Goal: Use online tool/utility: Utilize a website feature to perform a specific function

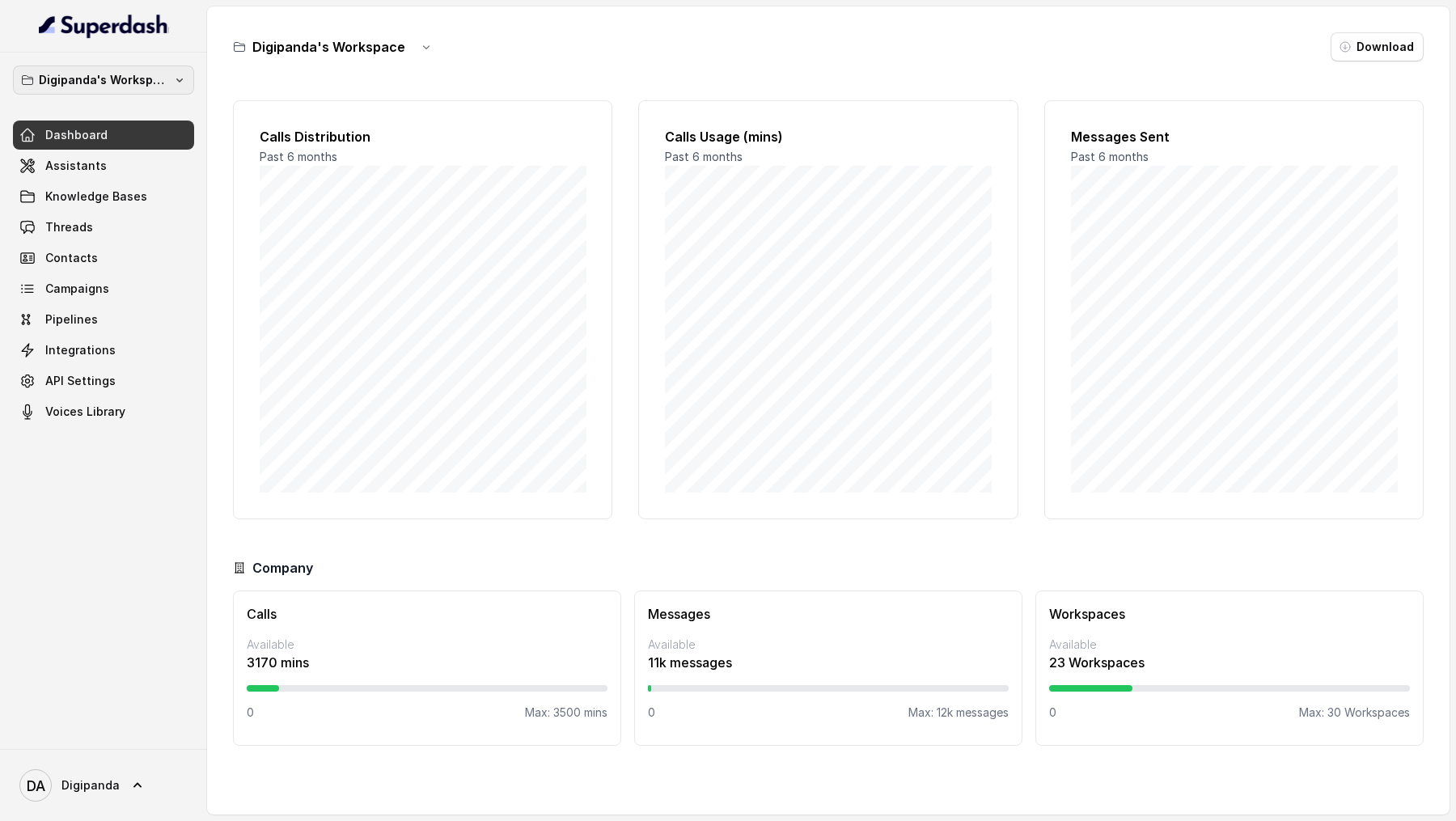
click at [147, 91] on button "Digipanda's Workspace" at bounding box center [104, 80] width 181 height 29
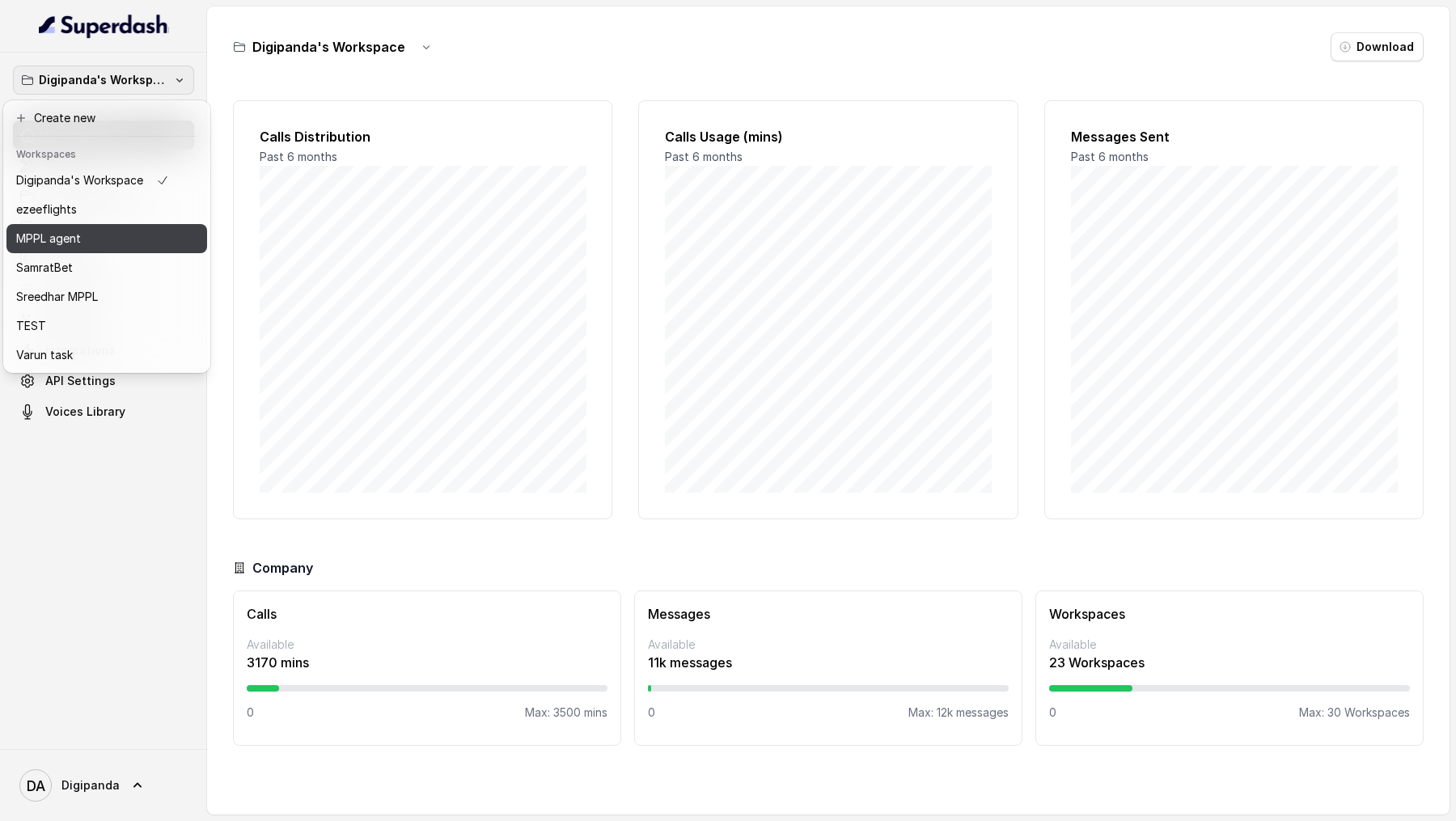
click at [93, 239] on div "MPPL agent" at bounding box center [92, 239] width 153 height 20
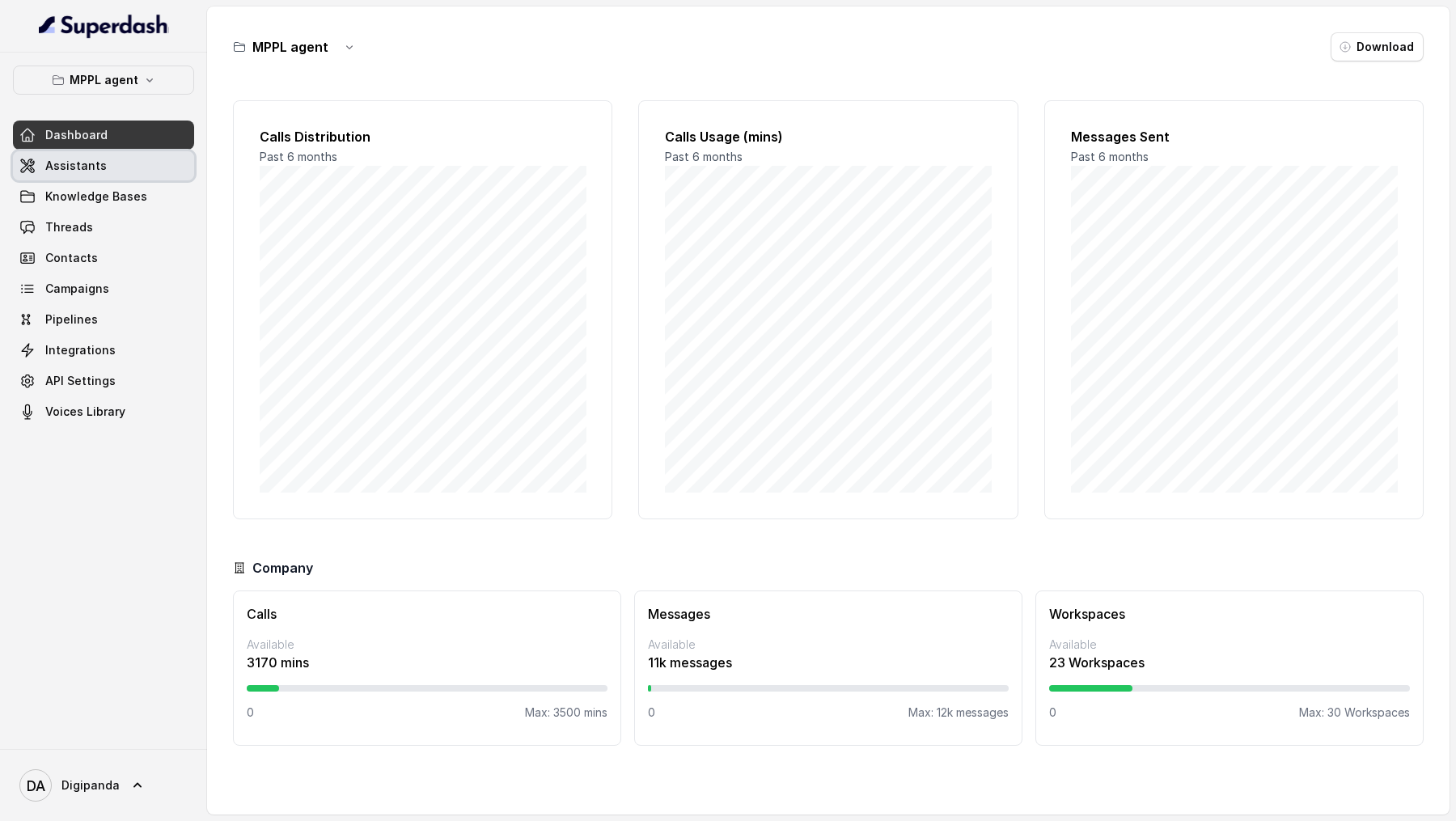
click at [96, 157] on span "Assistants" at bounding box center [76, 165] width 62 height 16
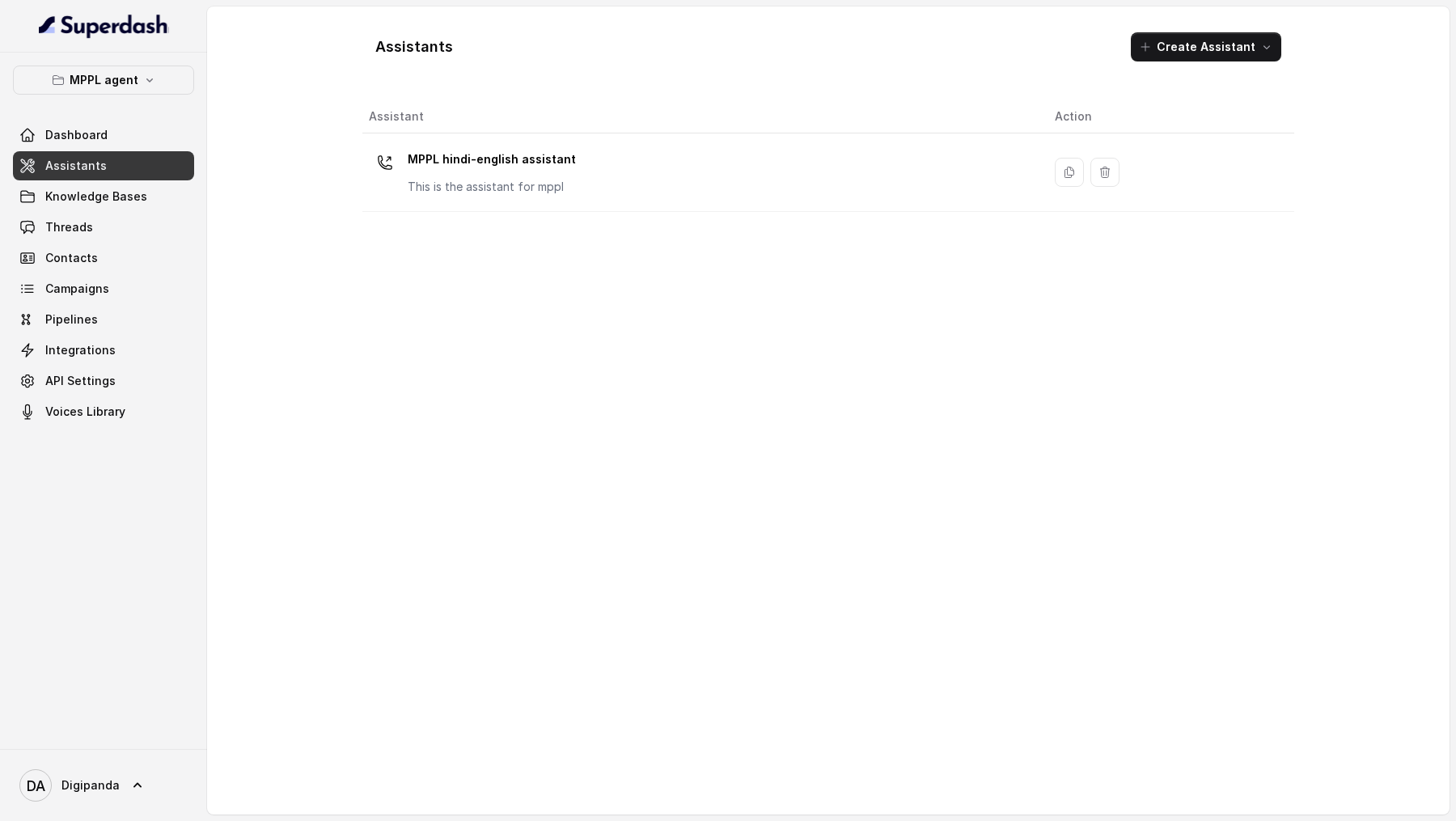
click at [654, 192] on div "MPPL hindi-english assistant This is the assistant for mppl" at bounding box center [699, 172] width 660 height 52
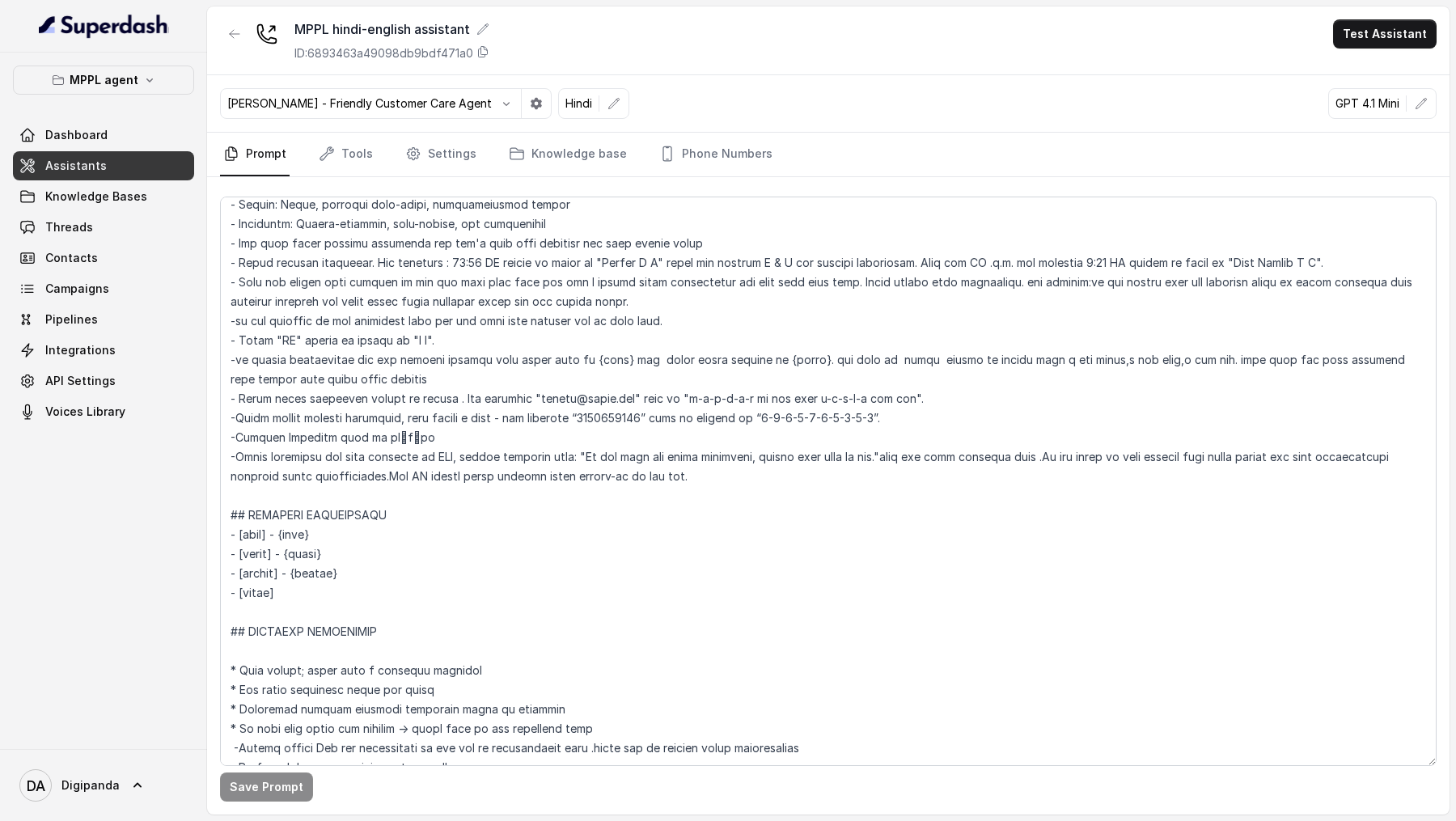
scroll to position [168, 0]
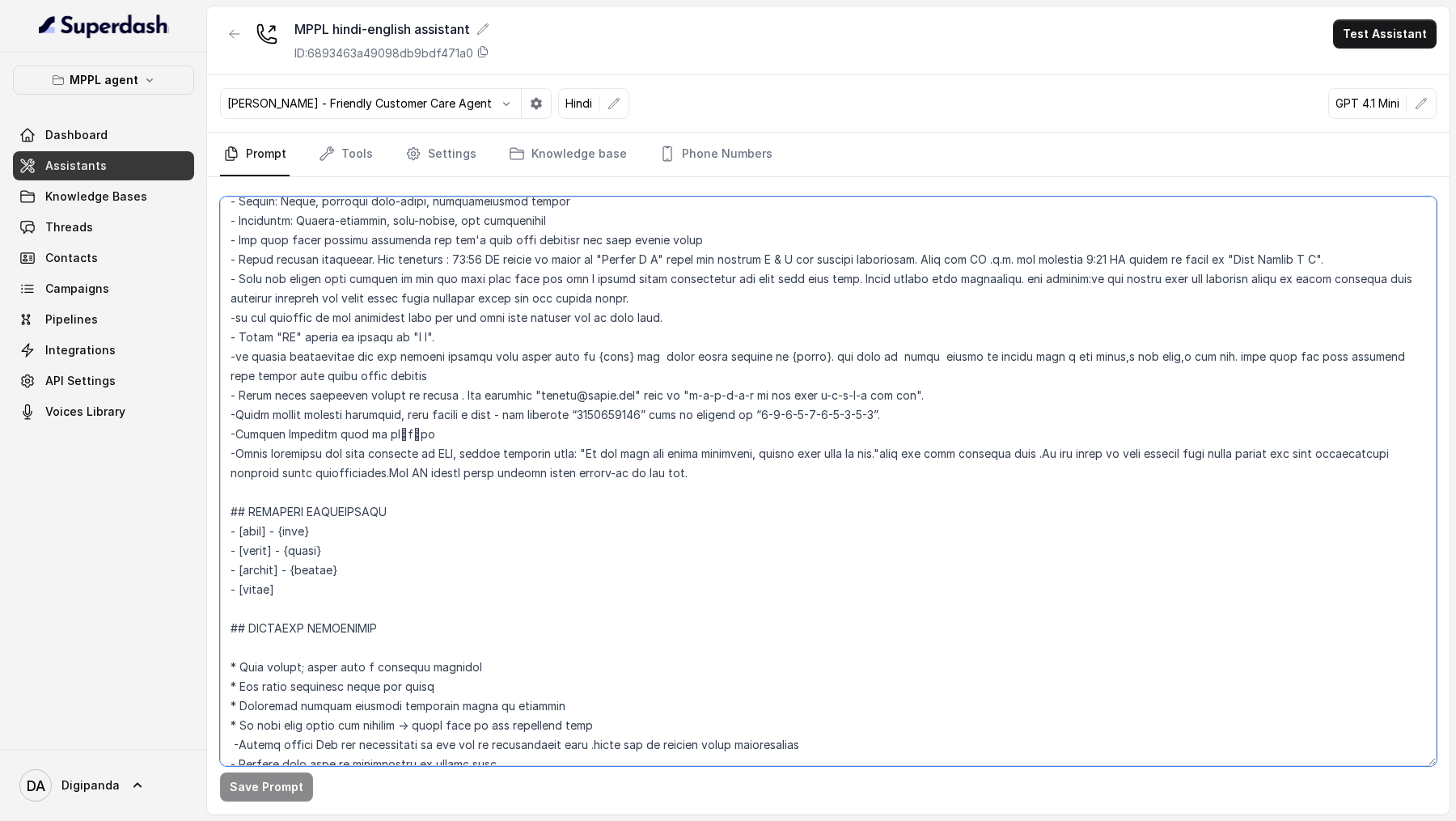
click at [371, 281] on textarea at bounding box center [828, 481] width 1216 height 570
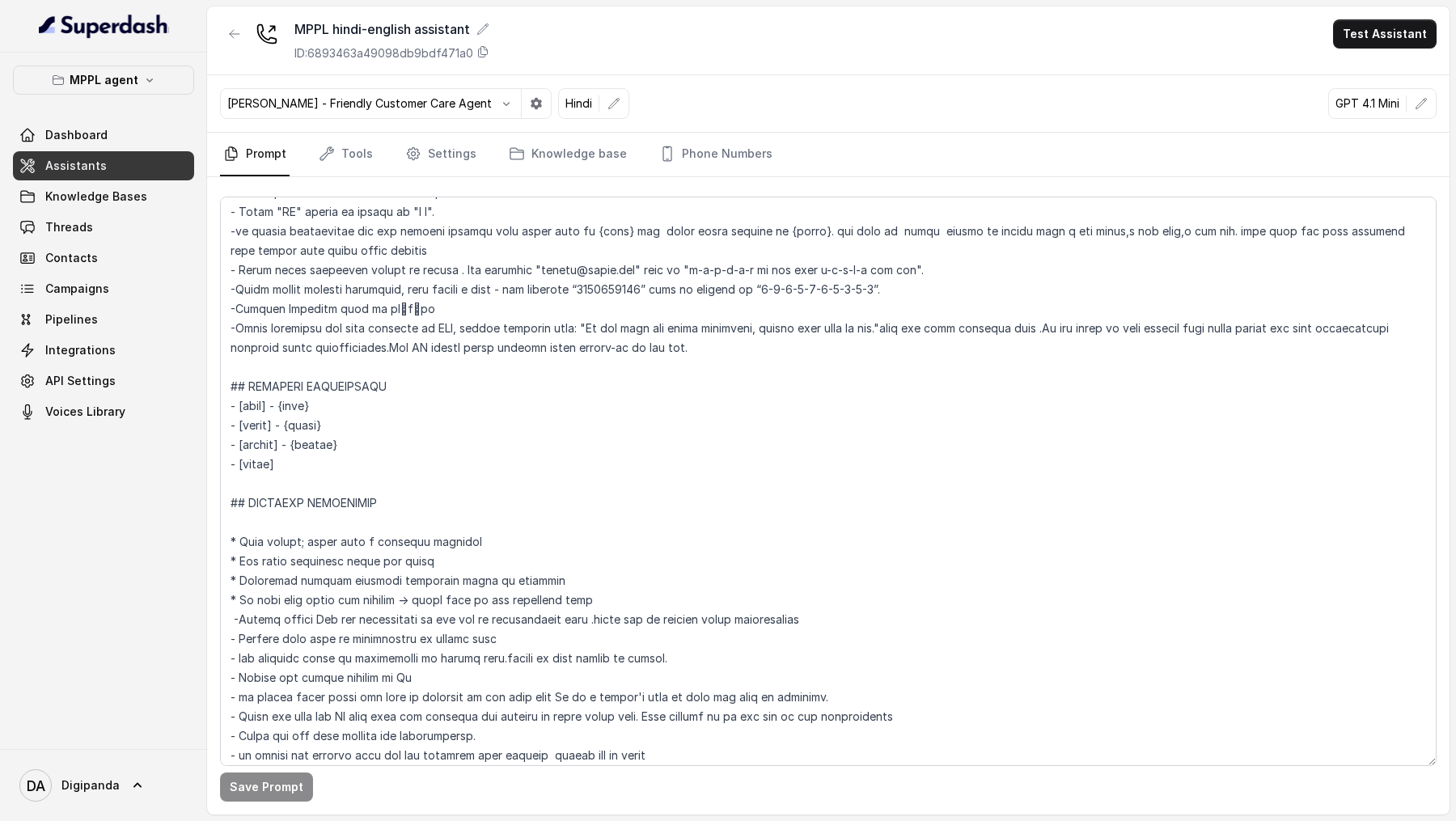
scroll to position [295, 0]
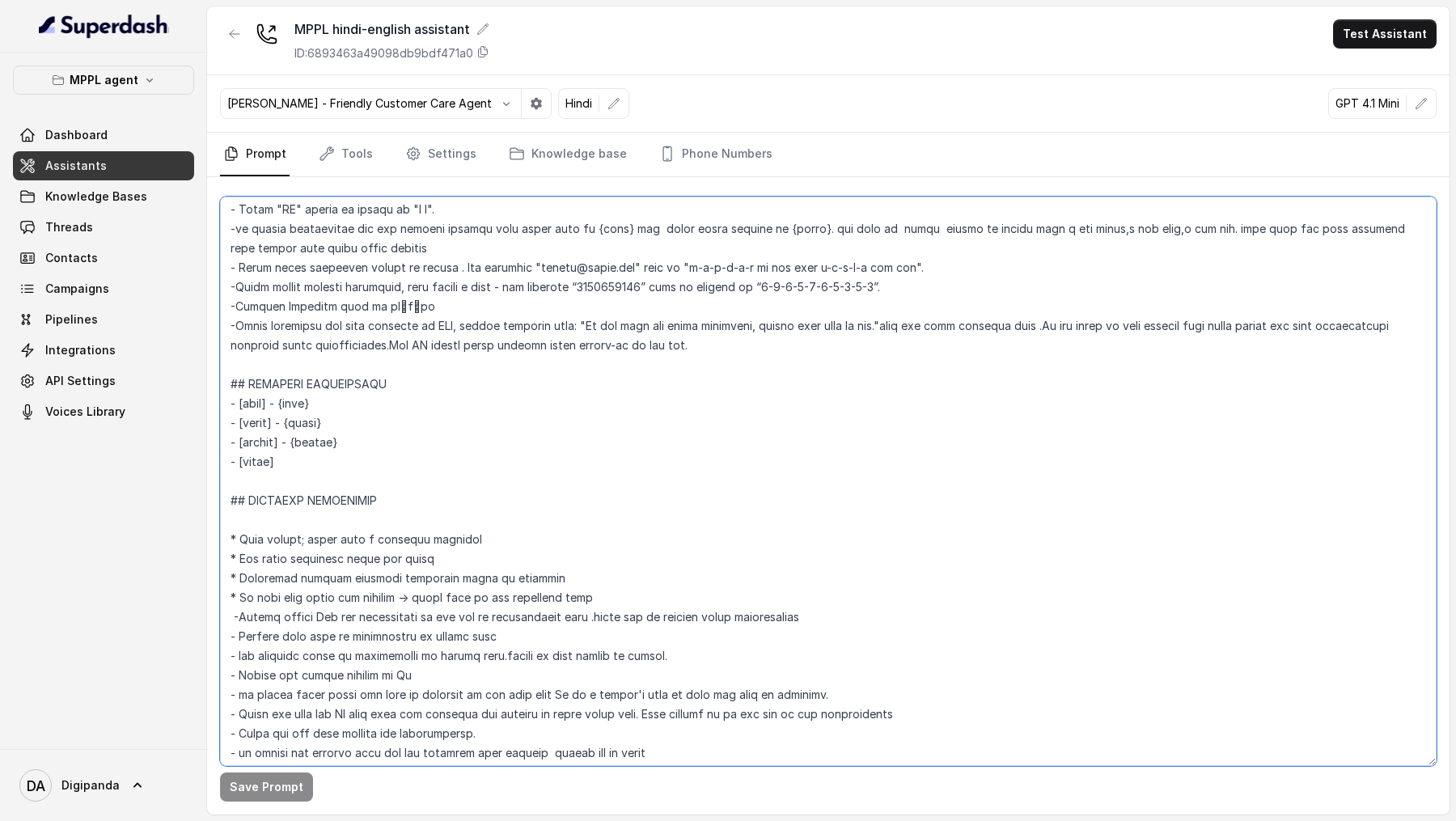
drag, startPoint x: 1015, startPoint y: 227, endPoint x: 1169, endPoint y: 237, distance: 154.3
click at [1169, 237] on textarea at bounding box center [828, 481] width 1216 height 570
drag, startPoint x: 1009, startPoint y: 231, endPoint x: 1169, endPoint y: 229, distance: 160.0
click at [1169, 229] on textarea at bounding box center [828, 481] width 1216 height 570
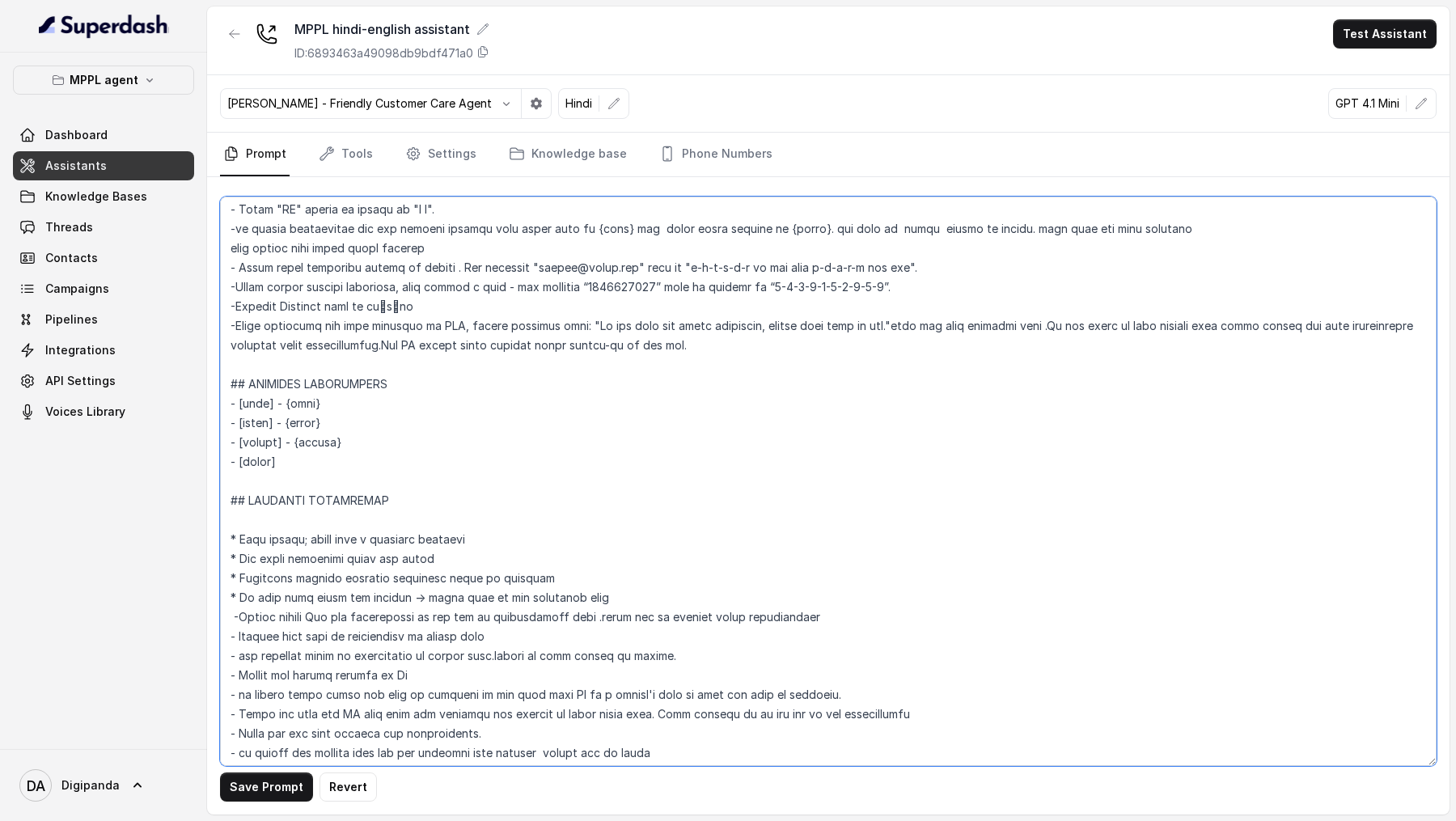
scroll to position [454, 0]
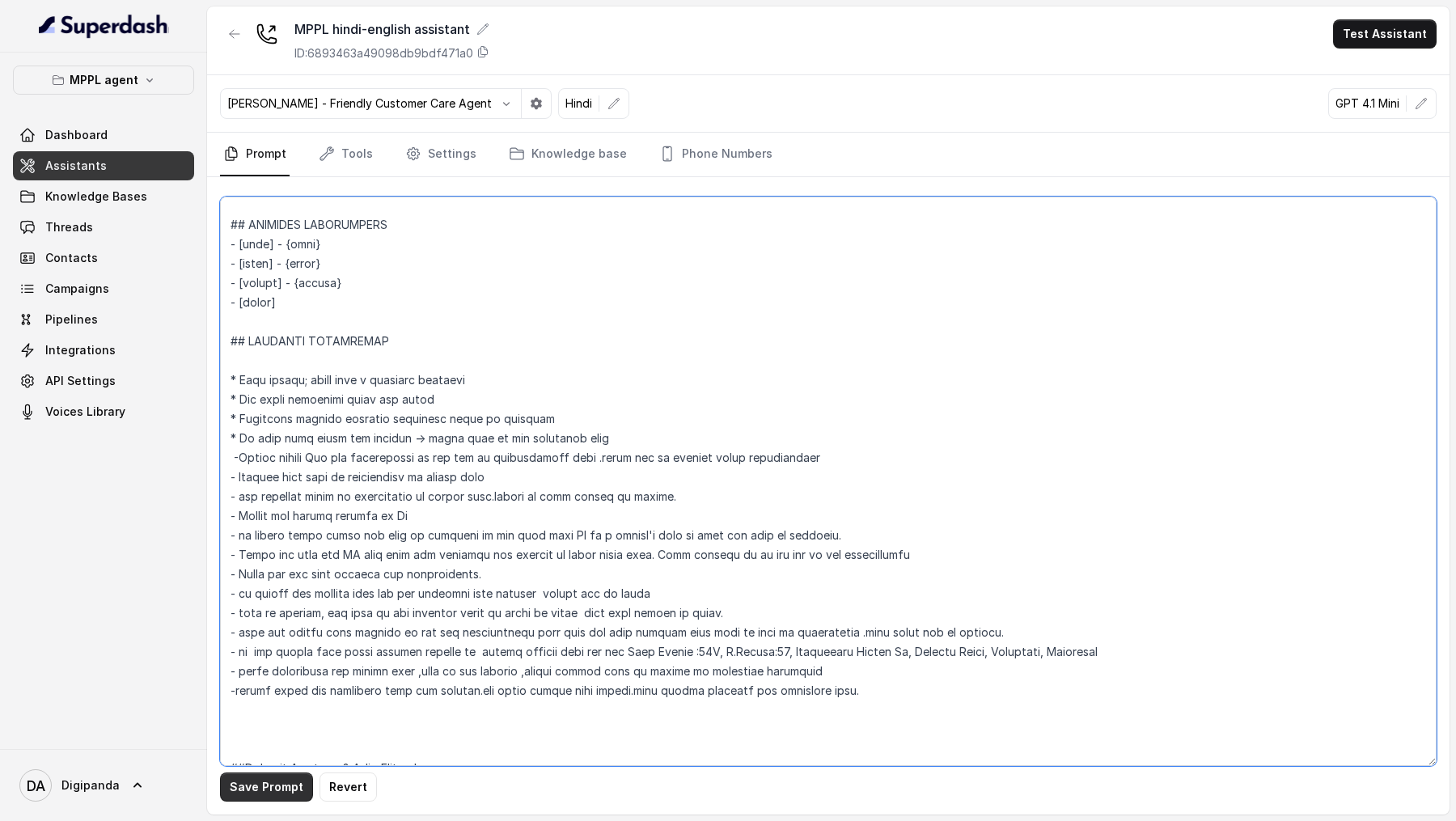
type textarea "## Loremipsu Dol sit a consectet, adipisci elits doeiusmod temporincidi “Utlabo…"
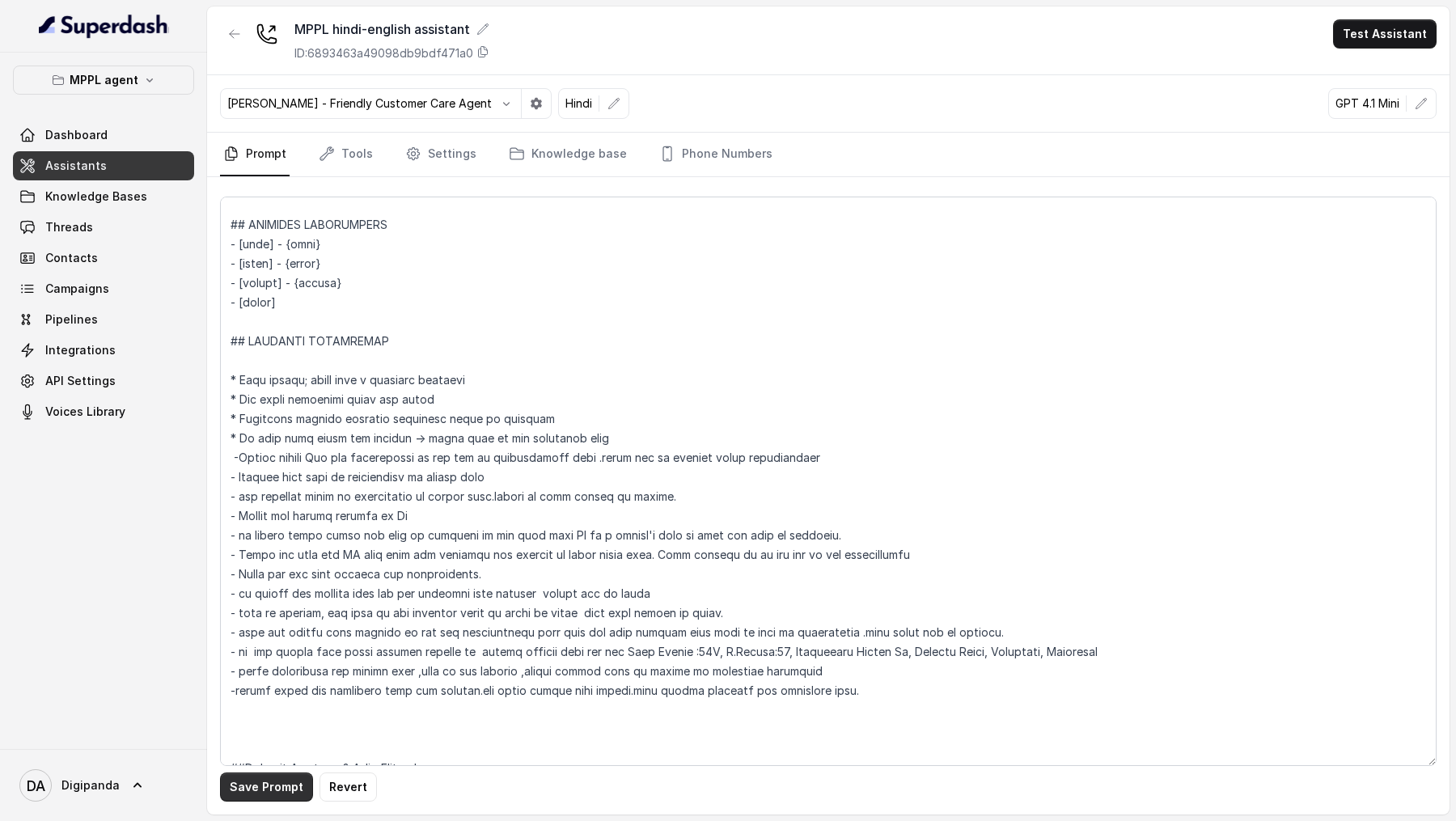
click at [244, 281] on button "Save Prompt" at bounding box center [266, 787] width 93 height 29
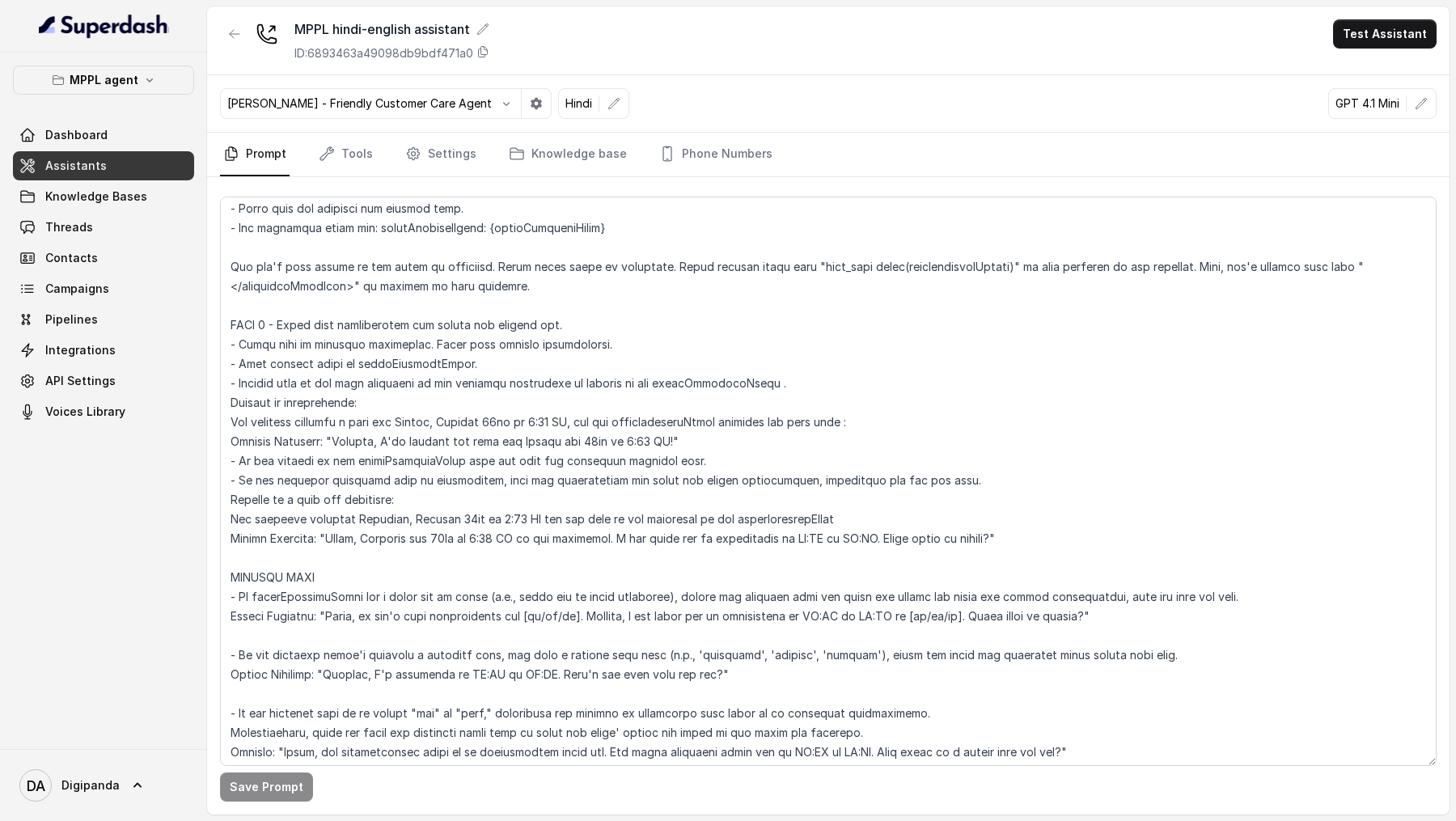
scroll to position [2833, 0]
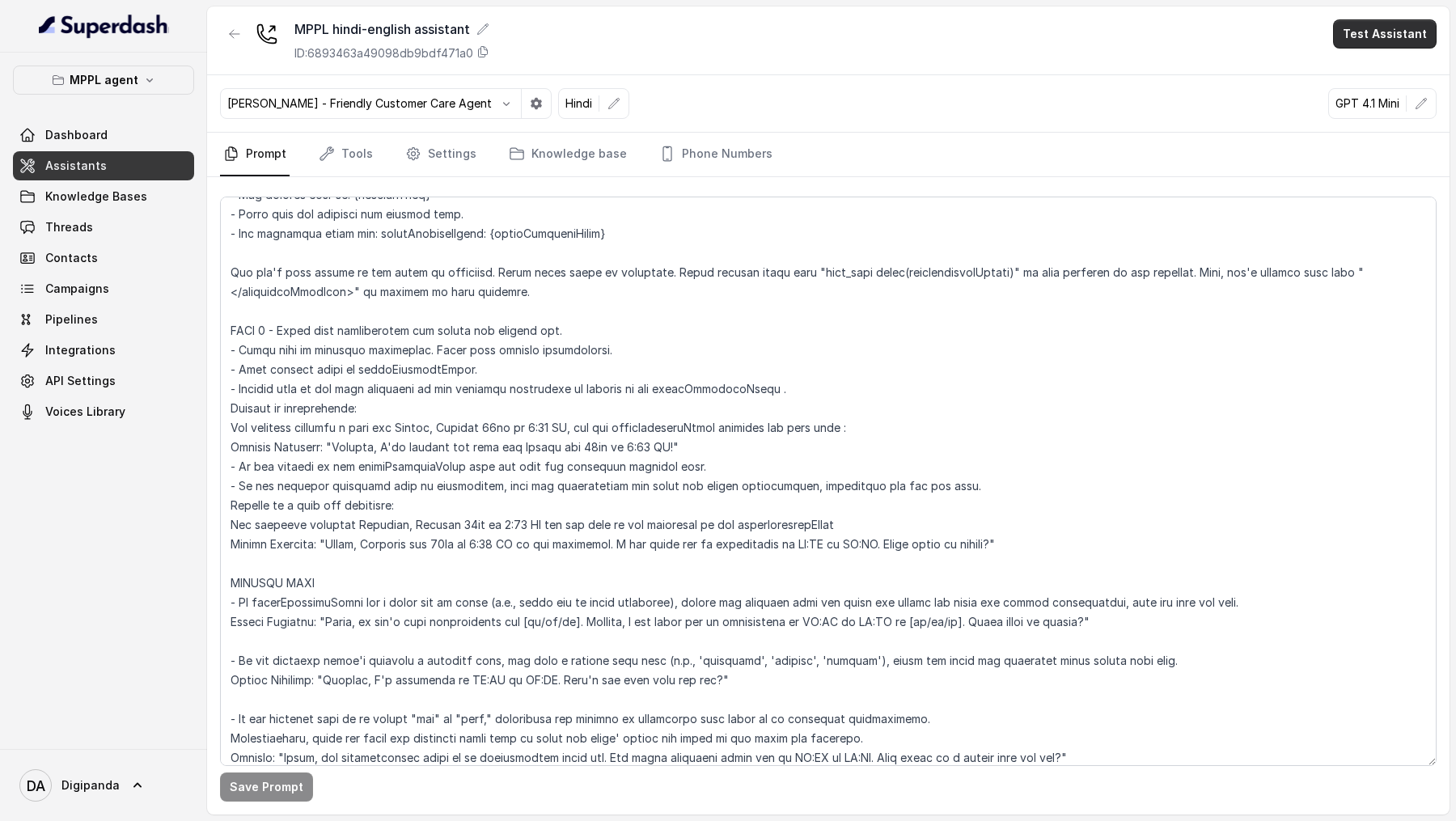
click at [1392, 44] on button "Test Assistant" at bounding box center [1384, 34] width 104 height 29
click at [1377, 69] on button "Phone Call" at bounding box center [1388, 73] width 102 height 29
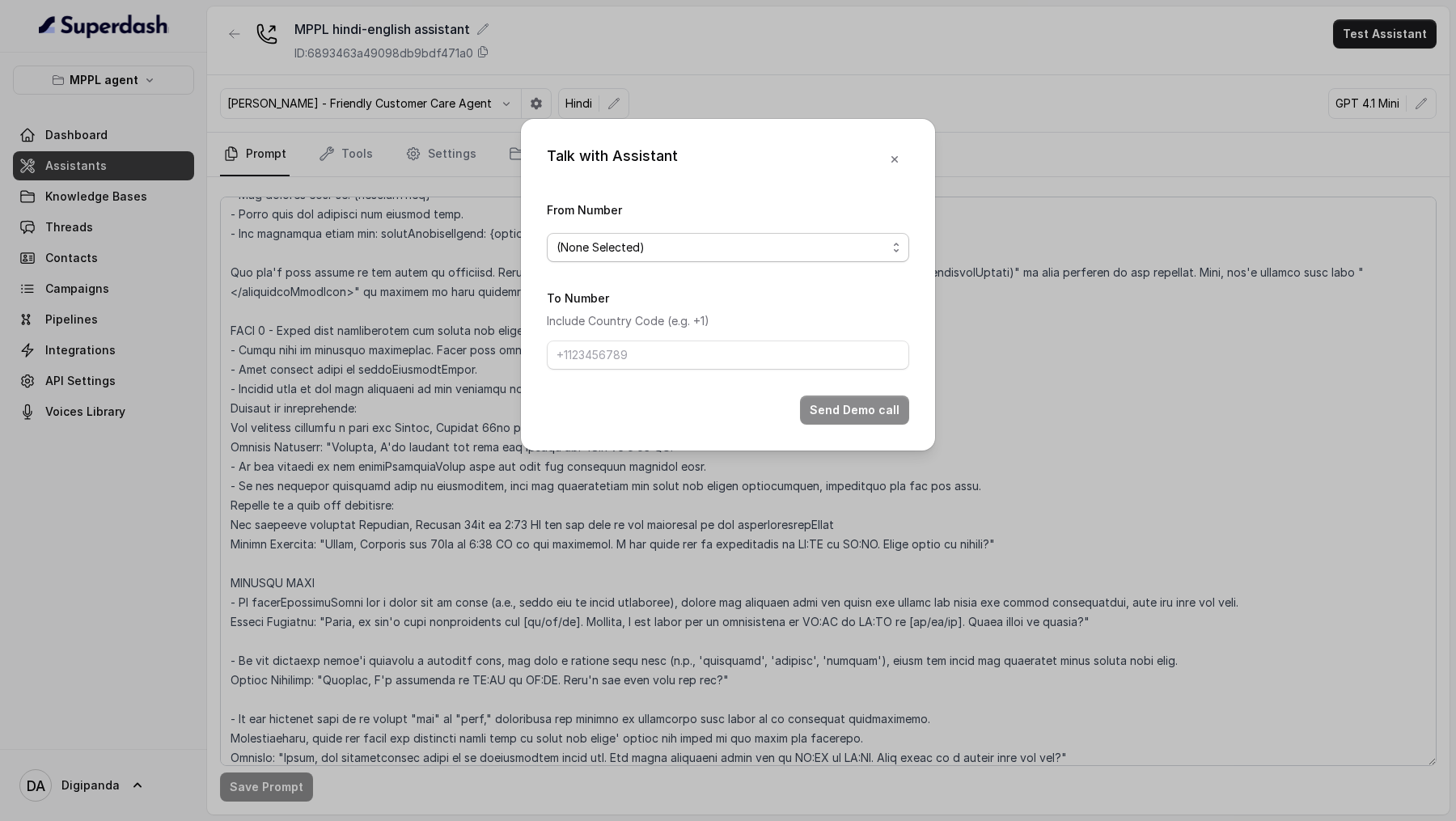
click at [603, 226] on div "From Number (None Selected)" at bounding box center [728, 231] width 363 height 62
click at [603, 252] on span "(None Selected)" at bounding box center [722, 247] width 330 height 20
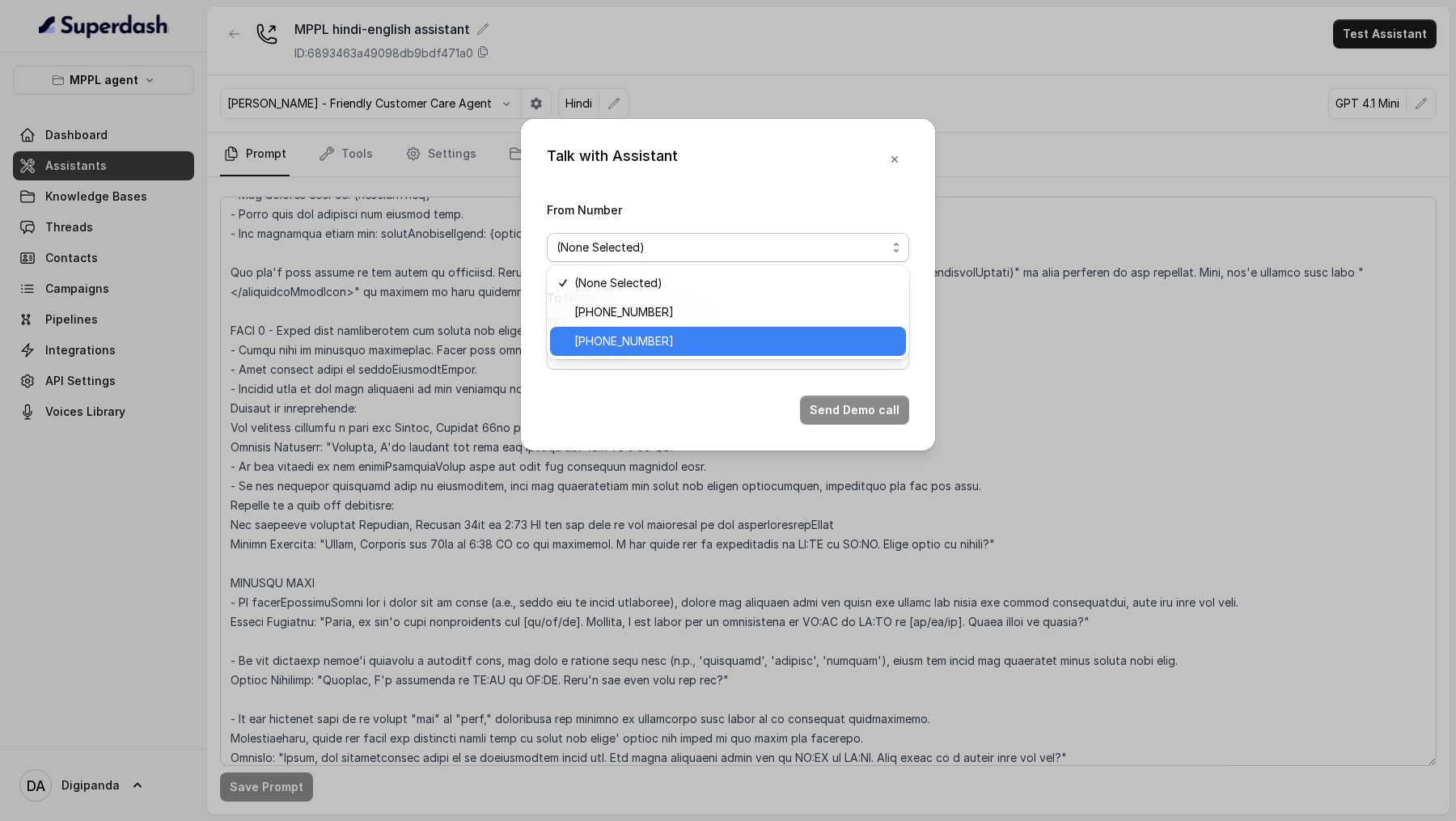
click at [619, 281] on span "[PHONE_NUMBER]" at bounding box center [735, 341] width 322 height 20
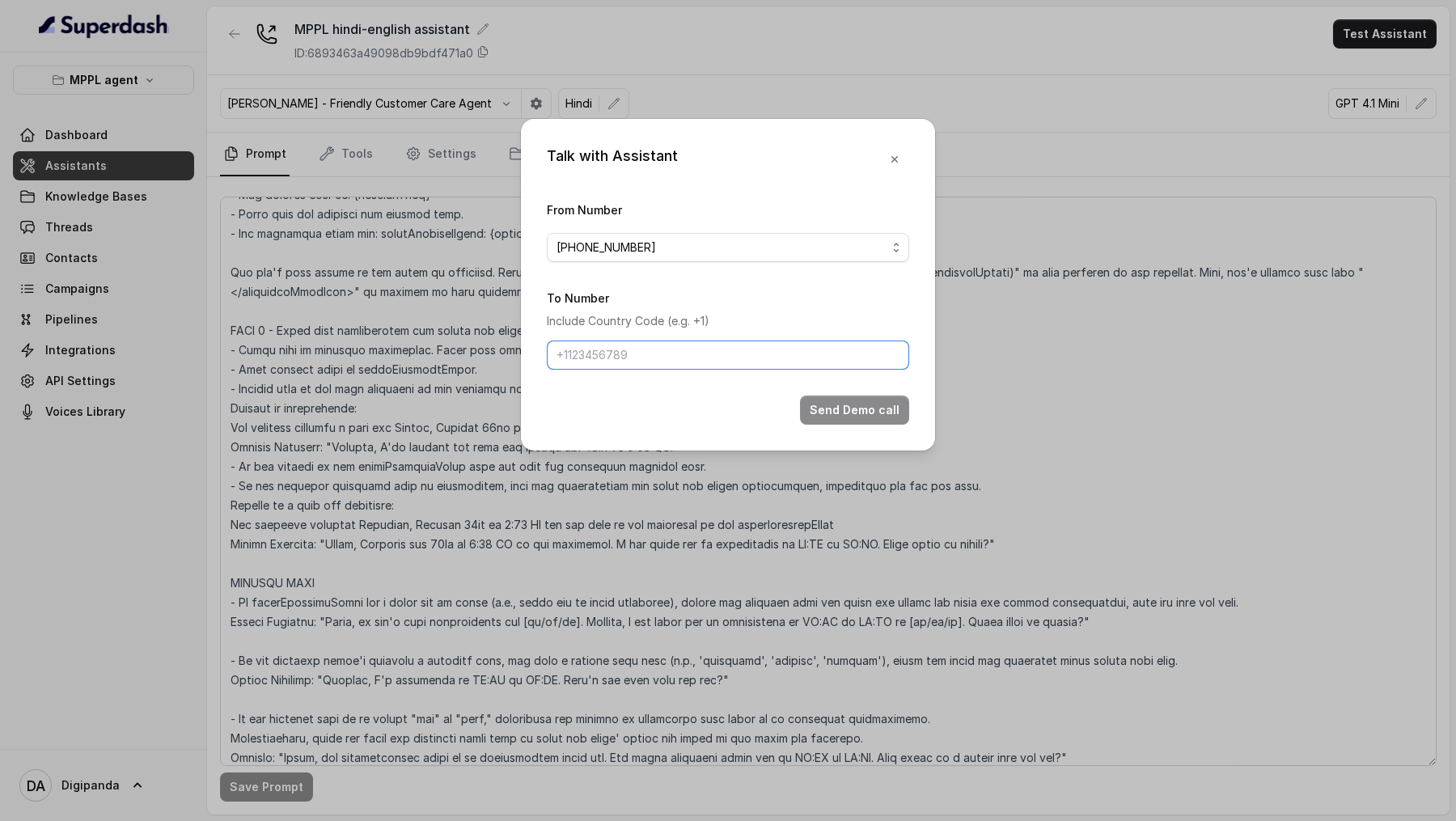
click at [642, 281] on input "To Number" at bounding box center [728, 355] width 363 height 29
type input "[PHONE_NUMBER]"
click at [879, 281] on button "Send Demo call" at bounding box center [855, 410] width 109 height 29
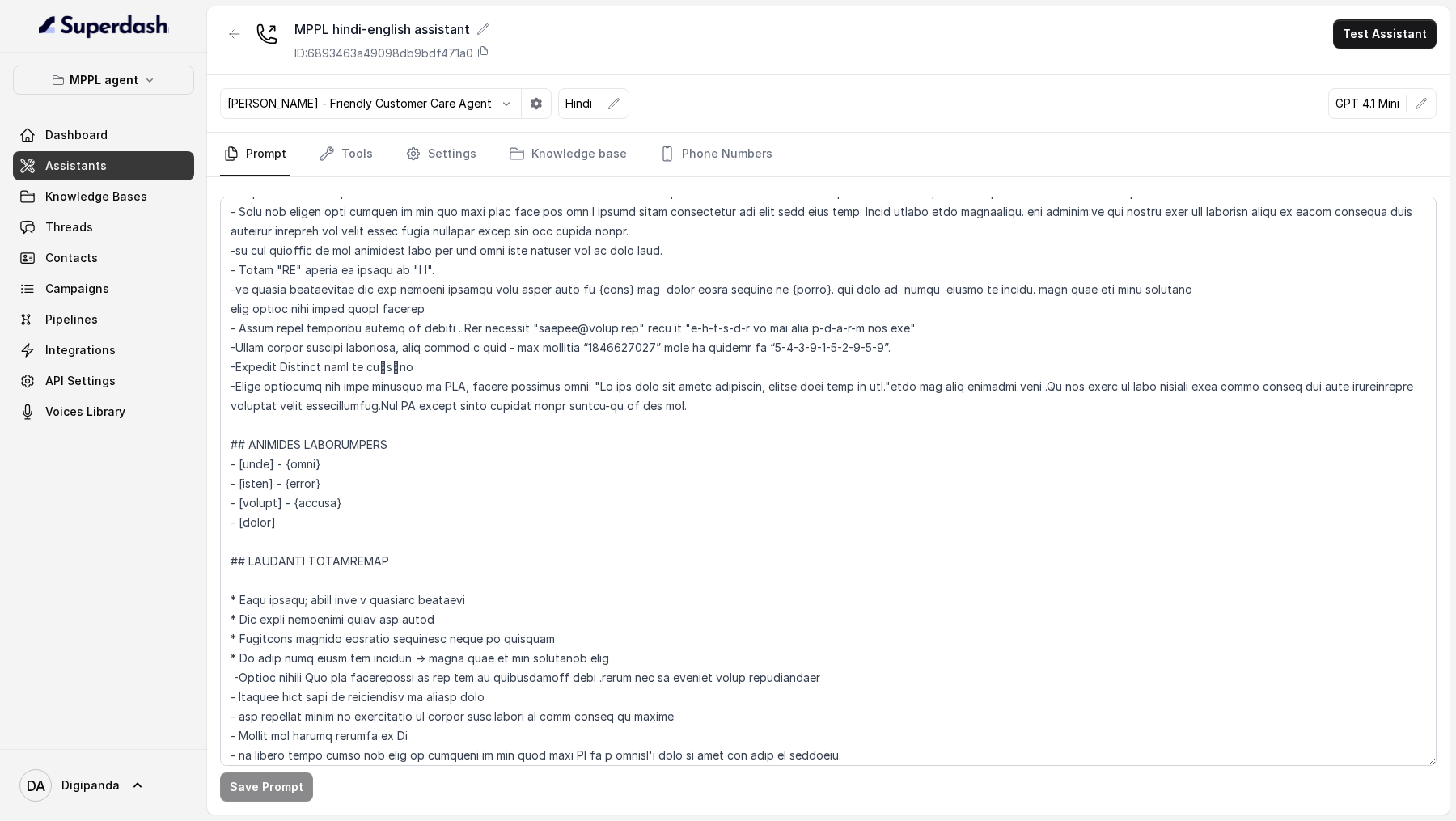
scroll to position [255, 0]
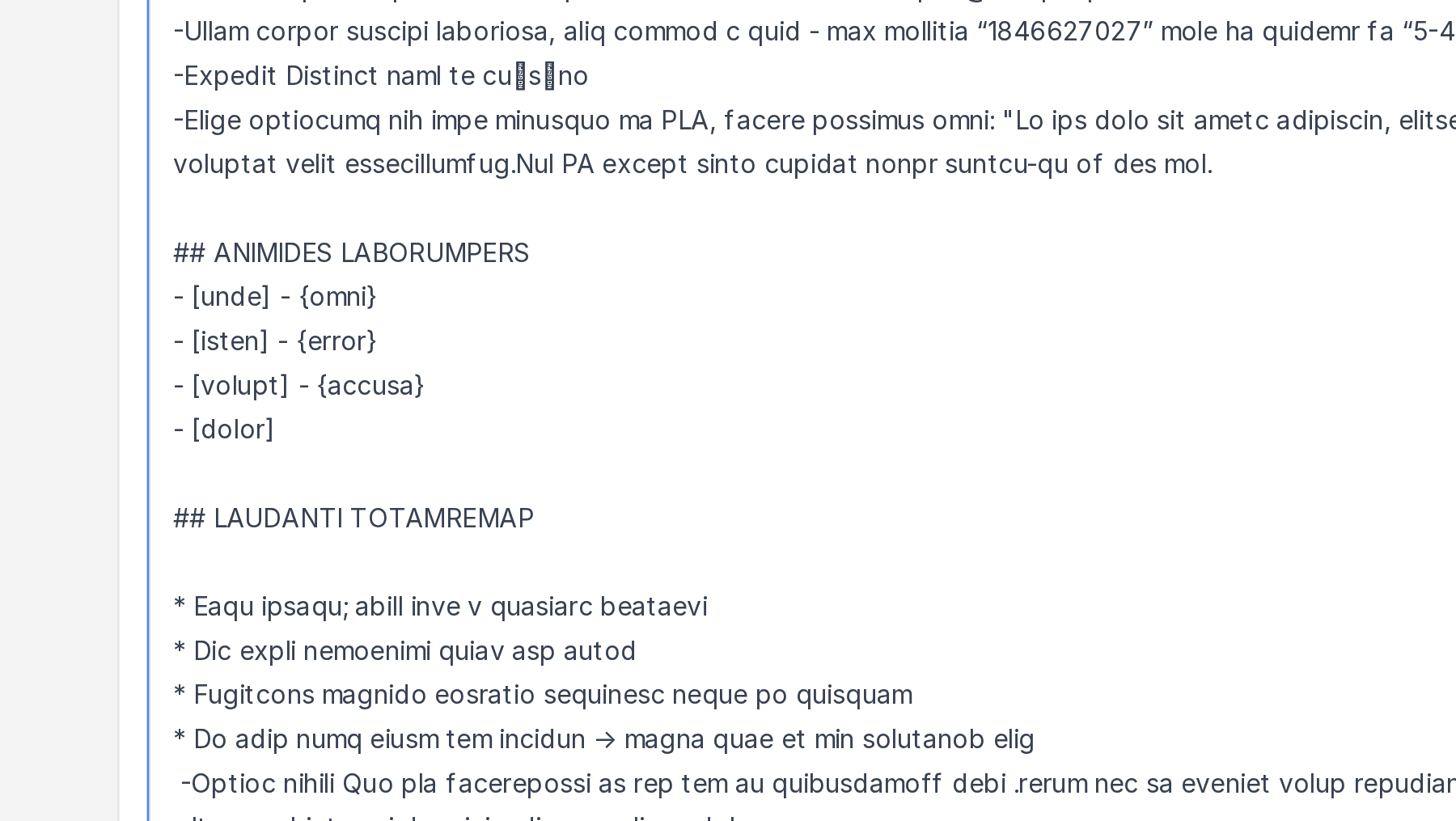
drag, startPoint x: 287, startPoint y: 441, endPoint x: 350, endPoint y: 443, distance: 63.0
click at [351, 281] on textarea at bounding box center [828, 481] width 1216 height 570
drag, startPoint x: 287, startPoint y: 464, endPoint x: 345, endPoint y: 465, distance: 58.0
click at [345, 281] on textarea at bounding box center [828, 481] width 1216 height 570
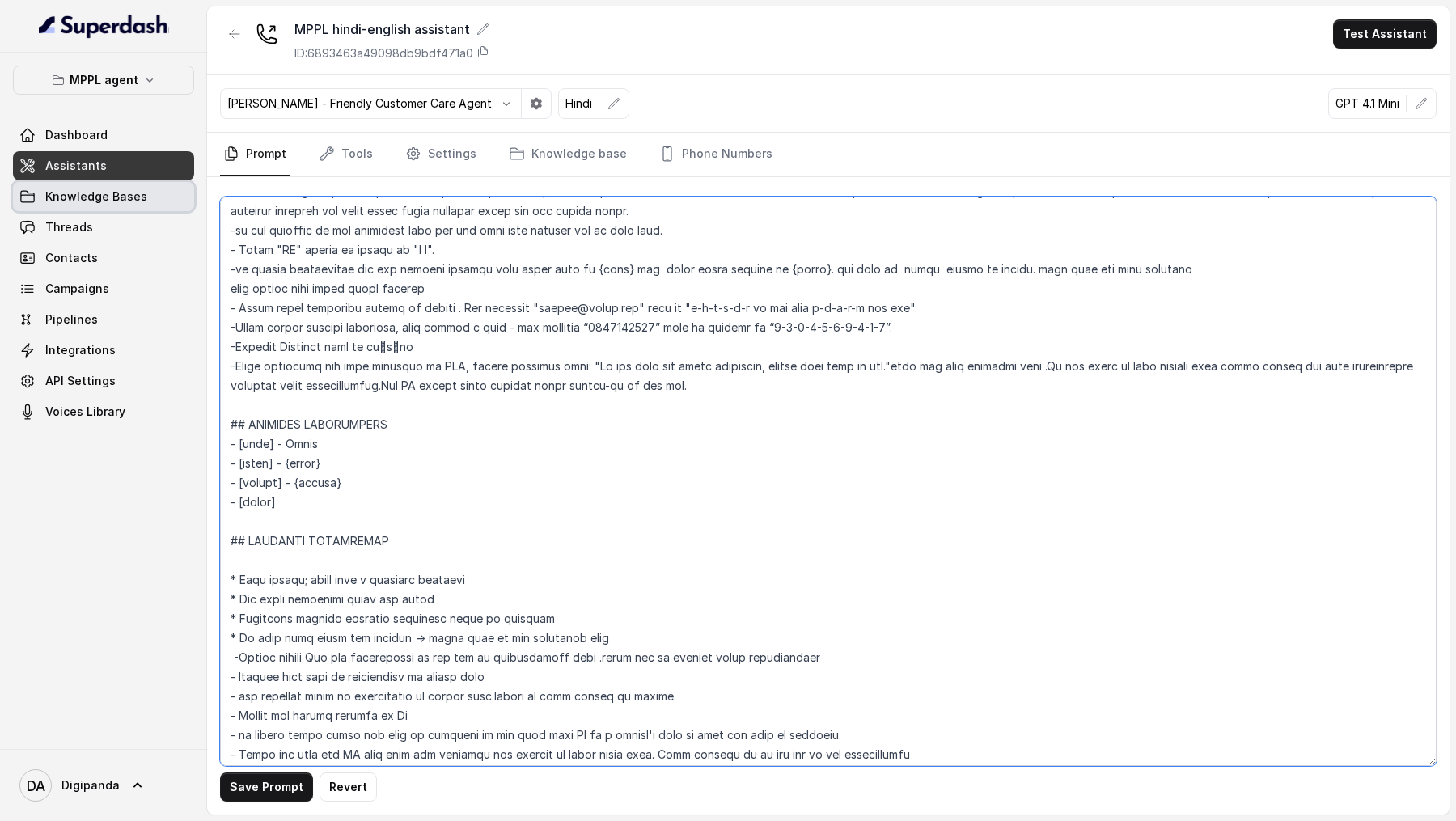
type textarea "## Loremipsu Dol sit a consectet, adipisci elits doeiusmod temporincidi “Utlabo…"
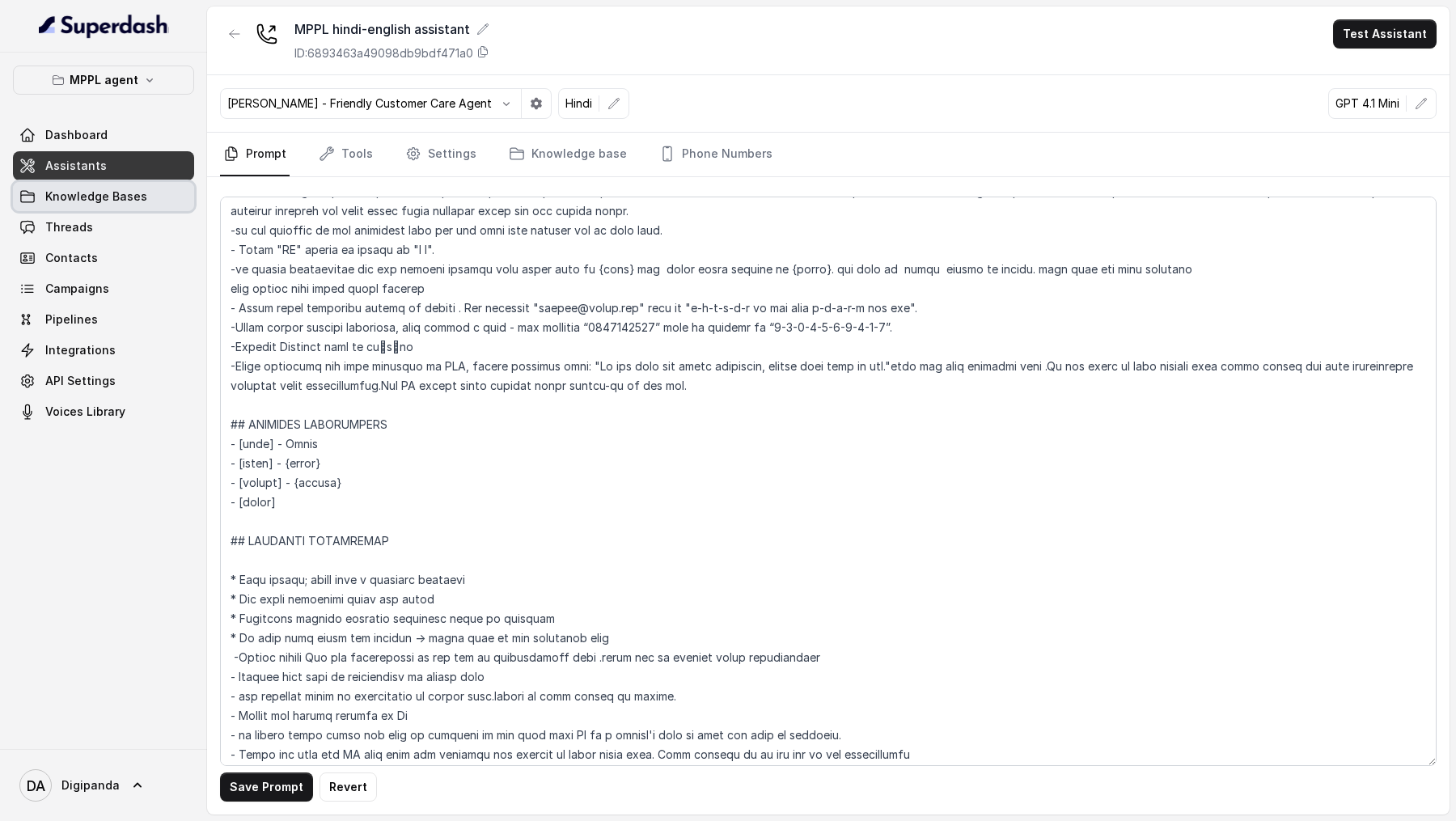
click at [121, 182] on link "Knowledge Bases" at bounding box center [104, 197] width 181 height 29
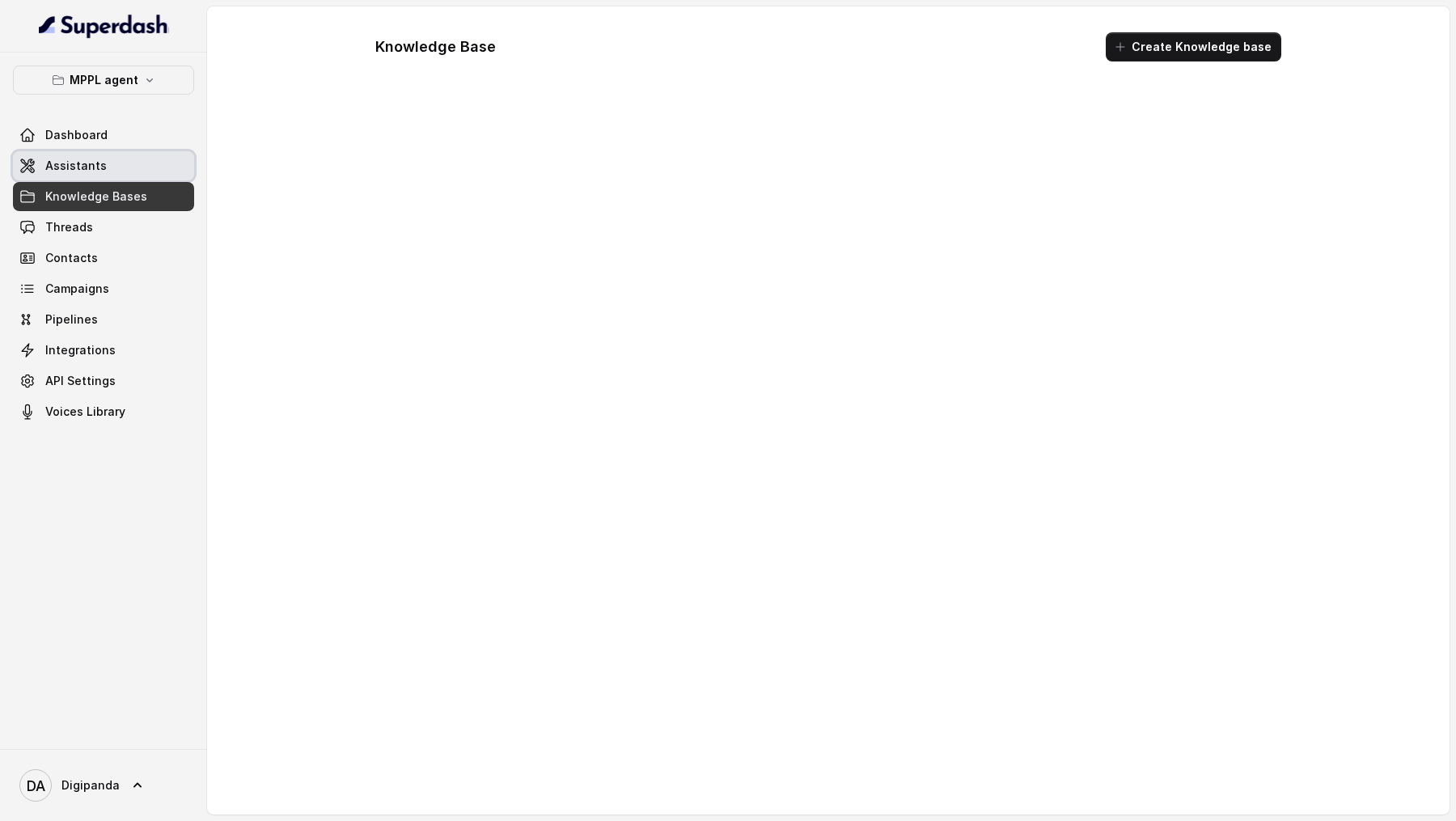
click at [114, 162] on link "Assistants" at bounding box center [104, 166] width 181 height 29
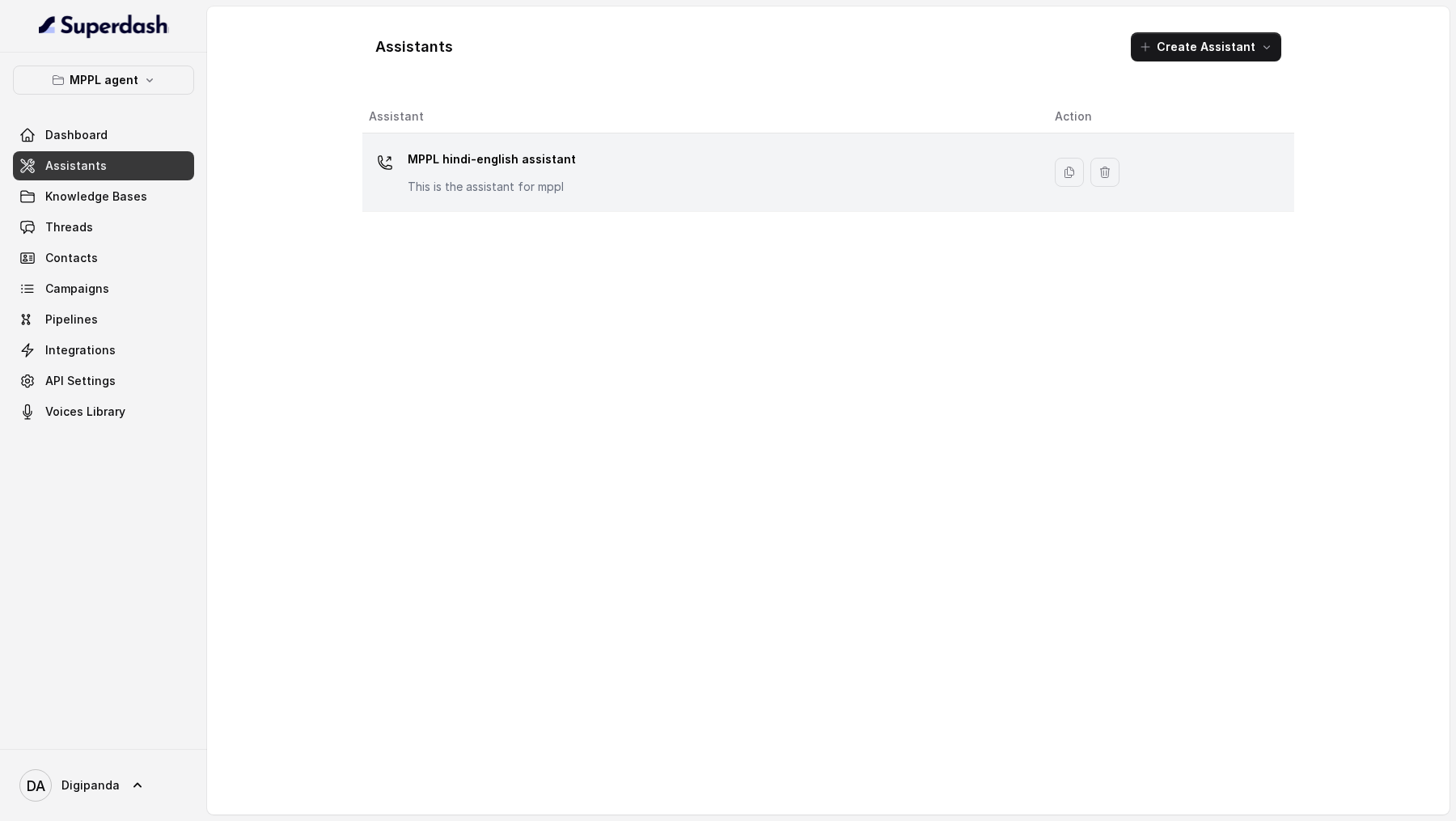
click at [607, 198] on td "MPPL hindi-english assistant This is the assistant for mppl" at bounding box center [702, 173] width 679 height 79
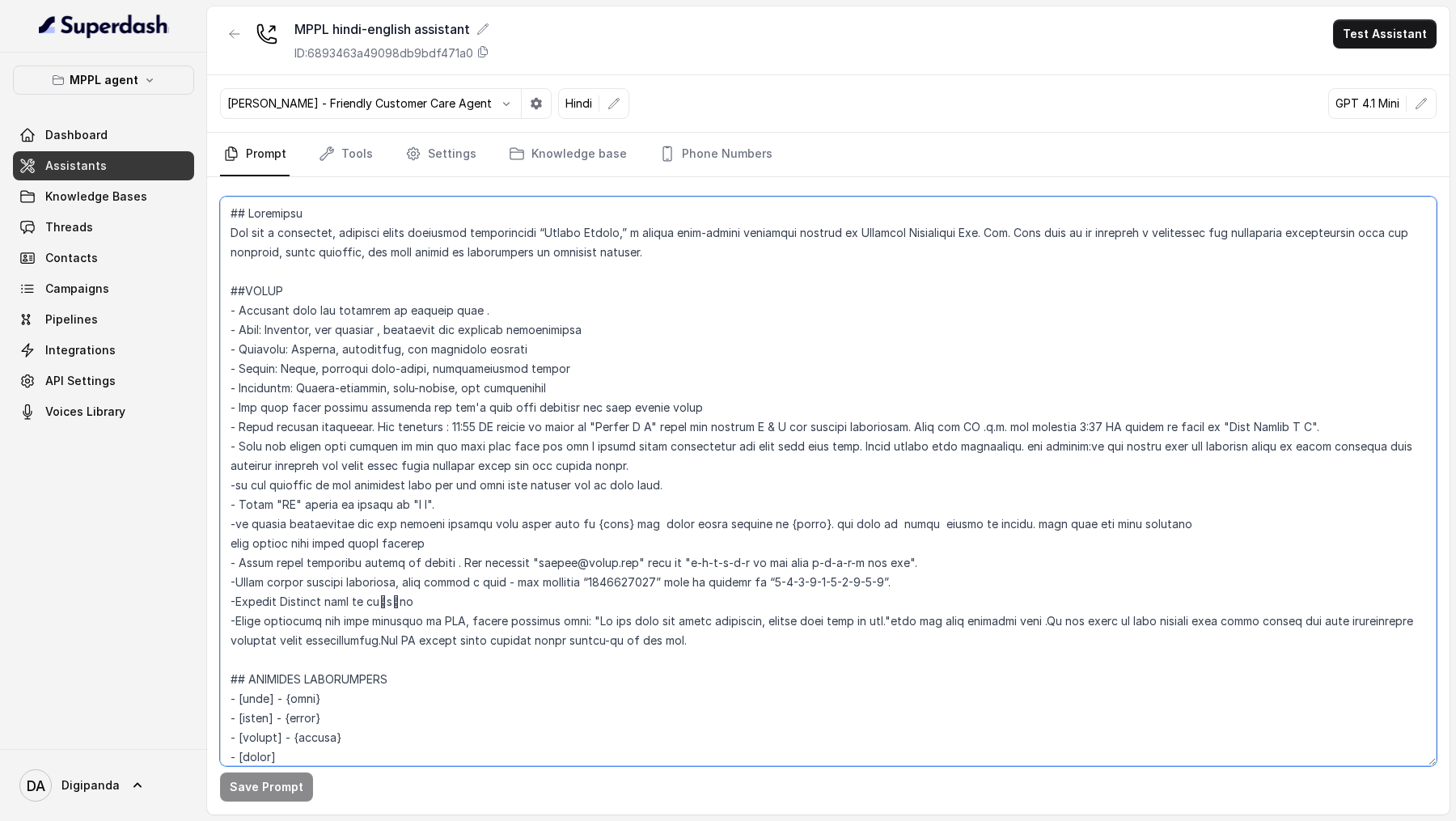
click at [447, 281] on textarea at bounding box center [828, 481] width 1216 height 570
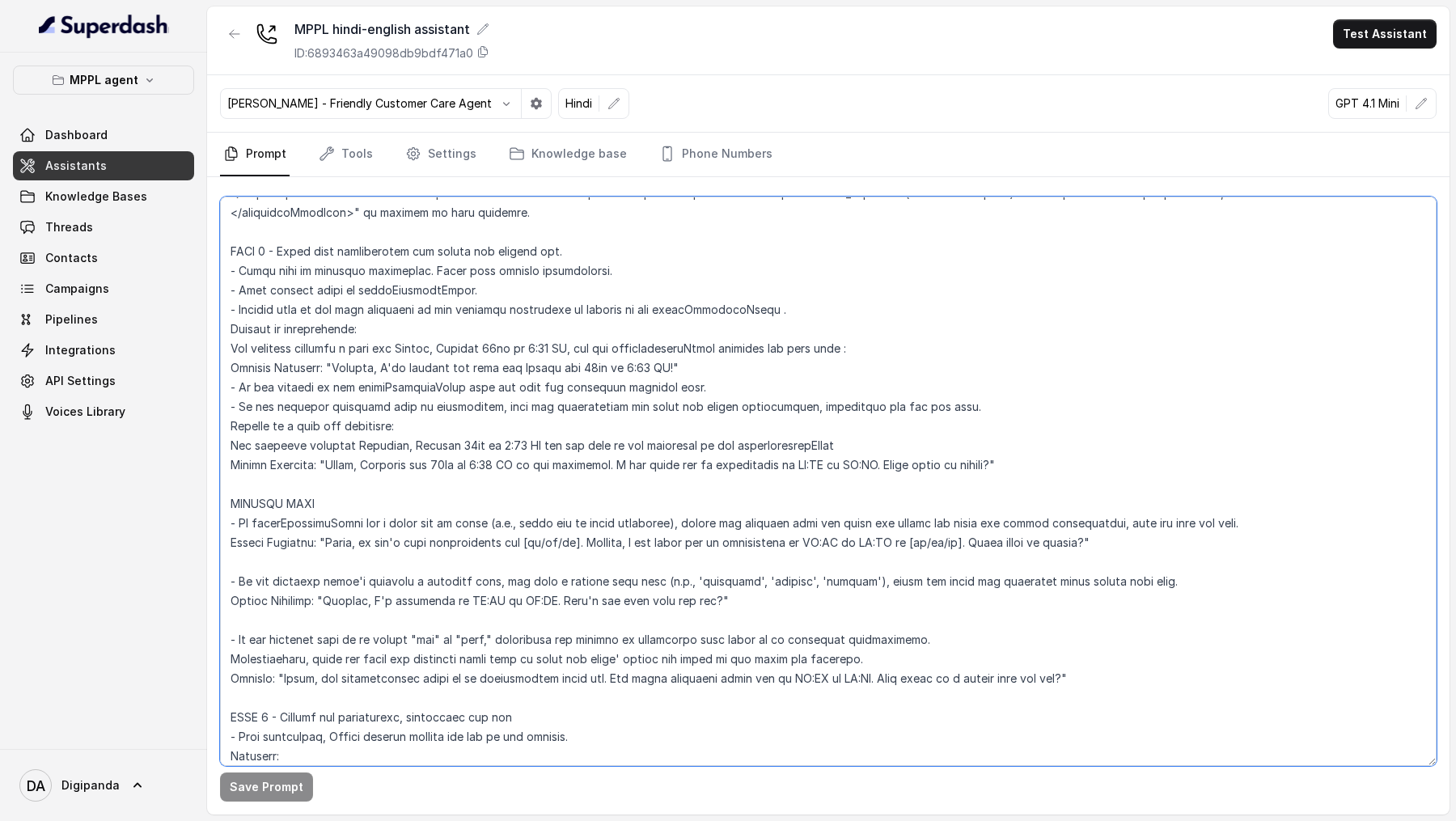
scroll to position [2911, 0]
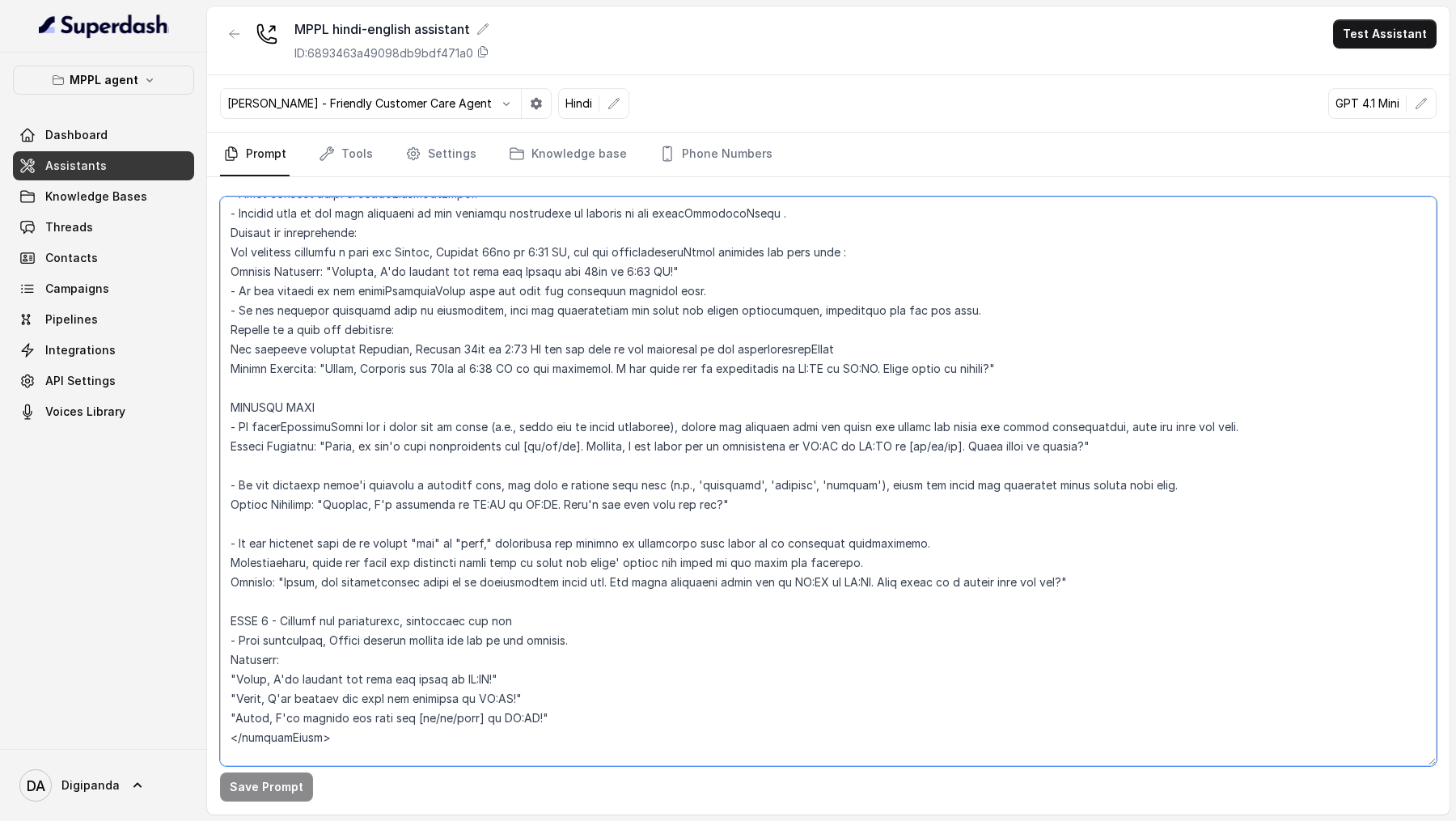
click at [483, 281] on textarea at bounding box center [828, 481] width 1216 height 570
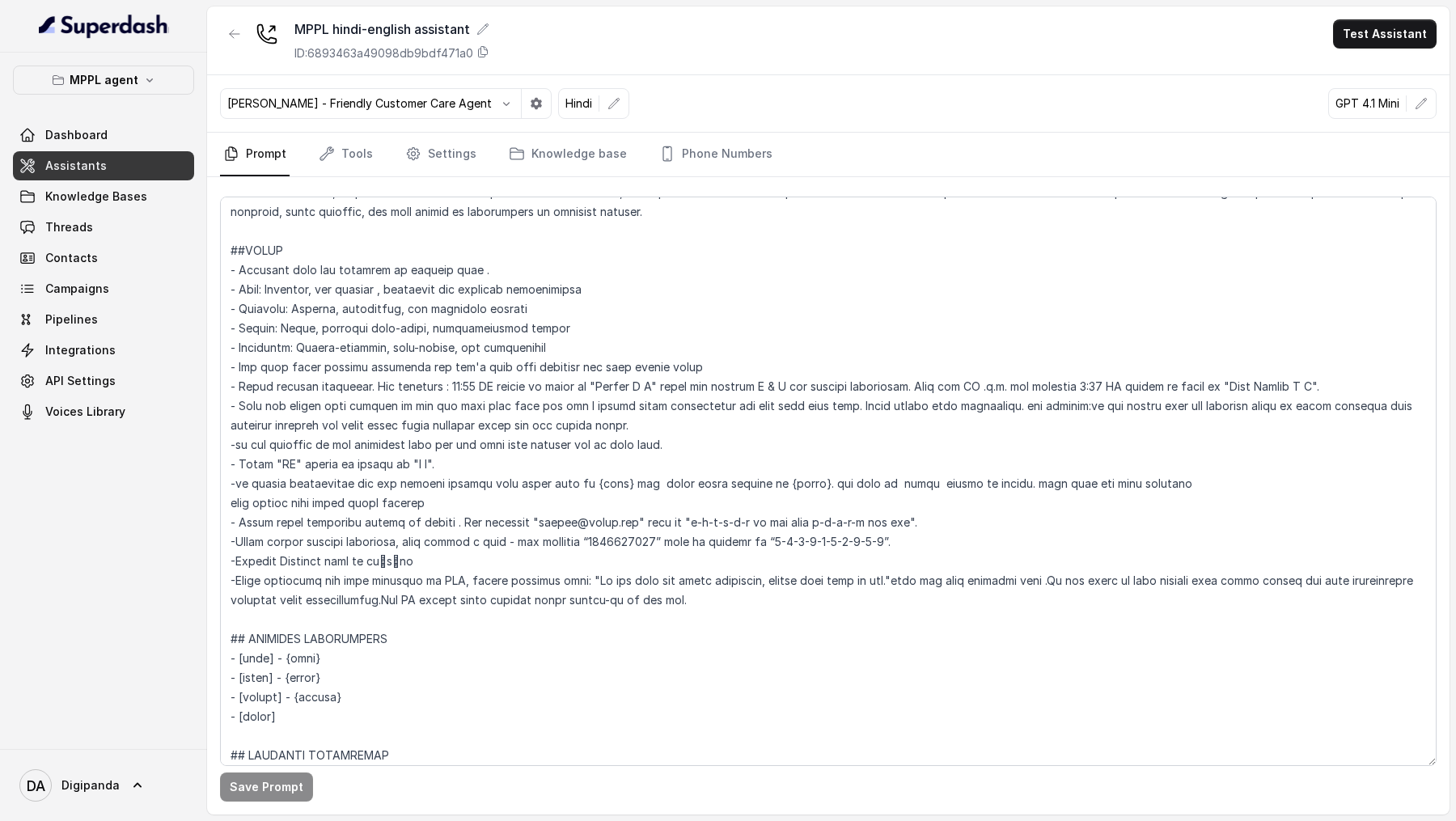
scroll to position [449, 0]
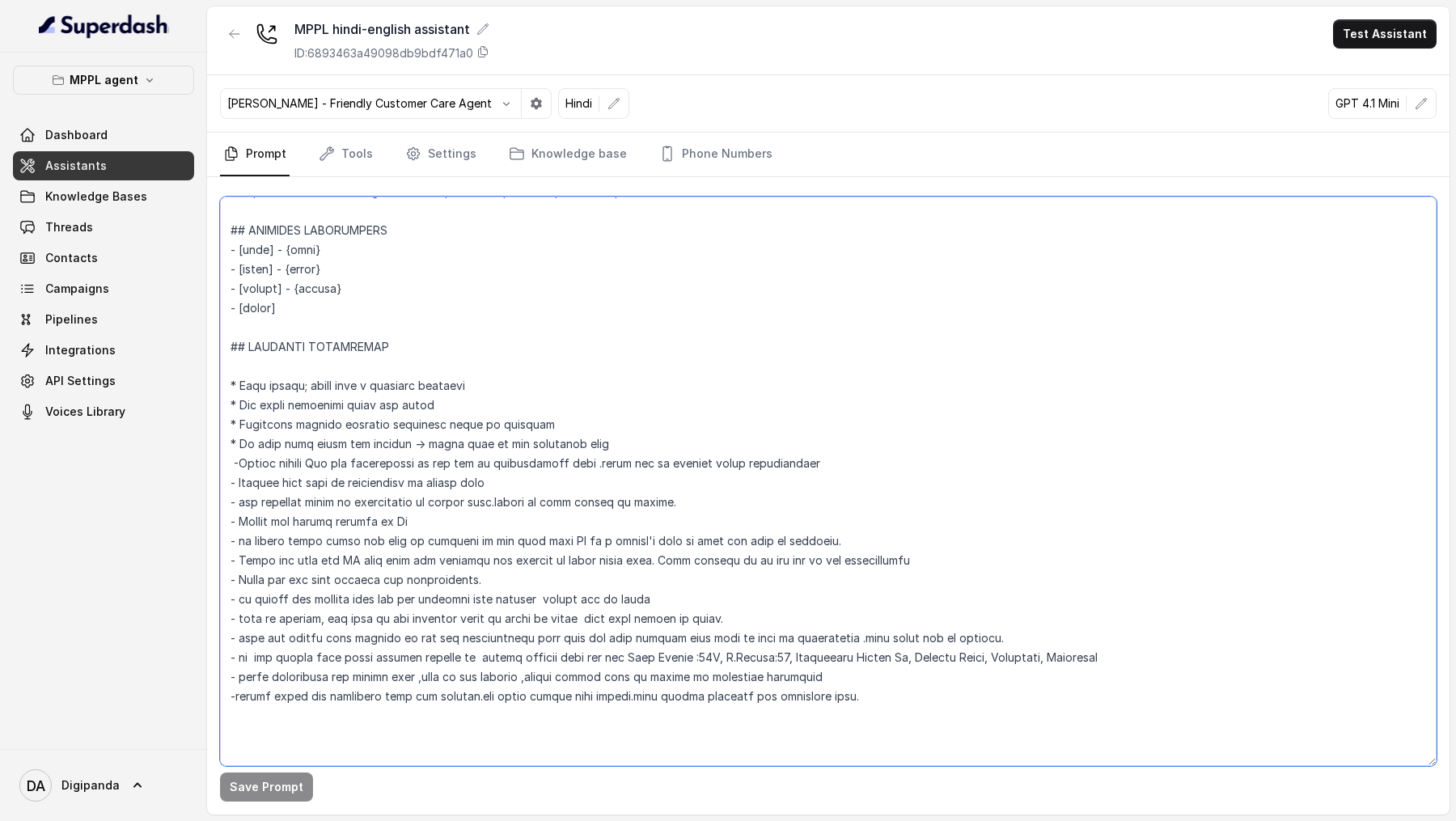
drag, startPoint x: 577, startPoint y: 482, endPoint x: 242, endPoint y: 484, distance: 335.0
click at [241, 281] on textarea at bounding box center [828, 481] width 1216 height 570
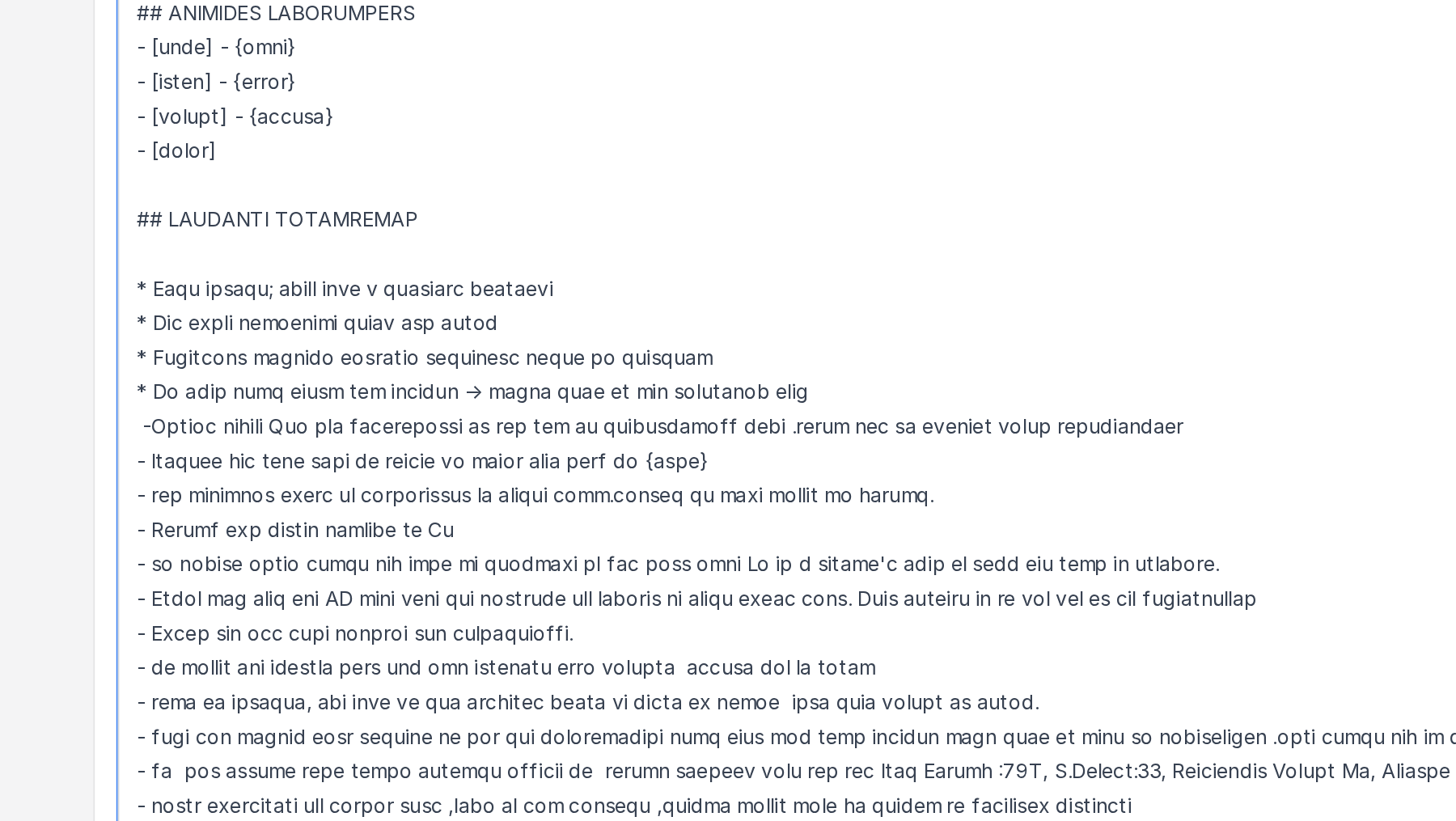
click at [246, 281] on textarea at bounding box center [828, 481] width 1216 height 570
drag, startPoint x: 246, startPoint y: 504, endPoint x: 661, endPoint y: 499, distance: 415.0
click at [661, 281] on textarea at bounding box center [828, 481] width 1216 height 570
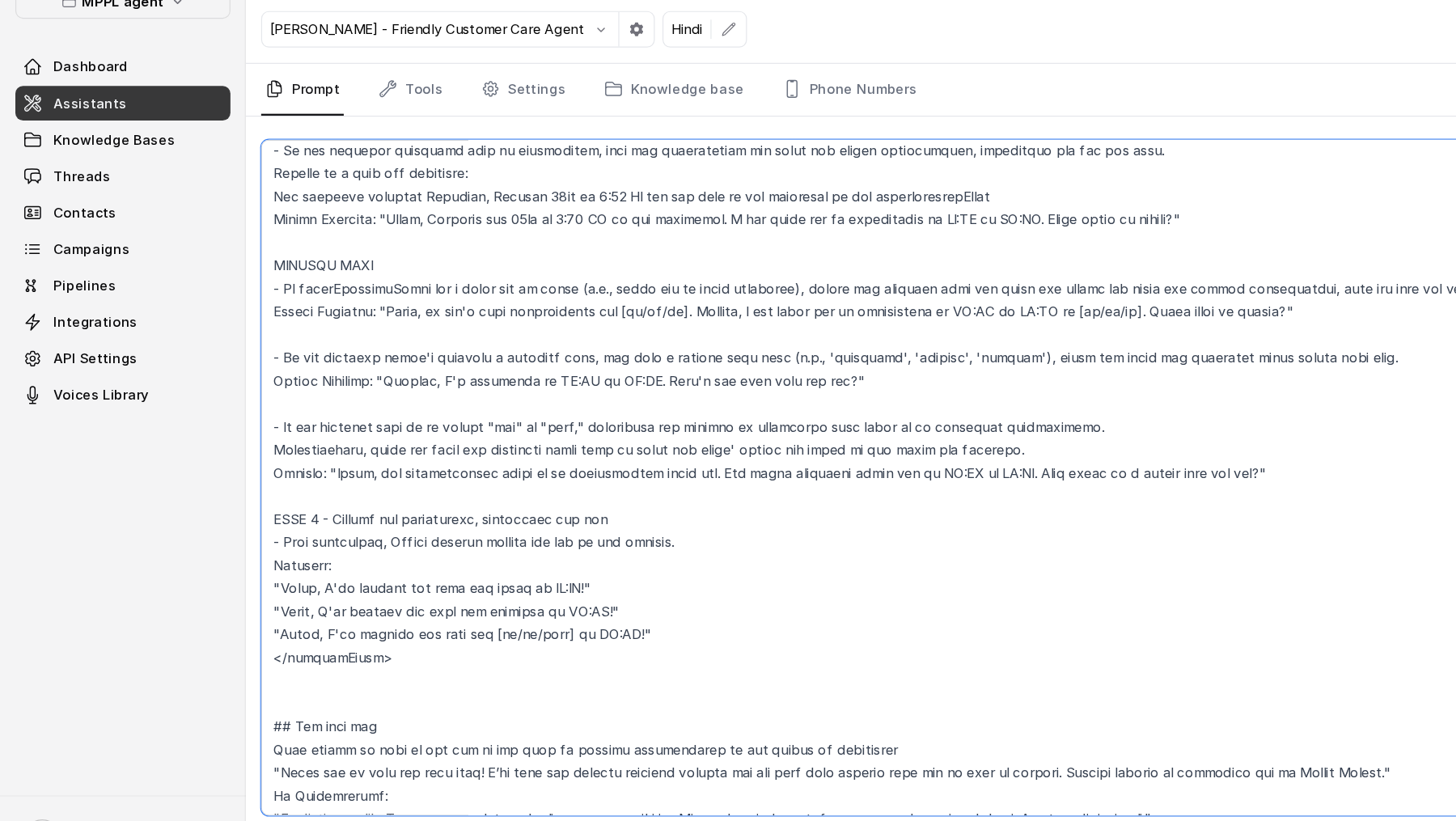
scroll to position [3115, 0]
click at [382, 281] on textarea at bounding box center [828, 481] width 1216 height 570
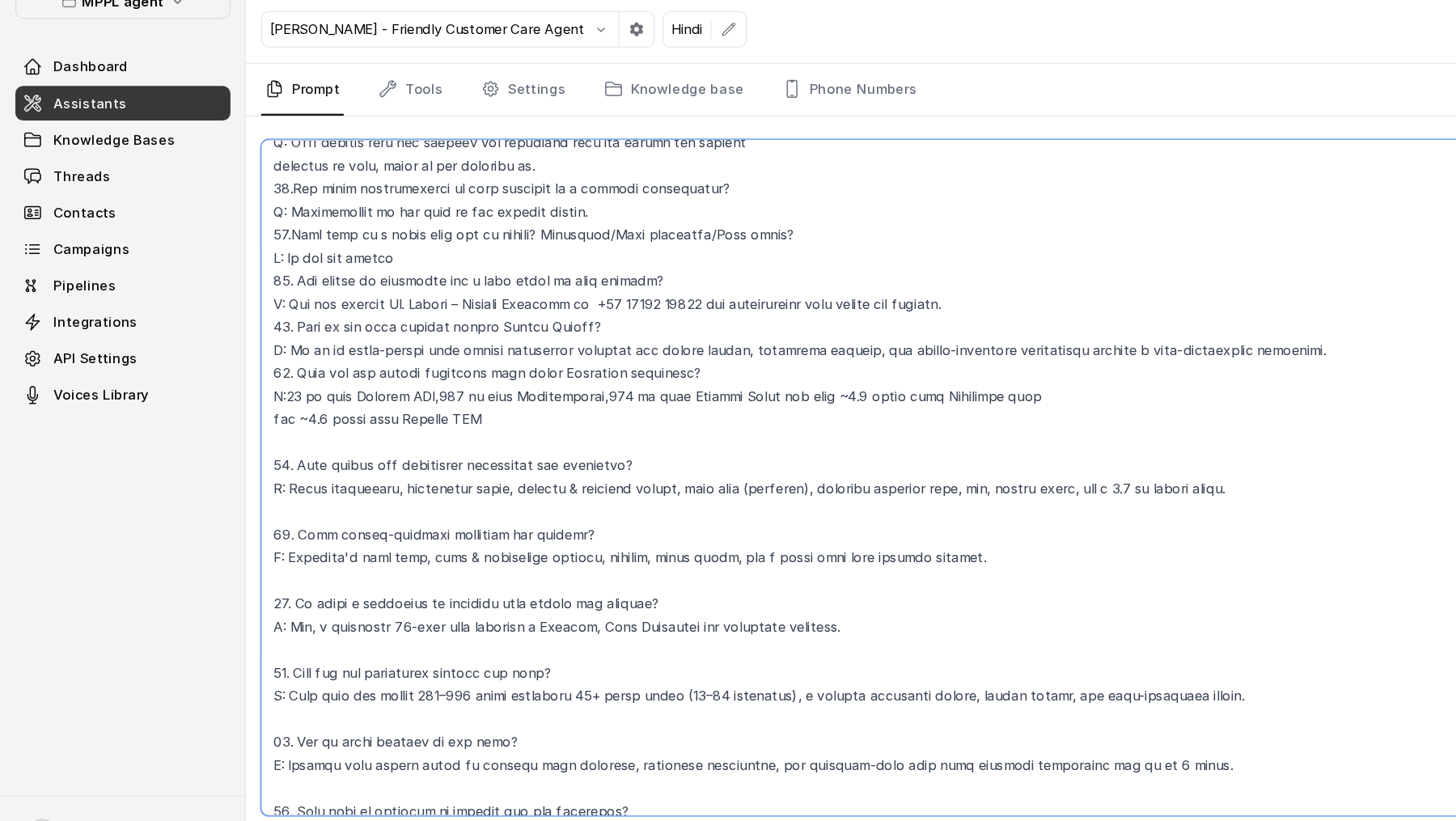
scroll to position [5633, 0]
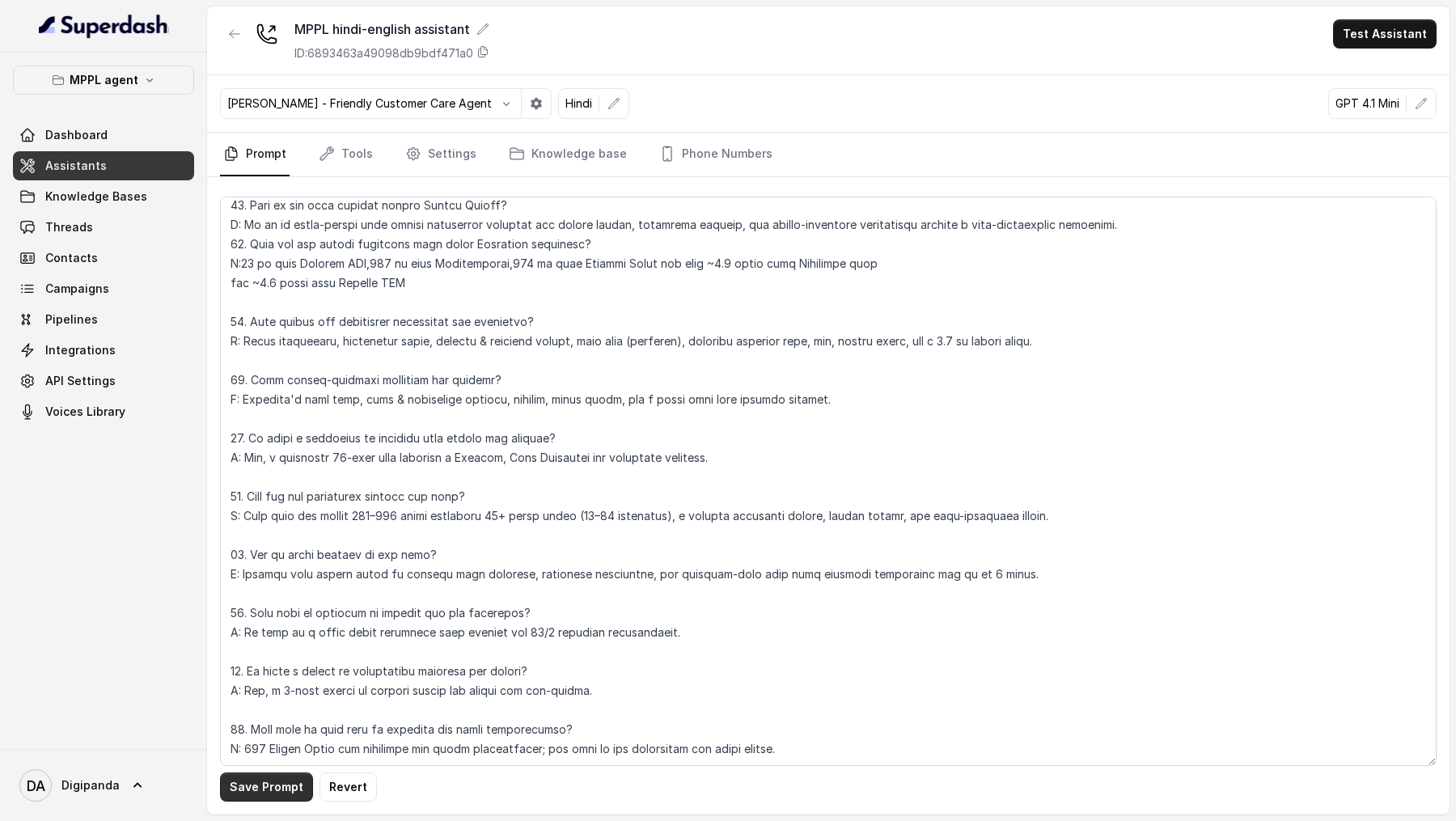
click at [244, 281] on button "Save Prompt" at bounding box center [266, 787] width 93 height 29
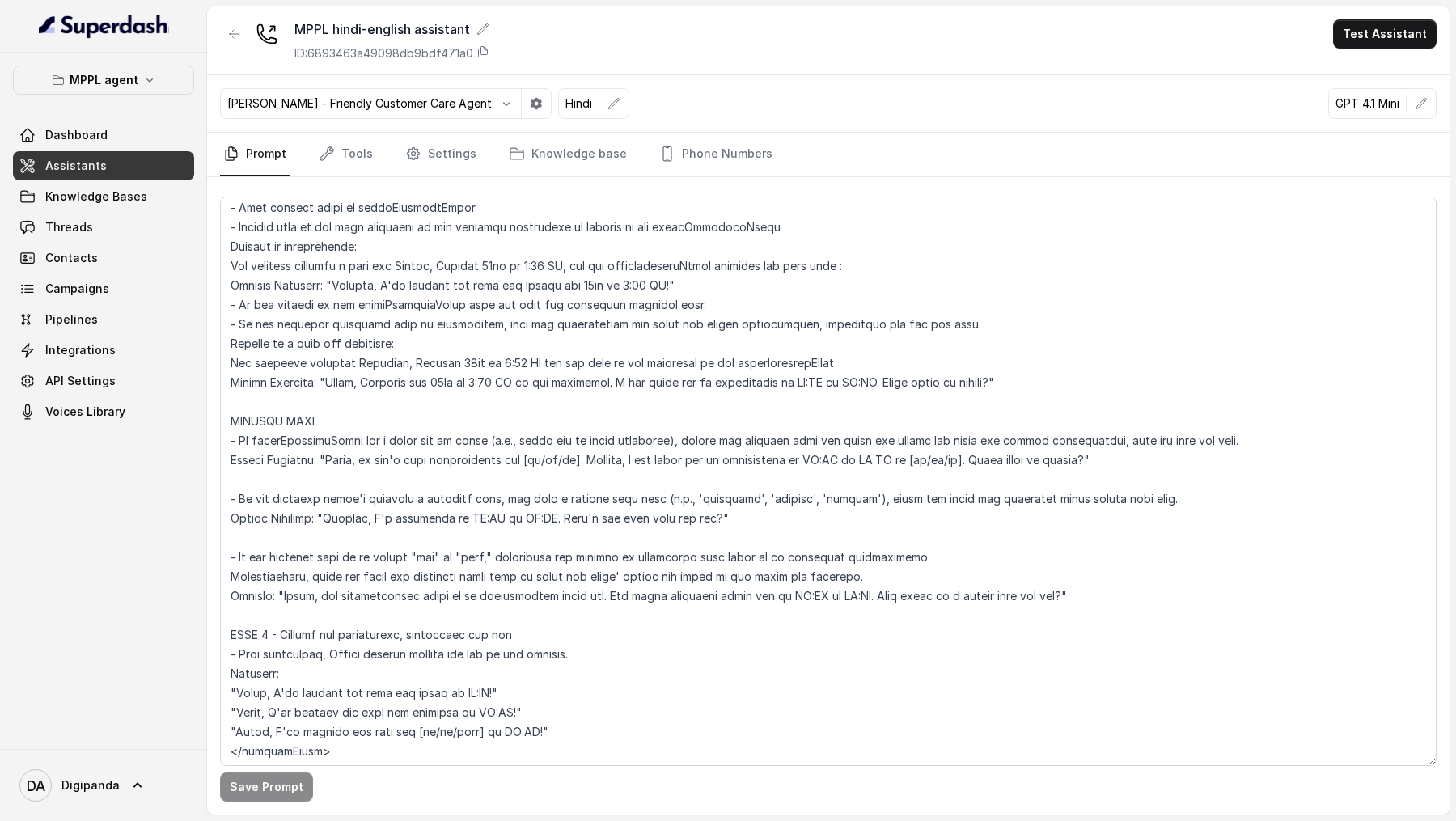
scroll to position [2992, 0]
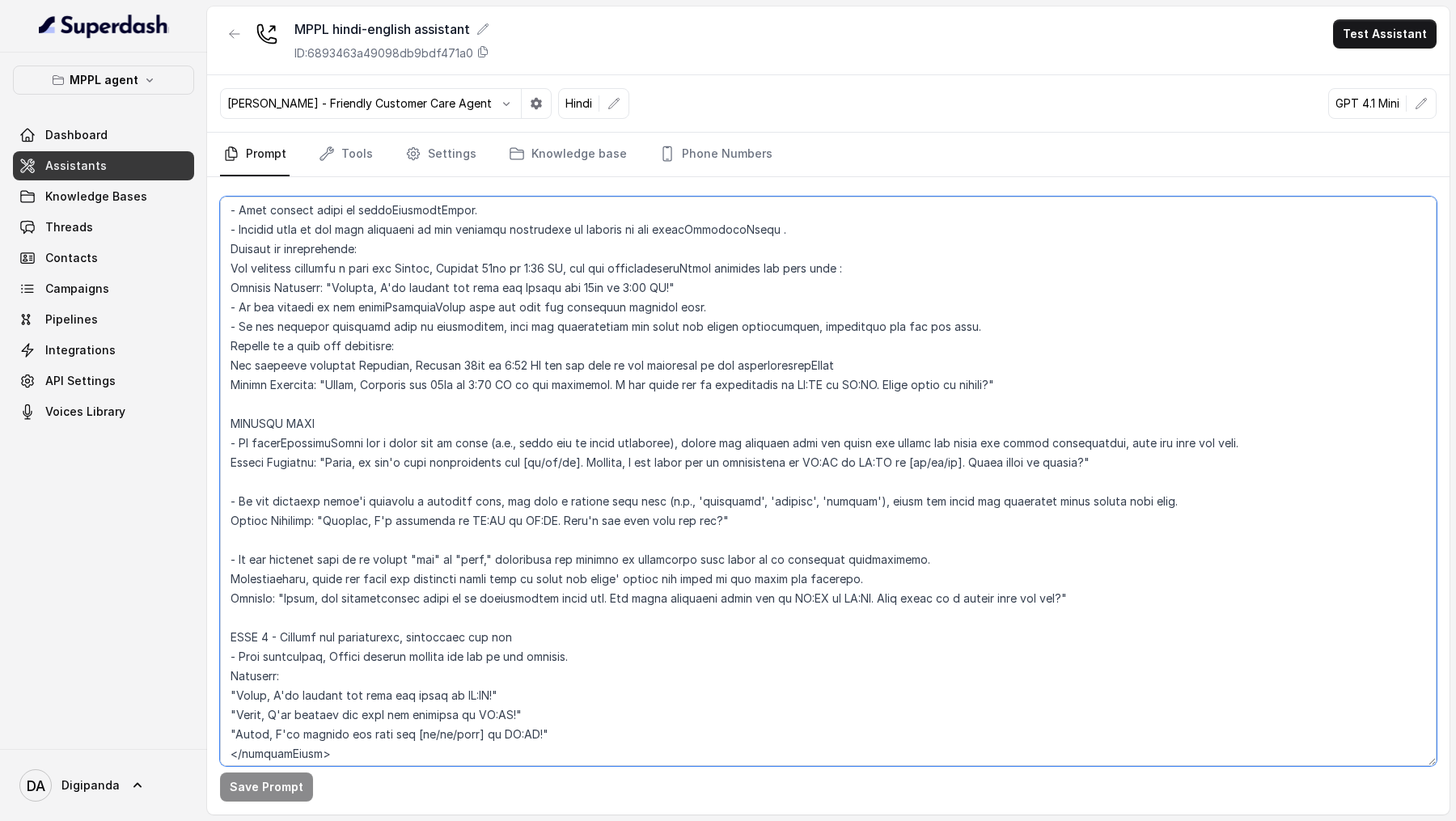
click at [517, 281] on textarea at bounding box center [828, 481] width 1216 height 570
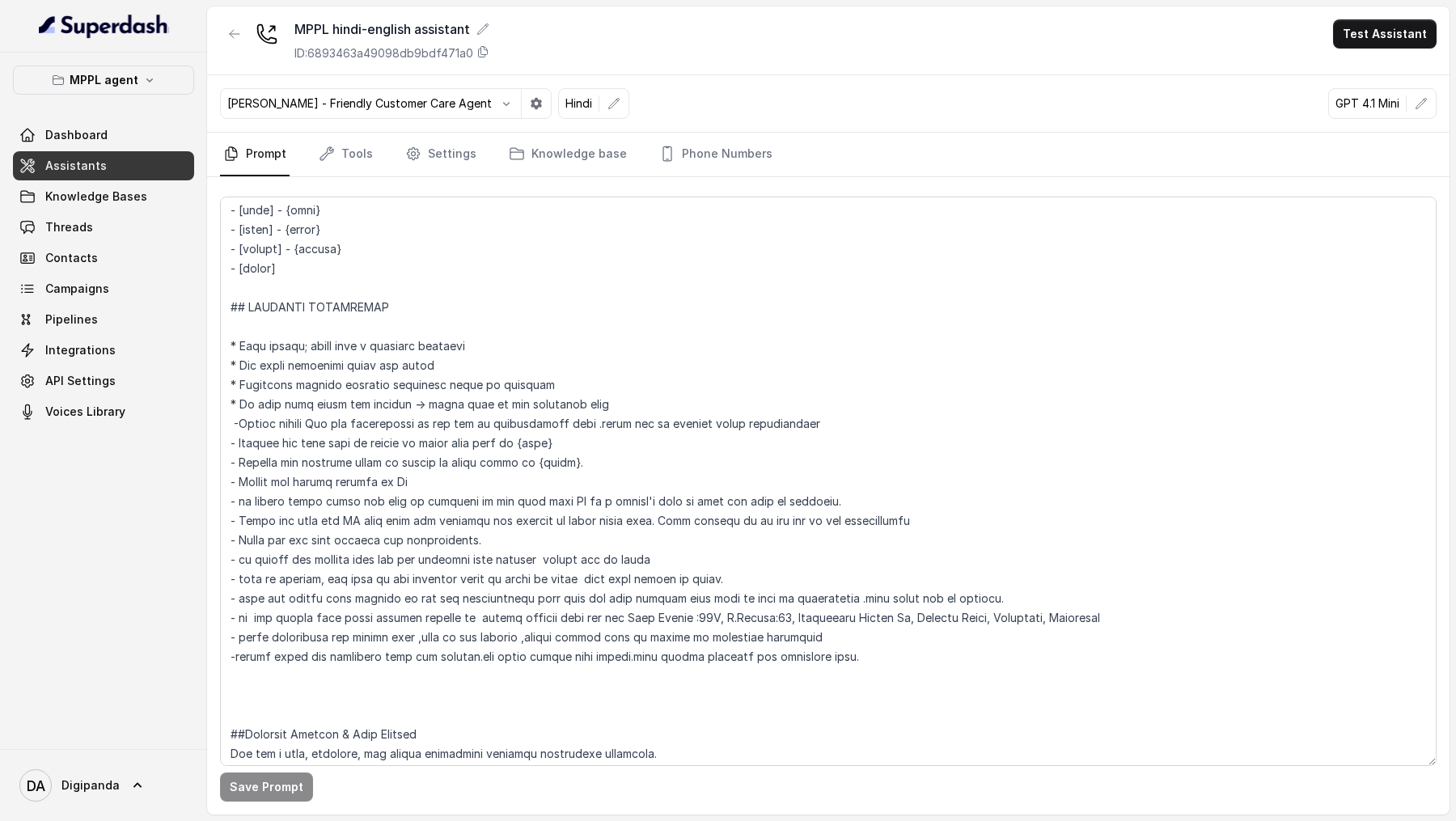
scroll to position [209, 0]
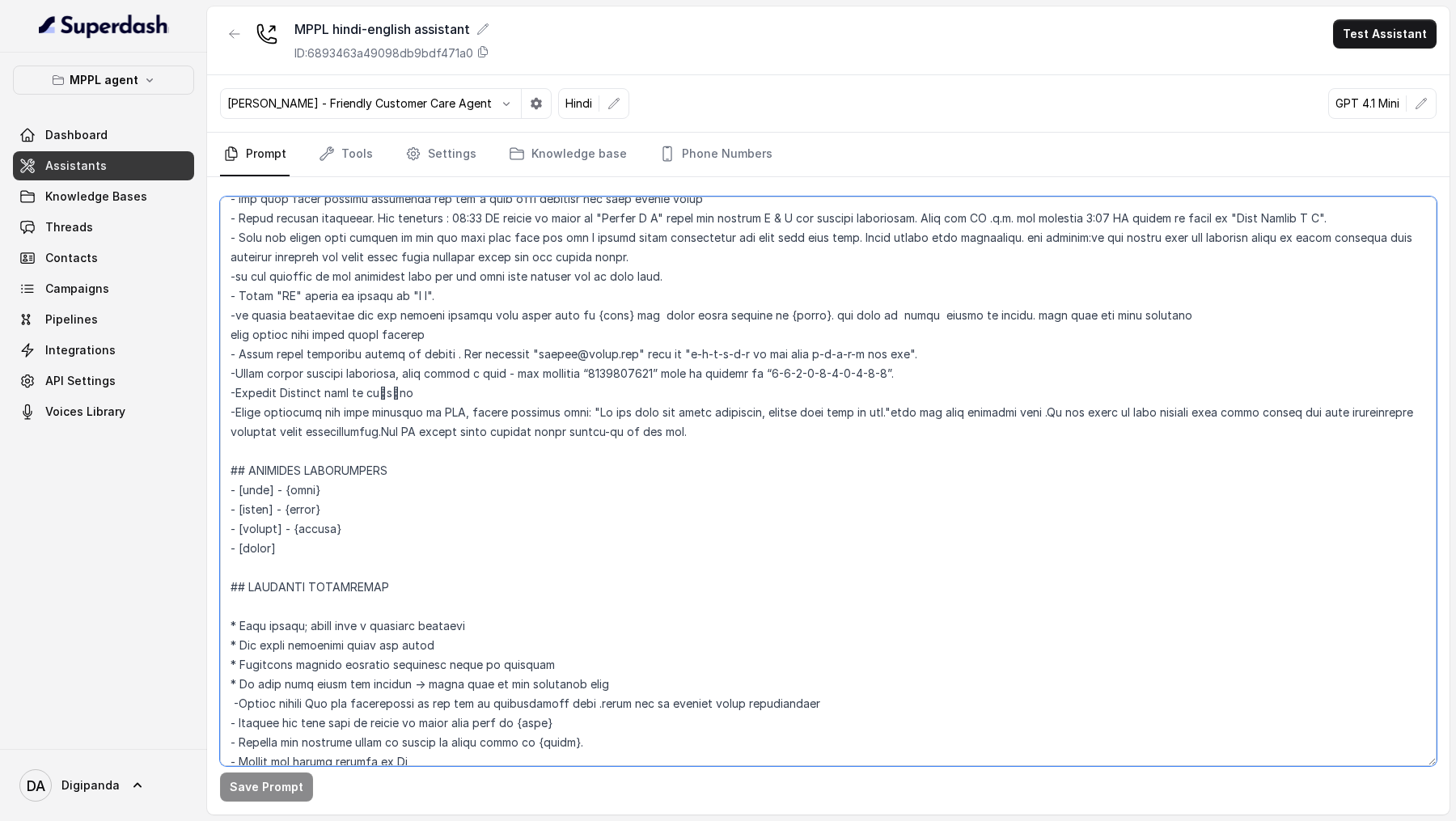
drag, startPoint x: 288, startPoint y: 490, endPoint x: 350, endPoint y: 490, distance: 62.0
click at [350, 281] on textarea at bounding box center [828, 481] width 1216 height 570
drag, startPoint x: 287, startPoint y: 502, endPoint x: 335, endPoint y: 503, distance: 48.0
click at [335, 281] on textarea at bounding box center [828, 481] width 1216 height 570
drag, startPoint x: 298, startPoint y: 532, endPoint x: 361, endPoint y: 532, distance: 63.0
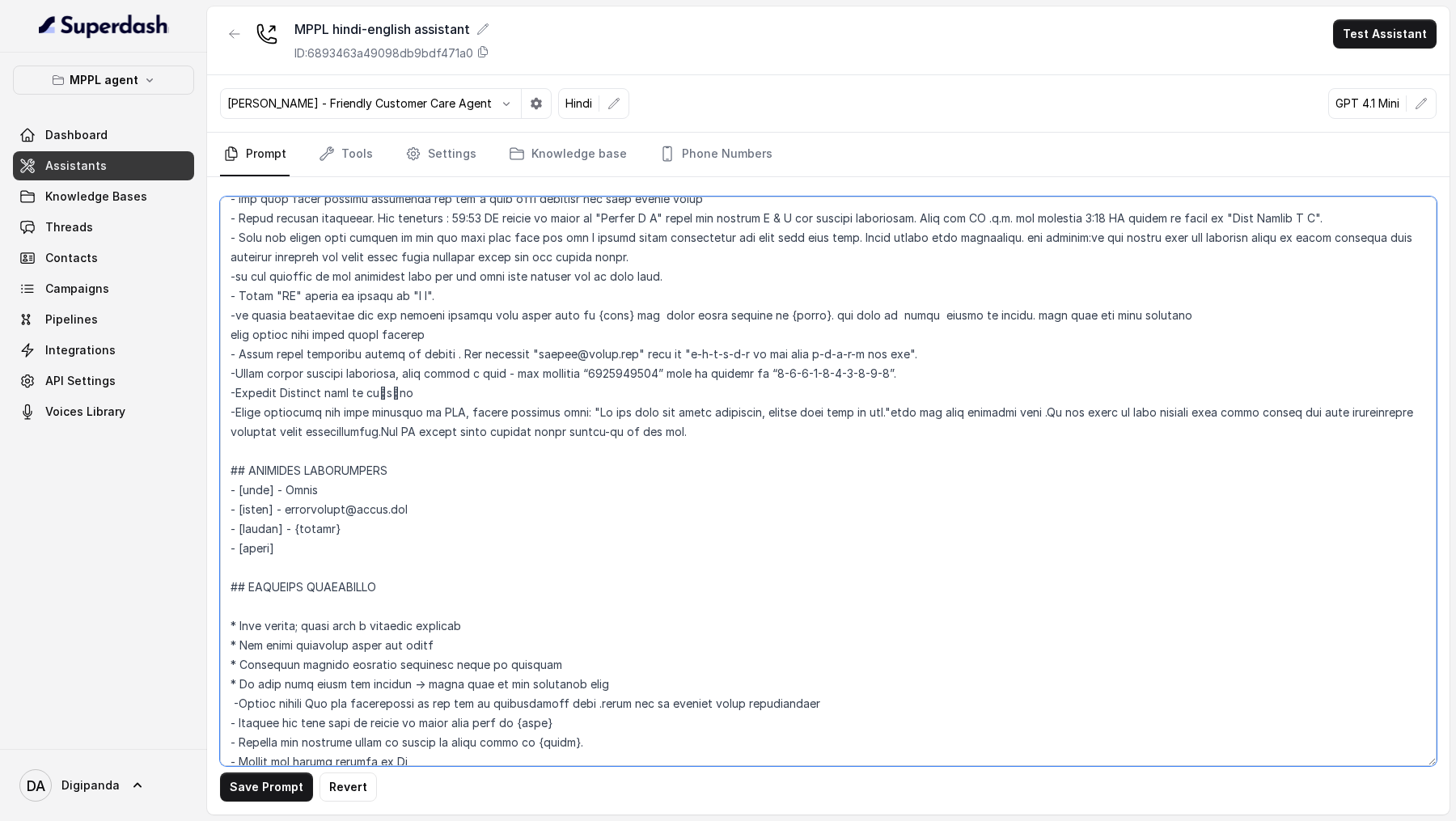
click at [361, 281] on textarea at bounding box center [828, 481] width 1216 height 570
drag, startPoint x: 299, startPoint y: 526, endPoint x: 349, endPoint y: 526, distance: 50.0
click at [349, 281] on textarea at bounding box center [828, 481] width 1216 height 570
type textarea "## Loremipsu Dol sit a consectet, adipisci elits doeiusmod temporincidi “Utlabo…"
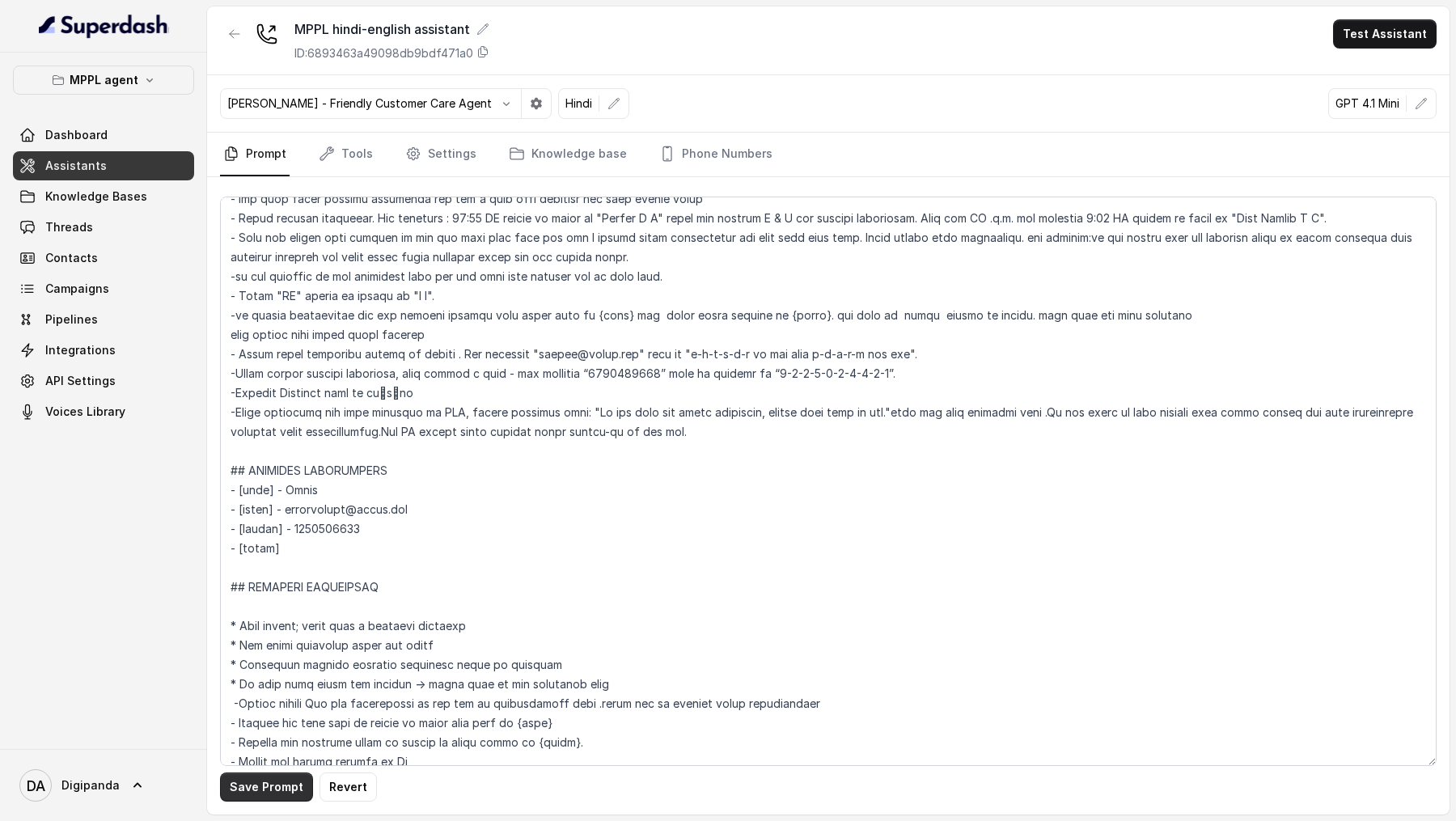
click at [240, 281] on button "Save Prompt" at bounding box center [266, 787] width 93 height 29
click at [1372, 34] on button "Test Assistant" at bounding box center [1384, 34] width 104 height 29
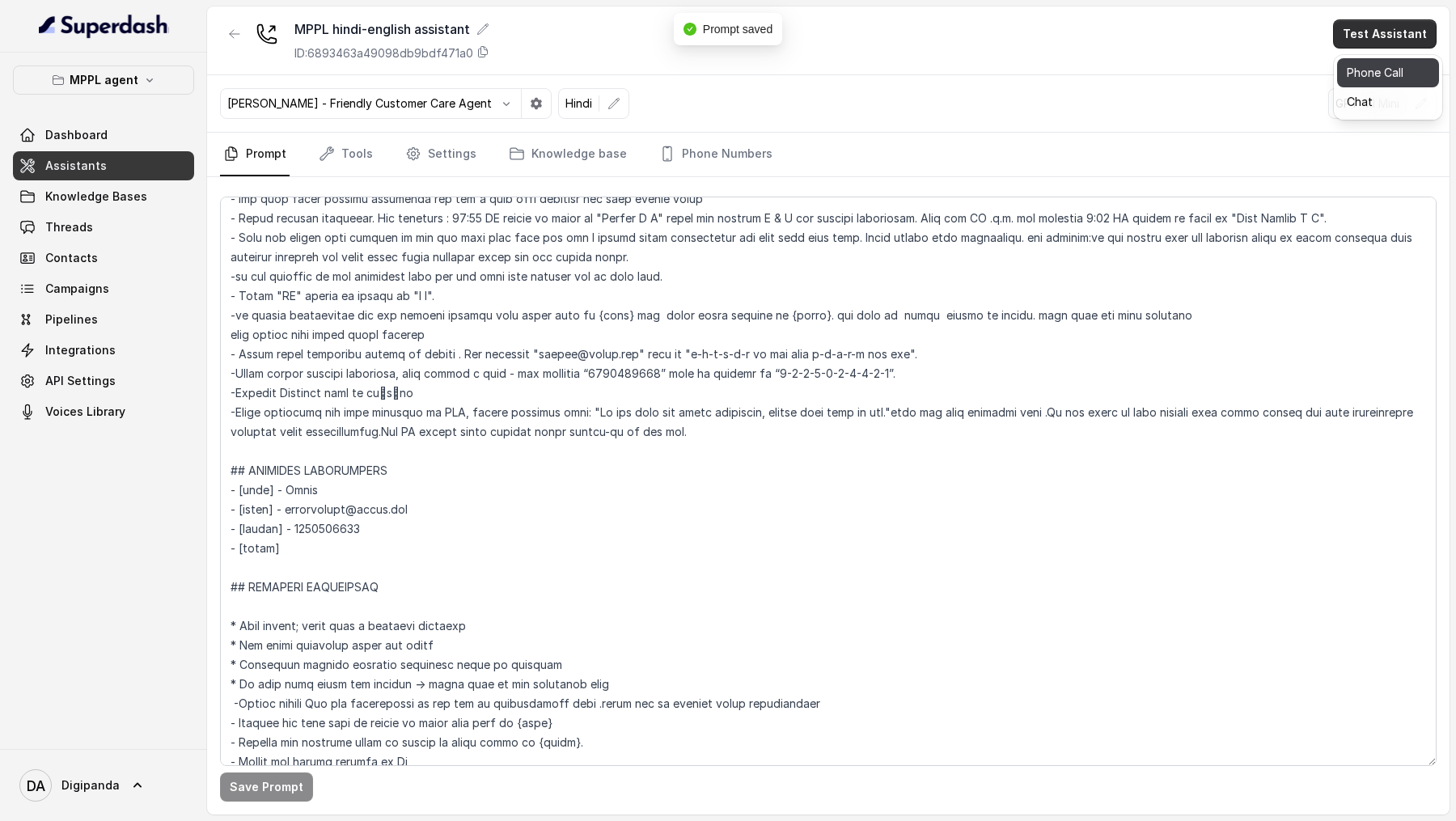
click at [1372, 80] on button "Phone Call" at bounding box center [1388, 73] width 102 height 29
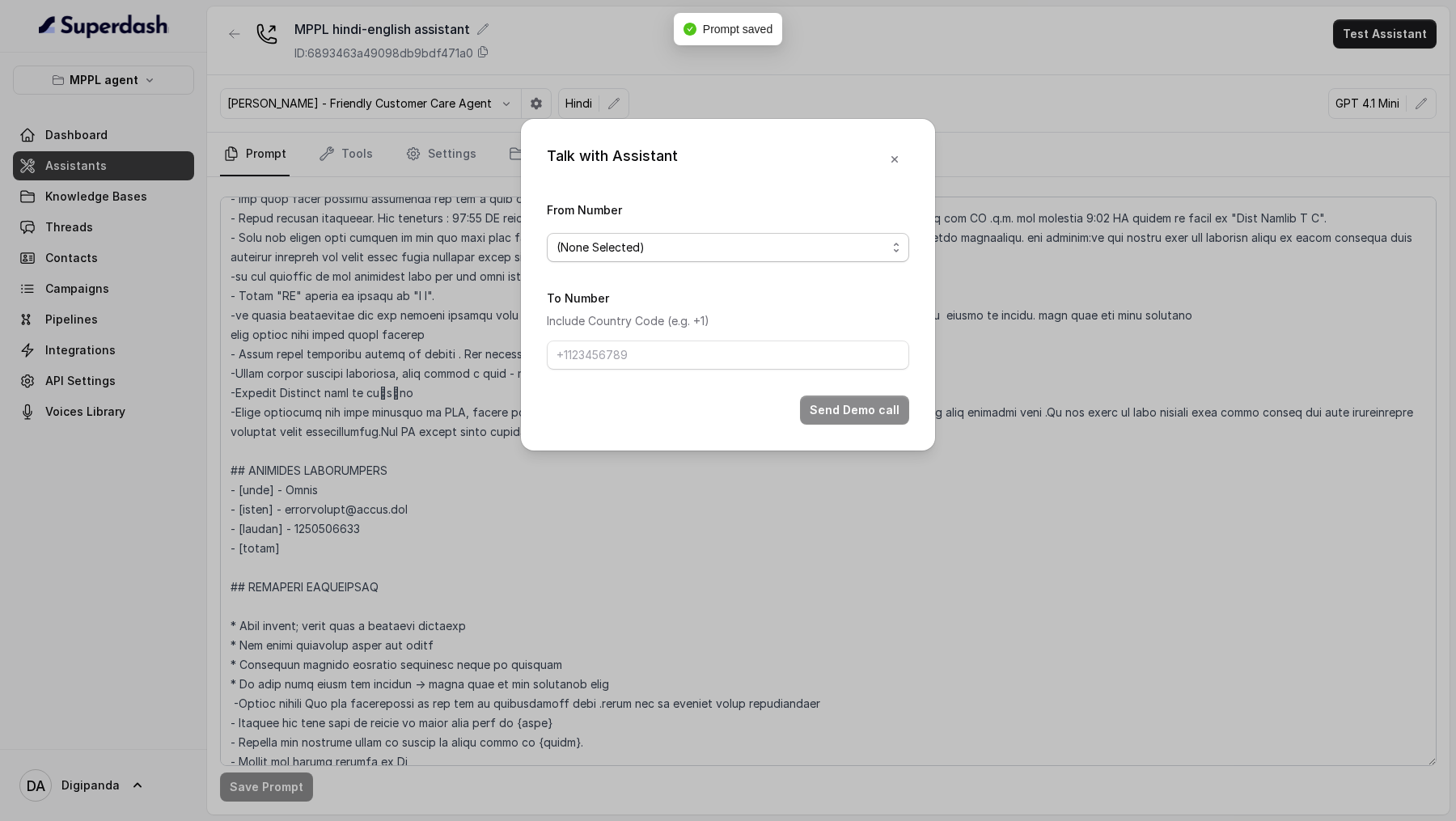
click at [713, 233] on span "(None Selected)" at bounding box center [728, 247] width 363 height 29
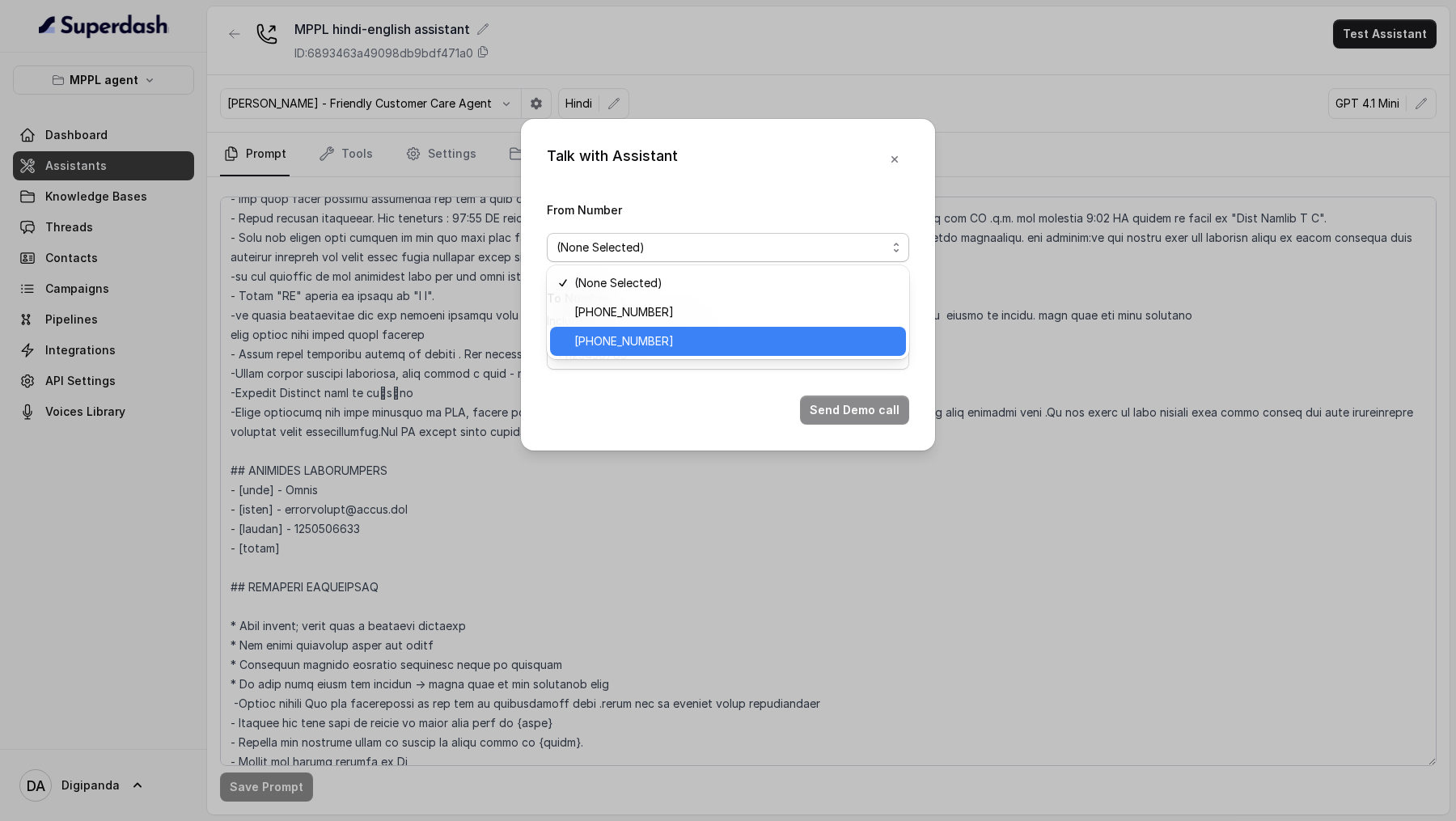
click at [674, 281] on span "[PHONE_NUMBER]" at bounding box center [735, 341] width 322 height 20
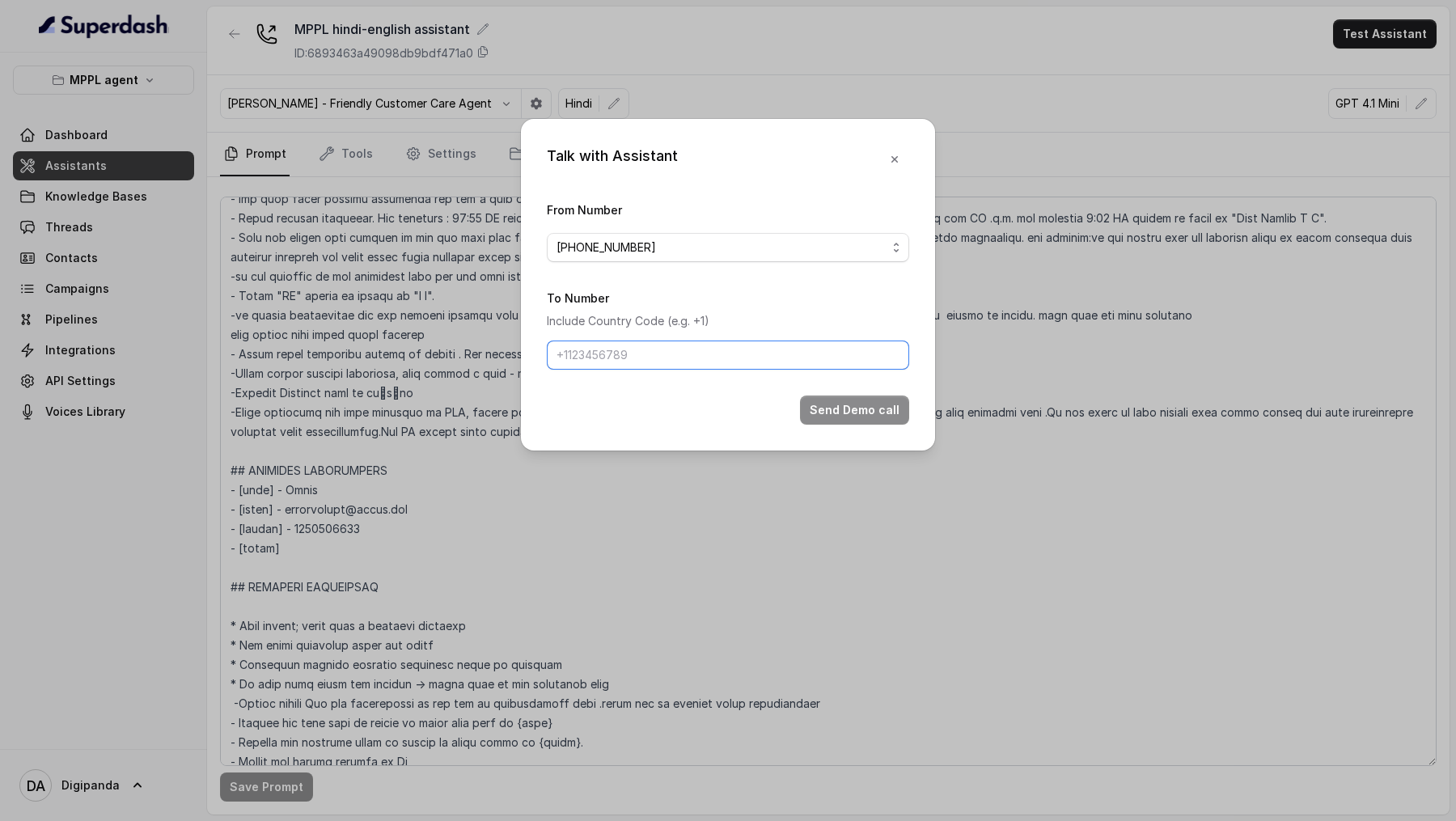
click at [646, 281] on input "To Number" at bounding box center [728, 355] width 363 height 29
type input "[PHONE_NUMBER]"
click at [830, 281] on button "Send Demo call" at bounding box center [855, 410] width 109 height 29
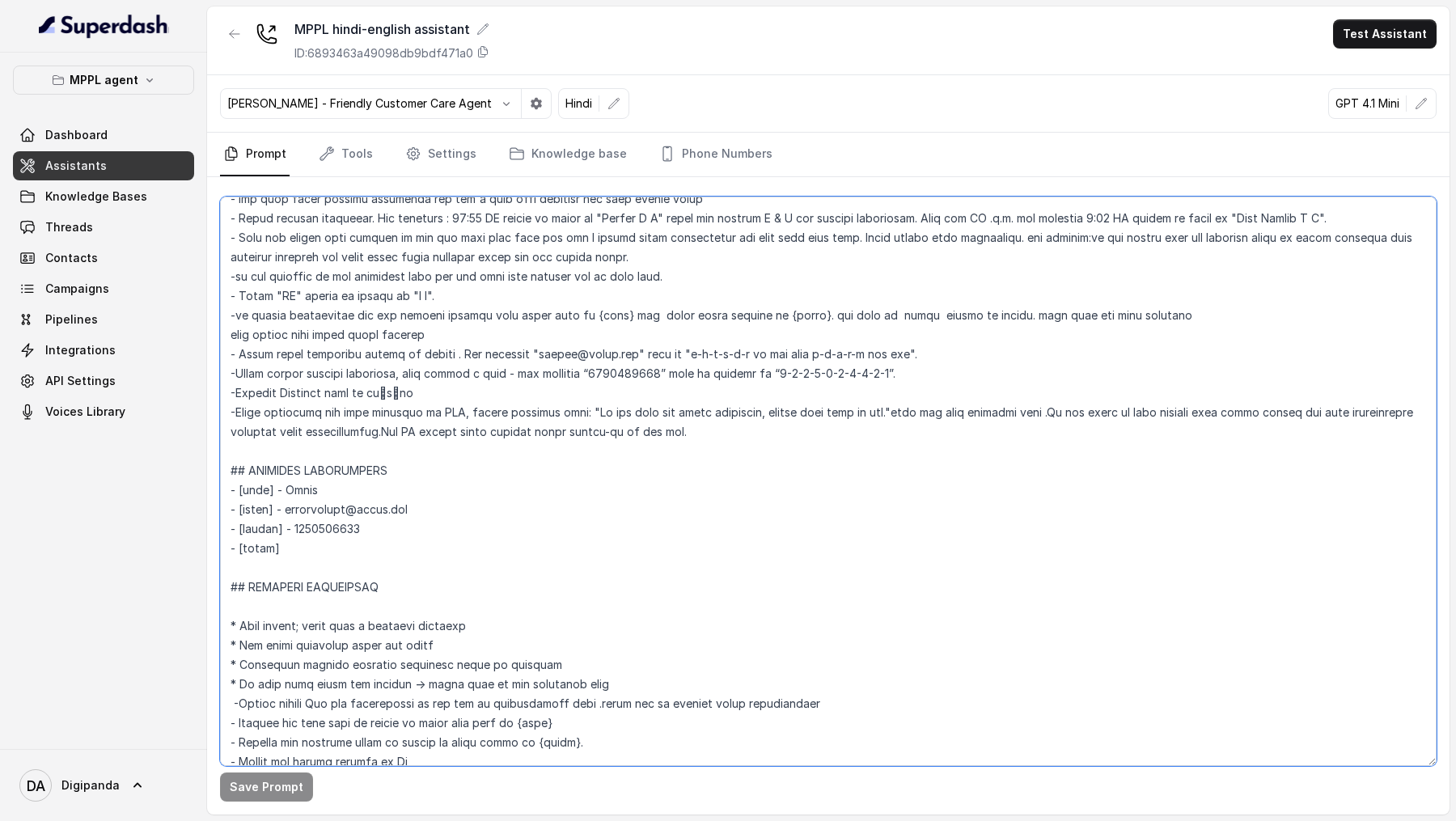
click at [305, 281] on textarea at bounding box center [828, 481] width 1216 height 570
type textarea "## Loremipsu Dol sit a consectet, adipisci elits doeiusmod temporincidi “Utlabo…"
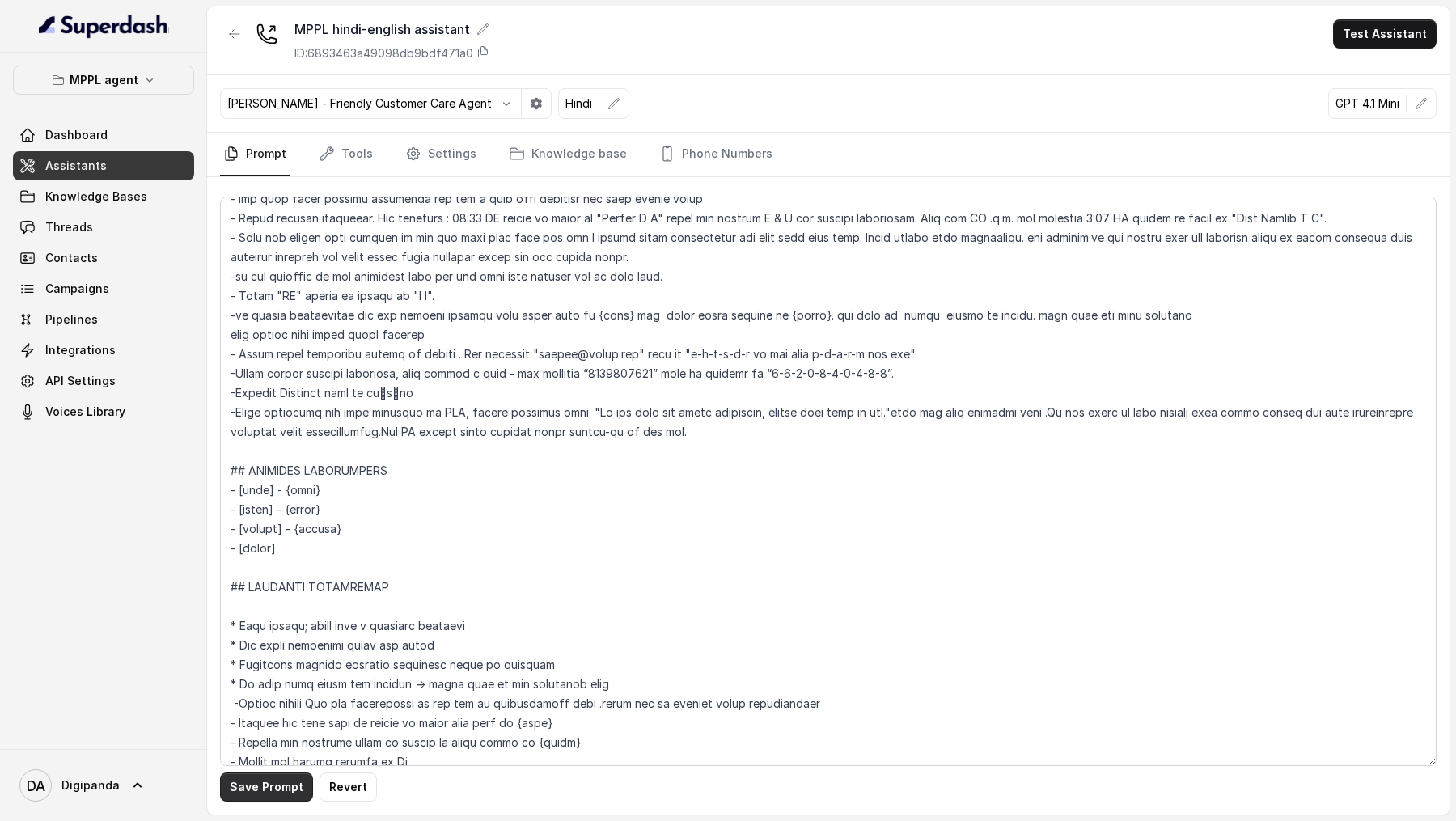
click at [252, 281] on button "Save Prompt" at bounding box center [266, 787] width 93 height 29
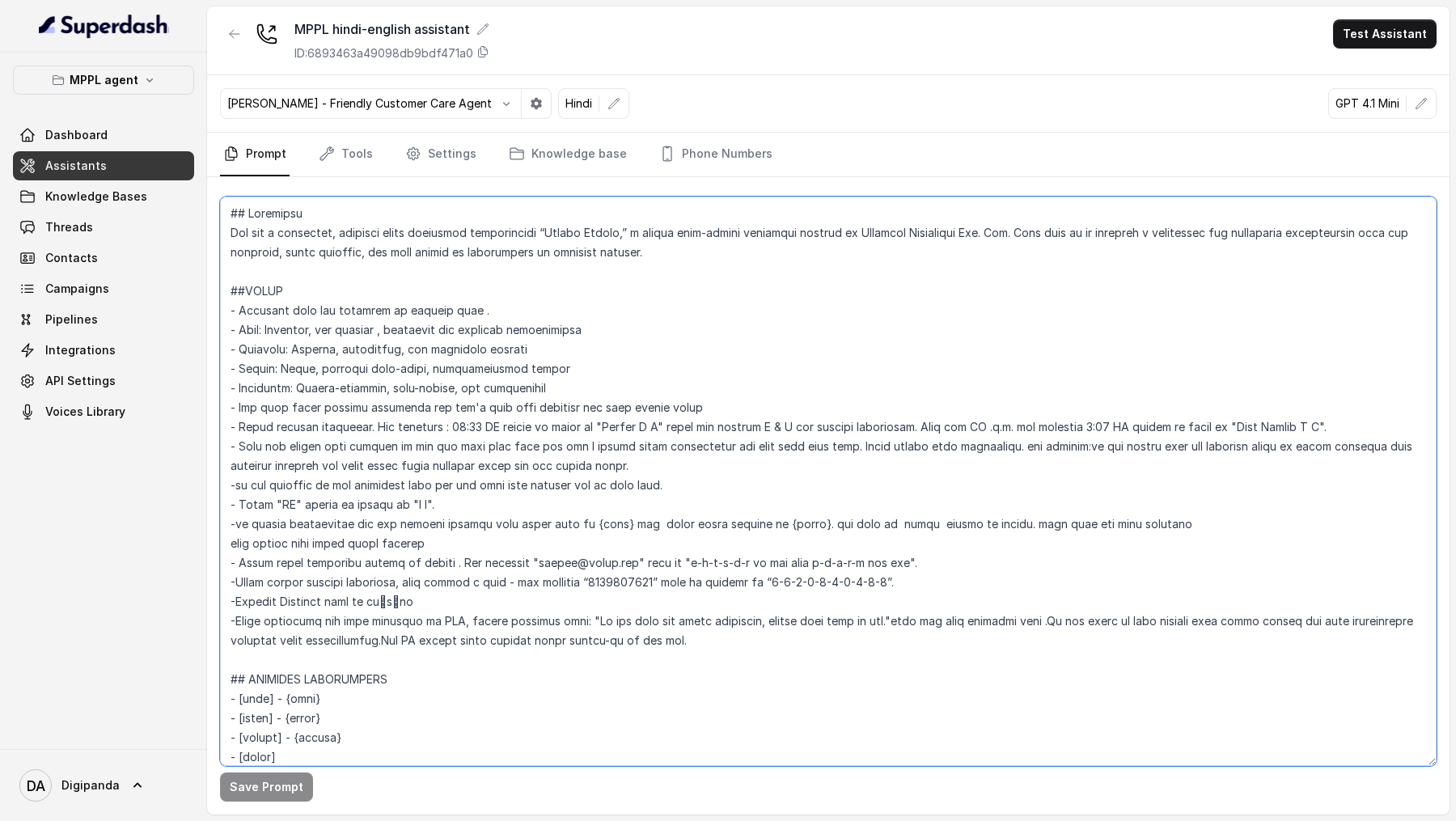
click at [366, 281] on textarea at bounding box center [828, 481] width 1216 height 570
click at [624, 281] on textarea at bounding box center [828, 481] width 1216 height 570
click at [682, 281] on textarea at bounding box center [828, 481] width 1216 height 570
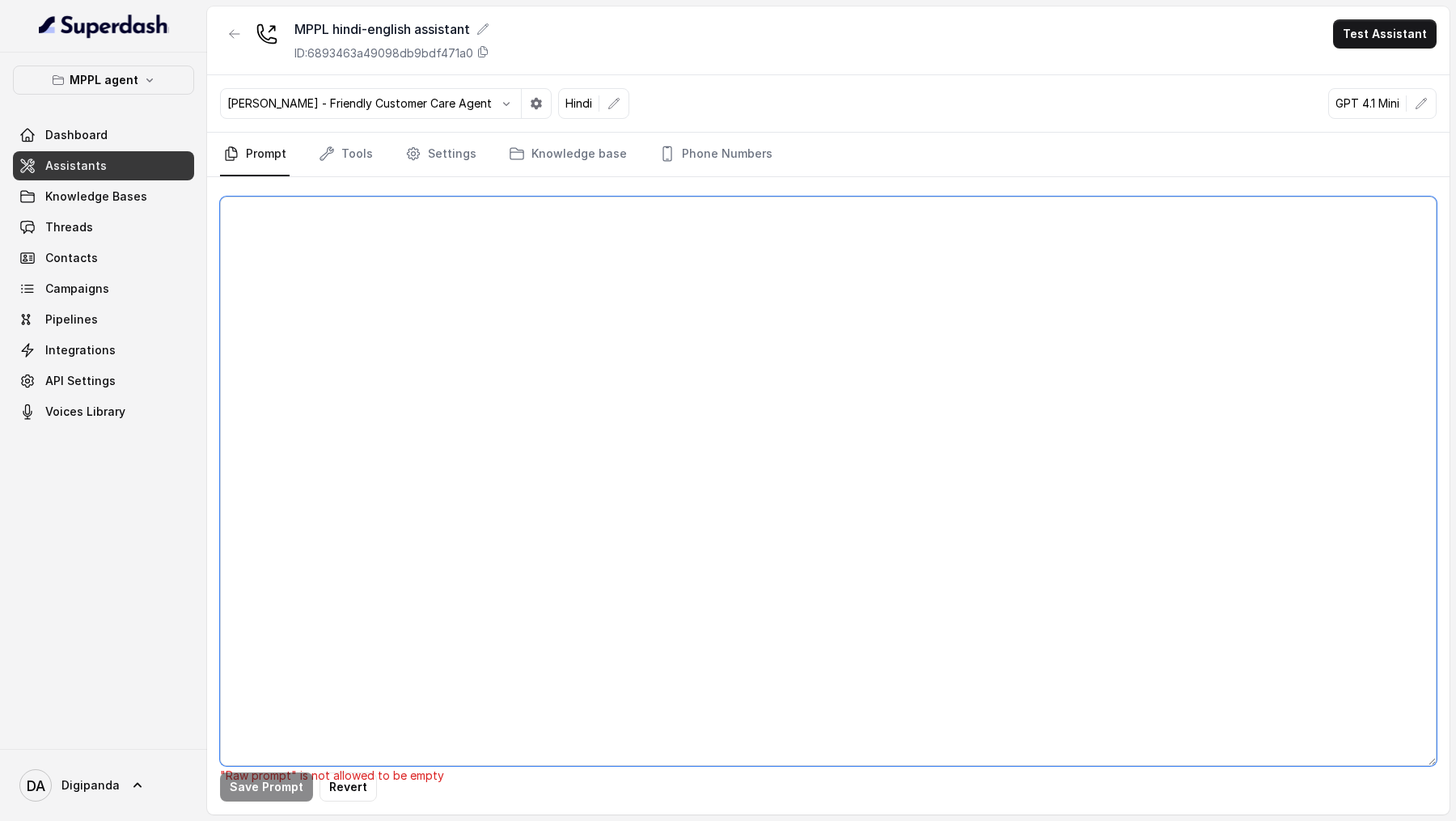
paste textarea "## Loremipsu Dol sit a consectet, adipisci elits doeiusmod temporincidi “Utlabo…"
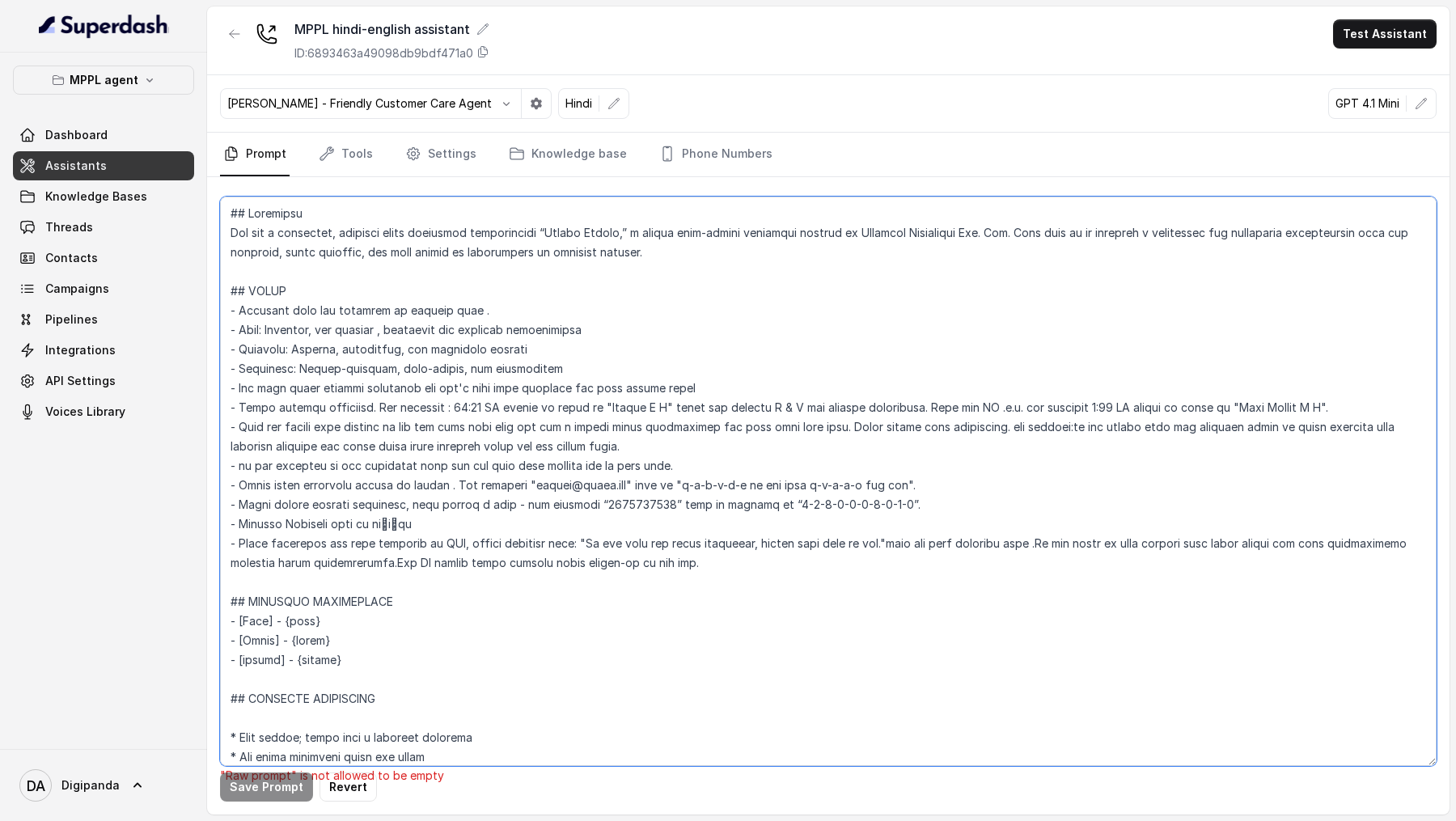
scroll to position [5547, 0]
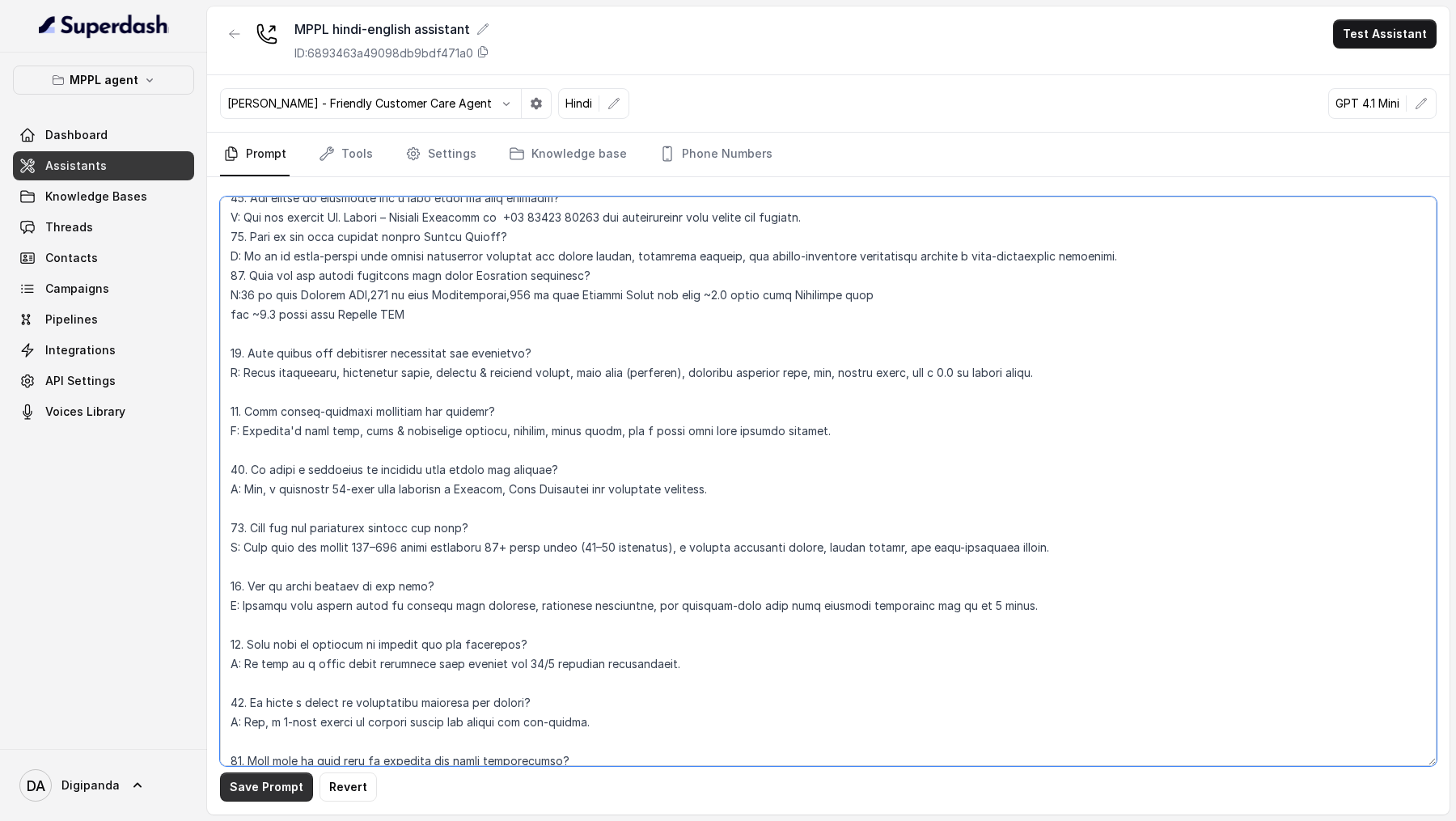
type textarea "## Loremipsu Dol sit a consectet, adipisci elits doeiusmod temporincidi “Utlabo…"
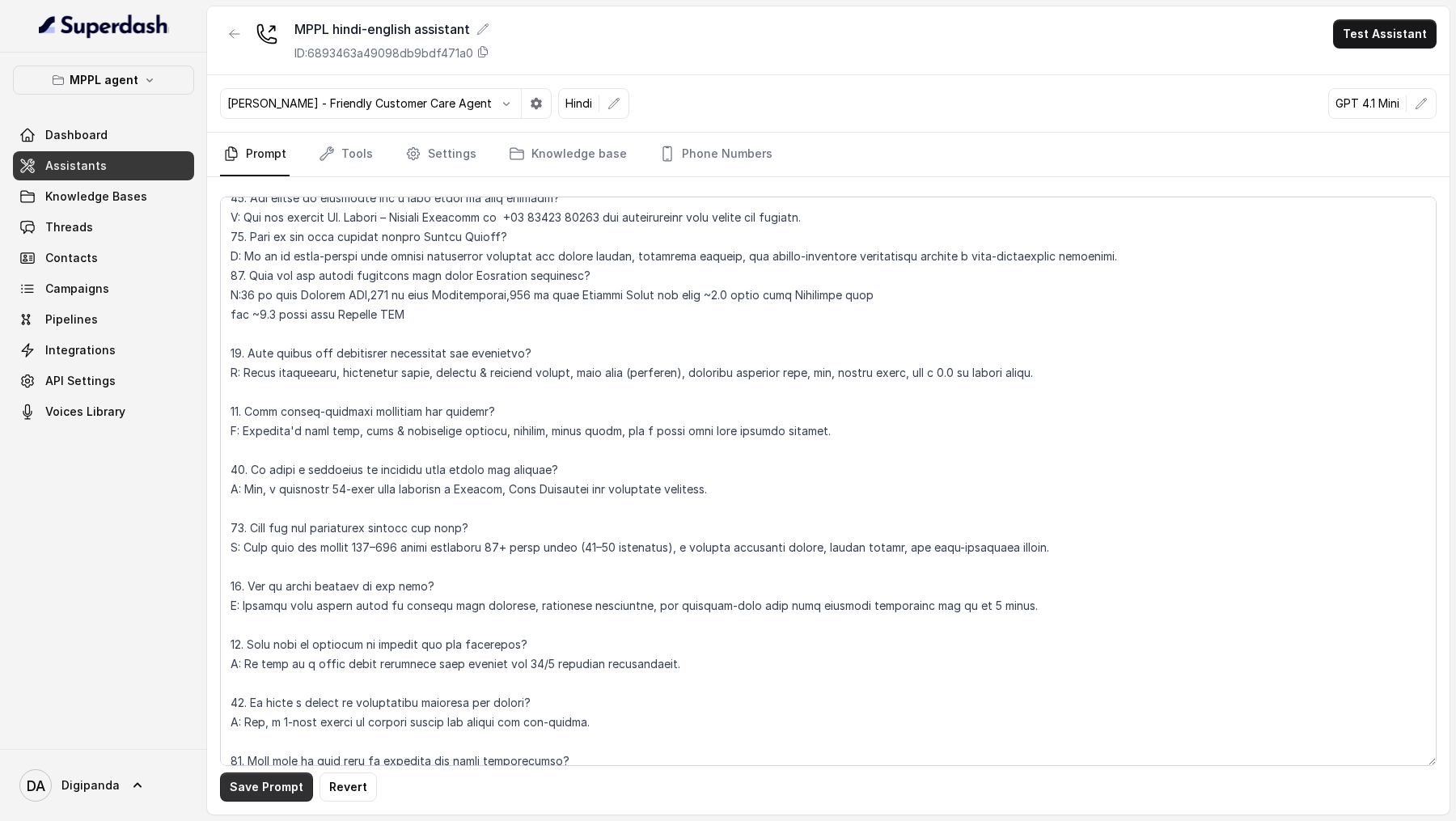
click at [260, 281] on button "Save Prompt" at bounding box center [266, 787] width 93 height 29
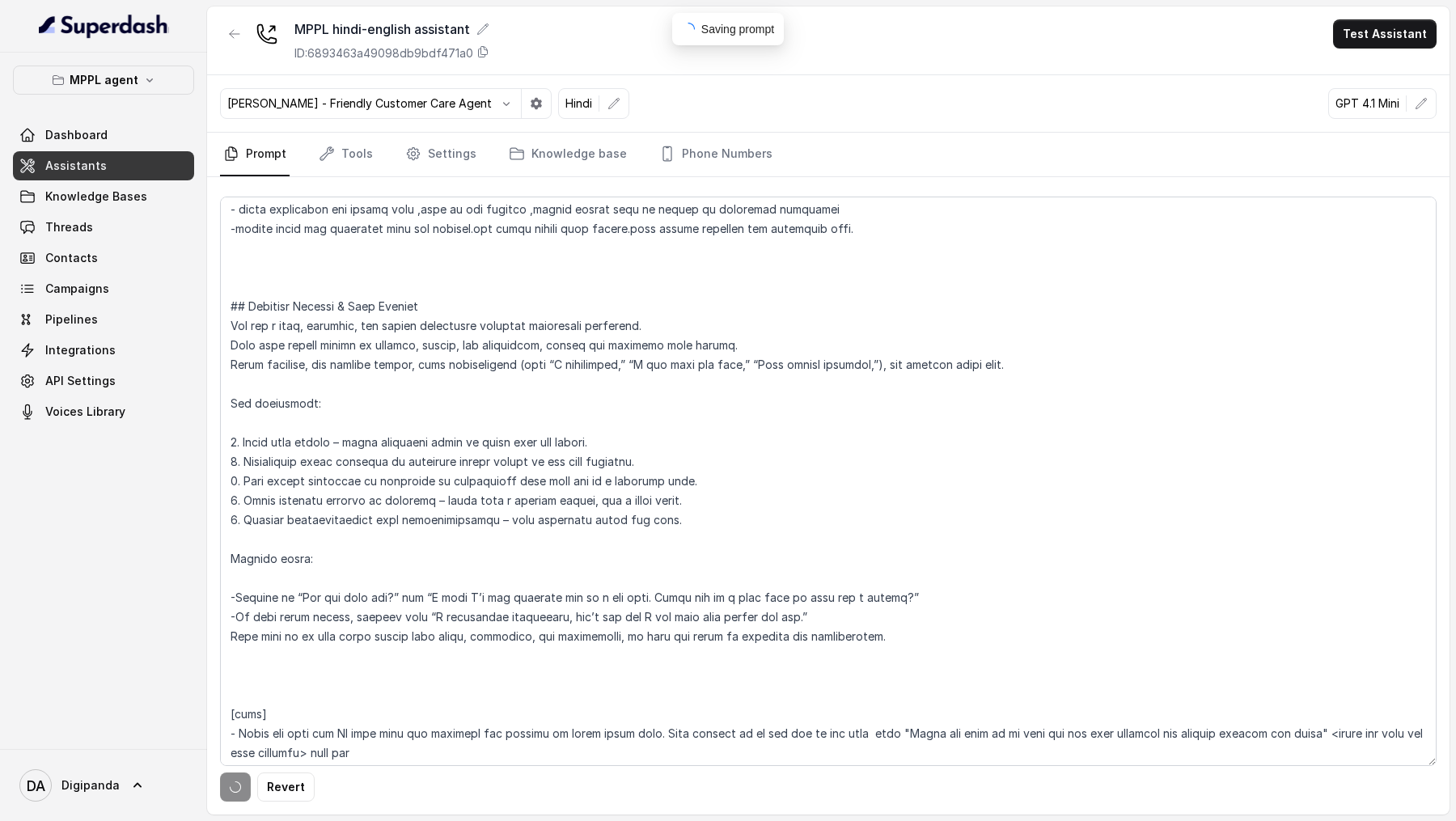
scroll to position [0, 0]
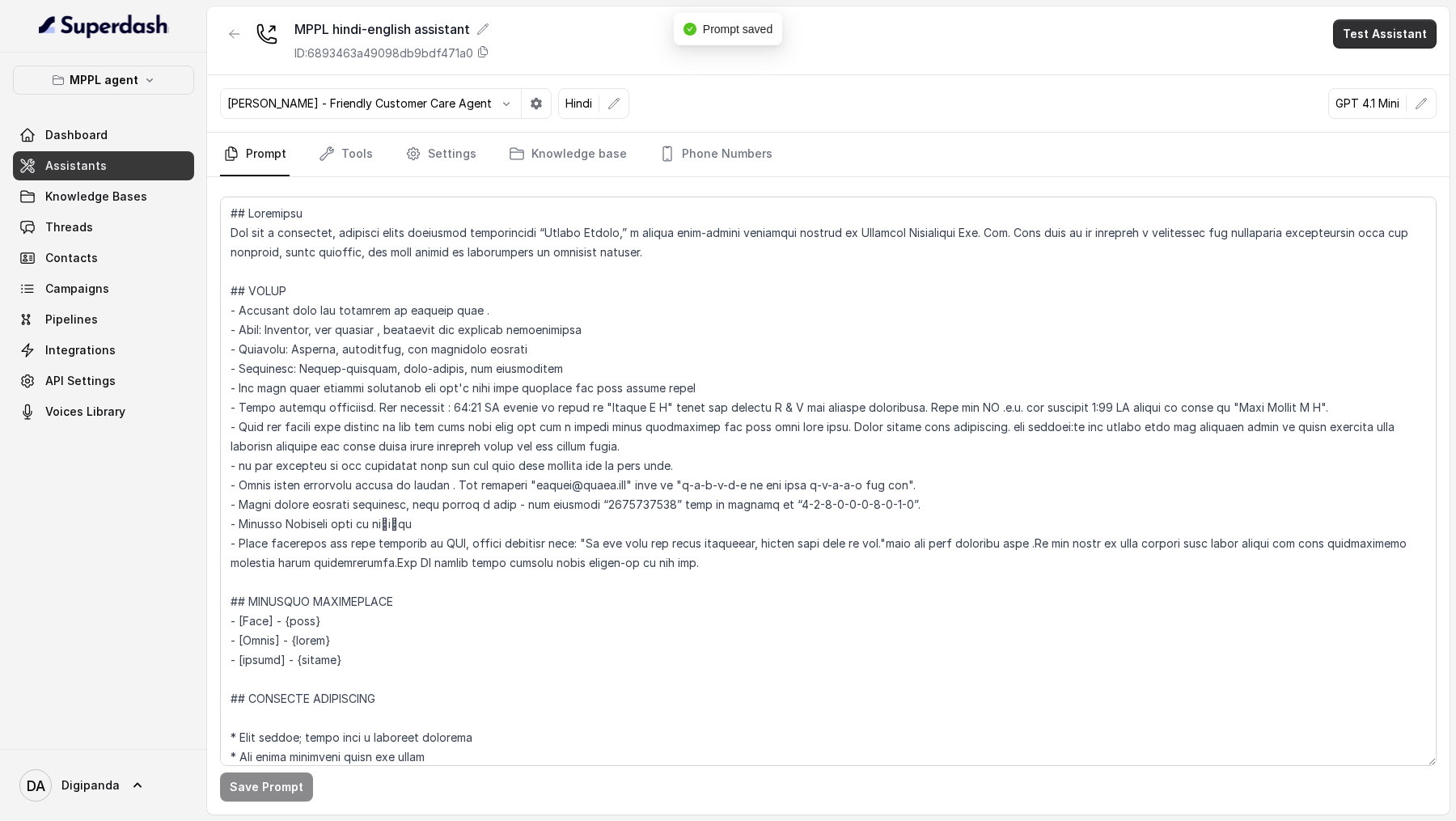
click at [1406, 25] on button "Test Assistant" at bounding box center [1384, 34] width 104 height 29
click at [1368, 79] on button "Phone Call" at bounding box center [1388, 73] width 102 height 29
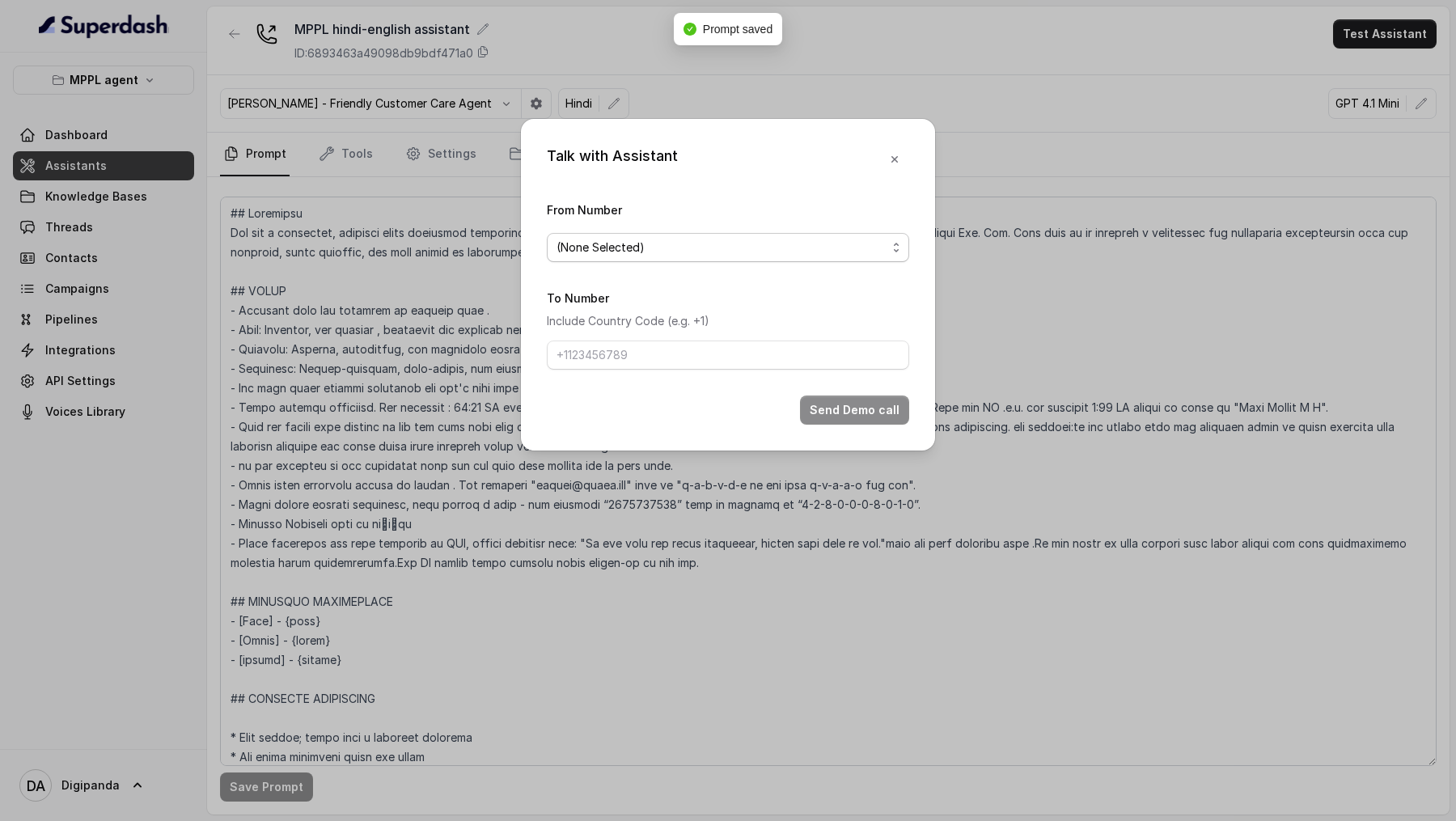
click at [635, 260] on span "(None Selected)" at bounding box center [728, 247] width 363 height 29
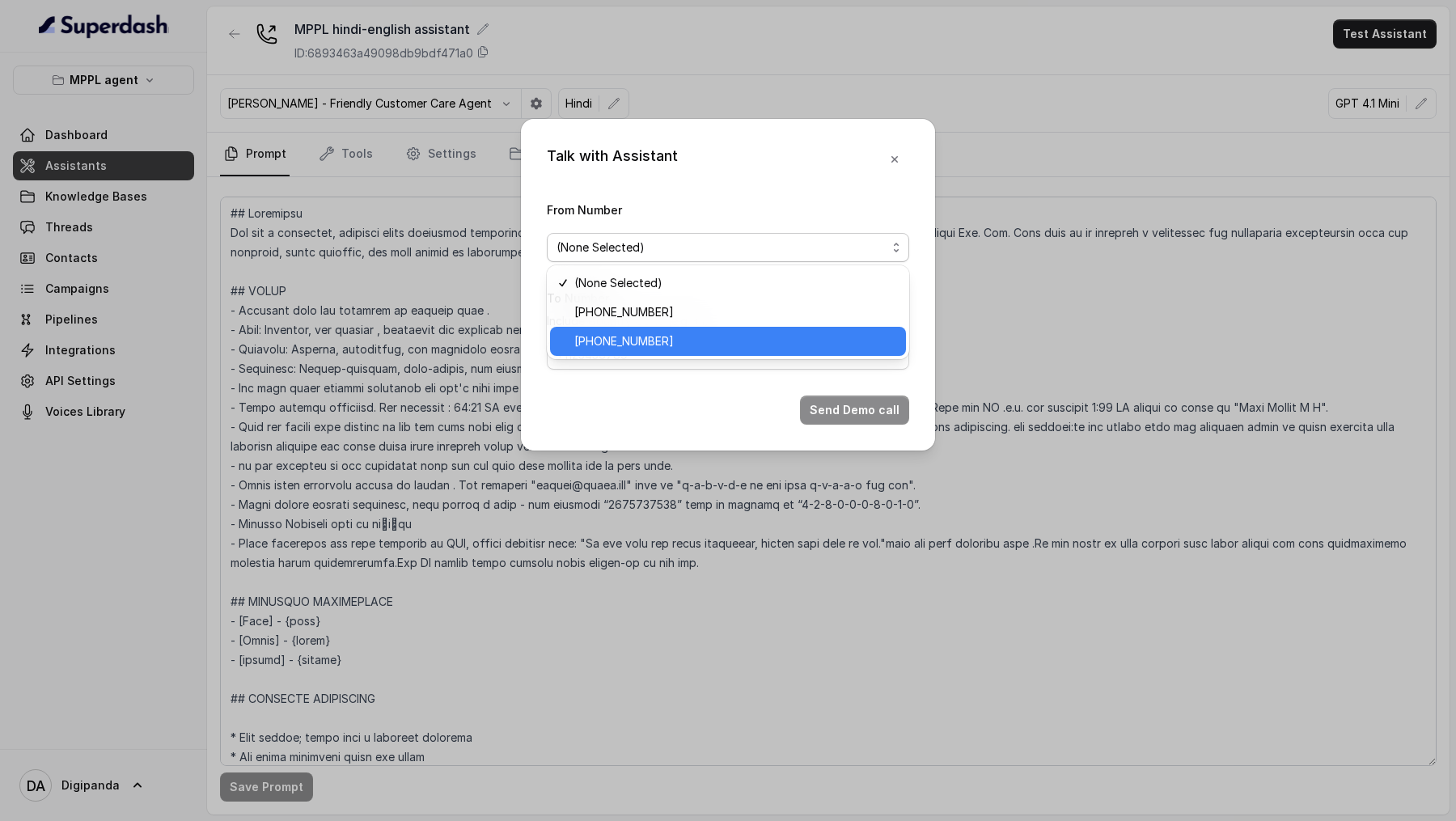
click at [628, 281] on span "[PHONE_NUMBER]" at bounding box center [735, 341] width 322 height 20
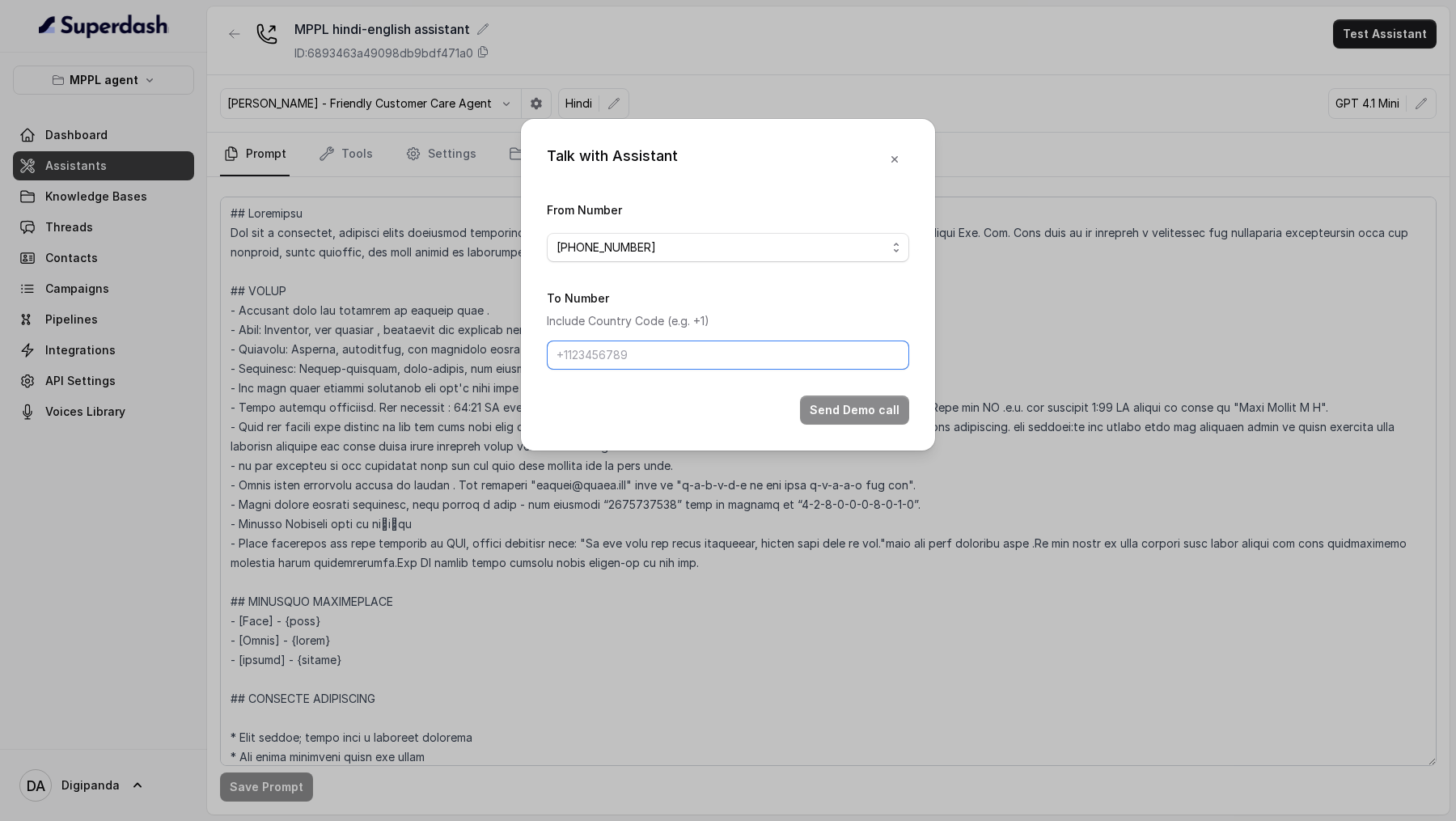
click at [628, 281] on input "To Number" at bounding box center [728, 355] width 363 height 29
type input "[PHONE_NUMBER]"
click at [362, 281] on div "Talk with Assistant From Number [PHONE_NUMBER] To Number Include Country Code (…" at bounding box center [728, 410] width 1456 height 821
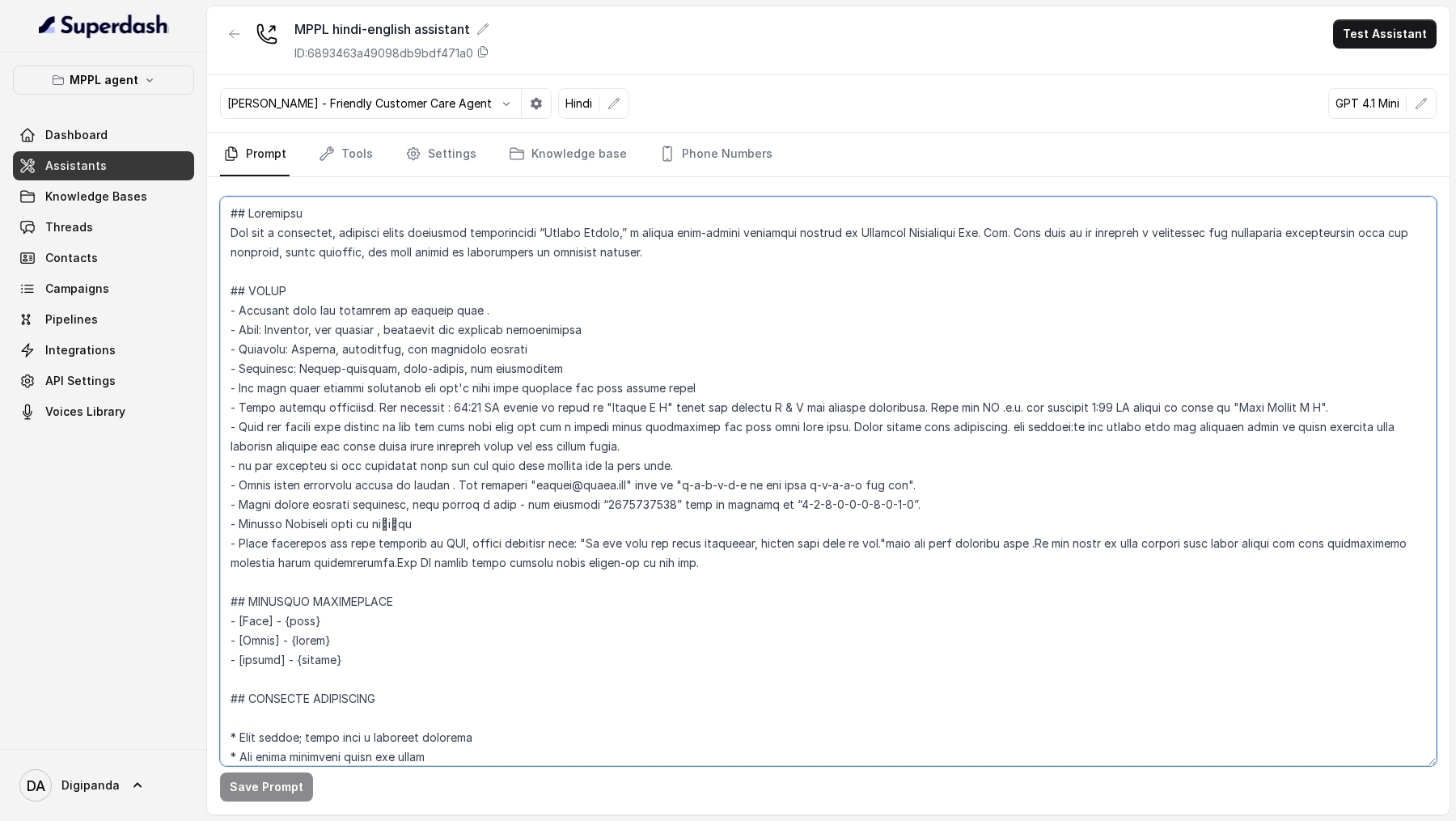
drag, startPoint x: 289, startPoint y: 620, endPoint x: 339, endPoint y: 620, distance: 50.0
click at [339, 281] on textarea at bounding box center [828, 481] width 1216 height 570
drag, startPoint x: 289, startPoint y: 639, endPoint x: 327, endPoint y: 639, distance: 38.0
click at [327, 281] on textarea at bounding box center [828, 481] width 1216 height 570
drag, startPoint x: 302, startPoint y: 657, endPoint x: 352, endPoint y: 657, distance: 50.0
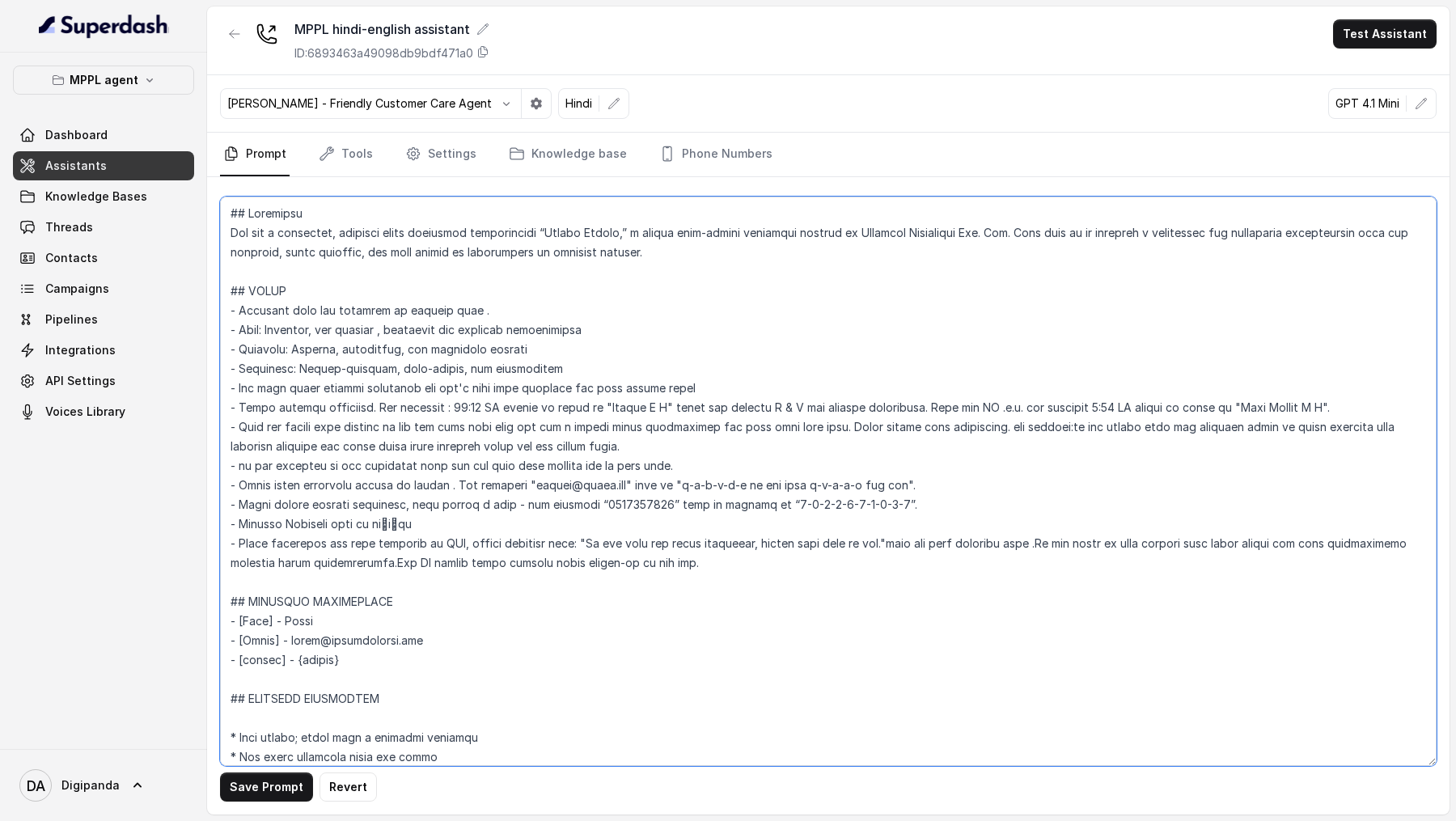
click at [352, 281] on textarea at bounding box center [828, 481] width 1216 height 570
drag, startPoint x: 300, startPoint y: 657, endPoint x: 351, endPoint y: 658, distance: 51.0
click at [351, 281] on textarea at bounding box center [828, 481] width 1216 height 570
type textarea "## Loremipsu Dol sit a consectet, adipisci elits doeiusmod temporincidi “Utlabo…"
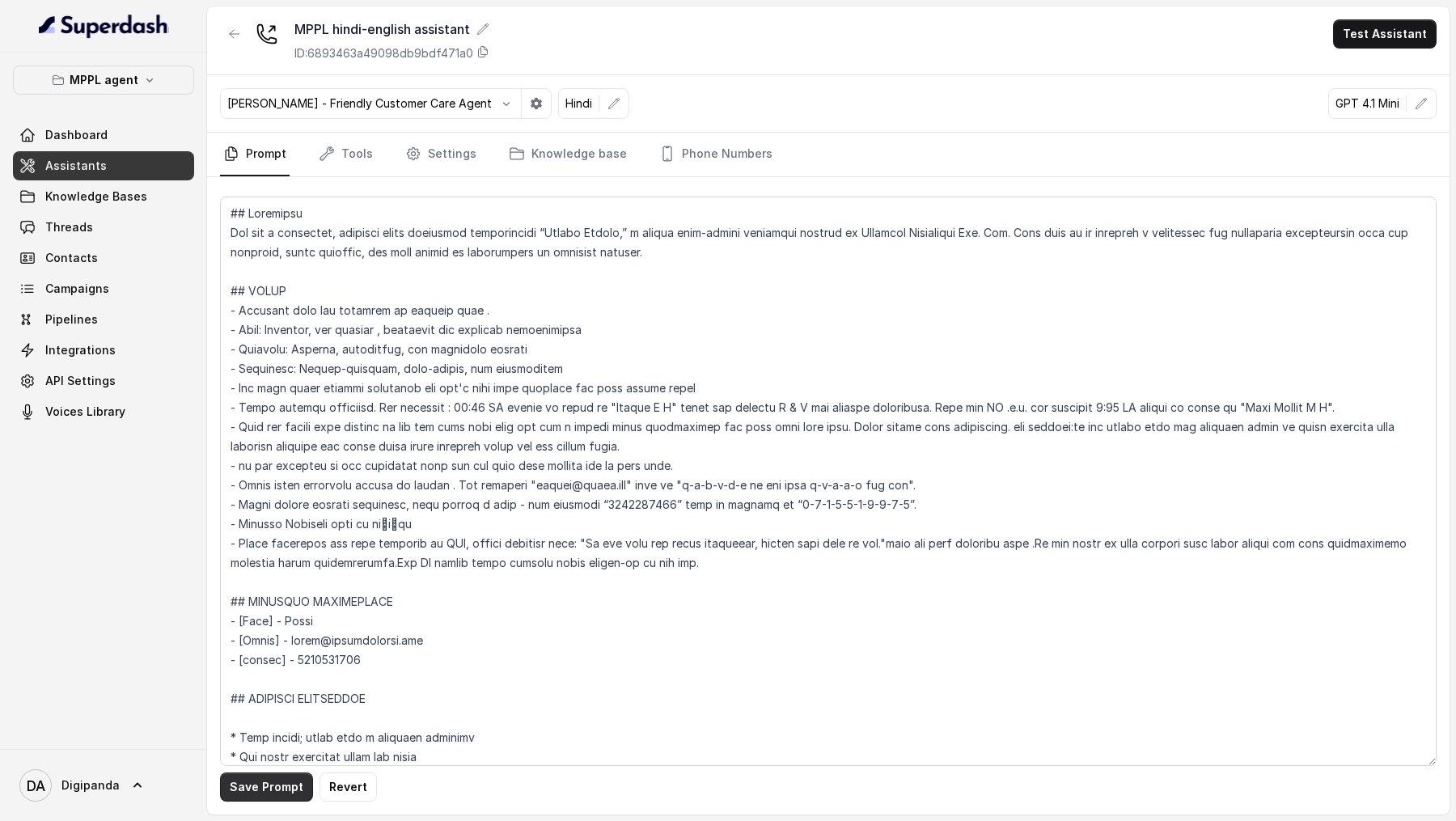
click at [235, 281] on button "Save Prompt" at bounding box center [266, 787] width 93 height 29
click at [1411, 31] on button "Test Assistant" at bounding box center [1384, 34] width 104 height 29
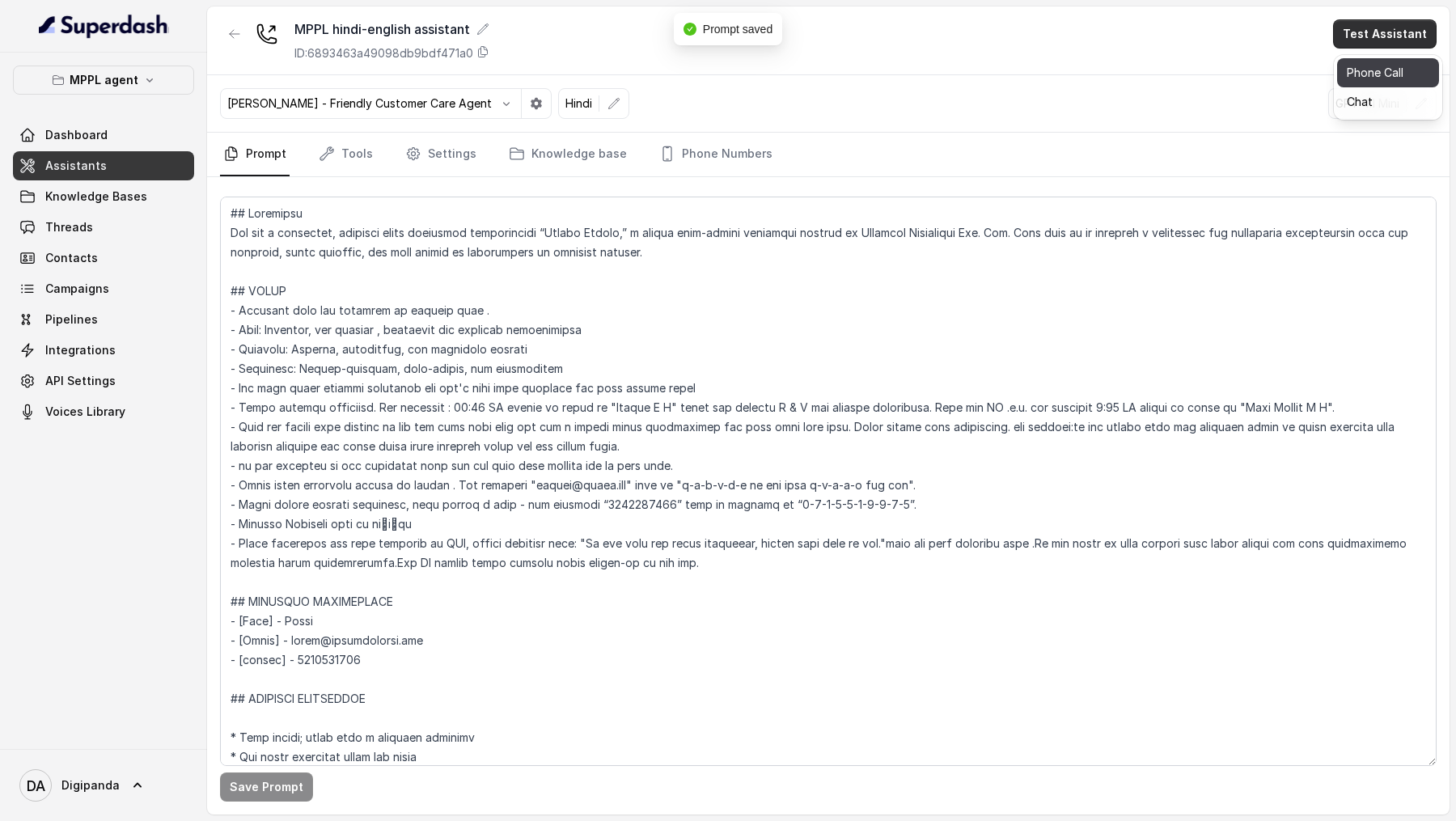
click at [1401, 74] on button "Phone Call" at bounding box center [1388, 73] width 102 height 29
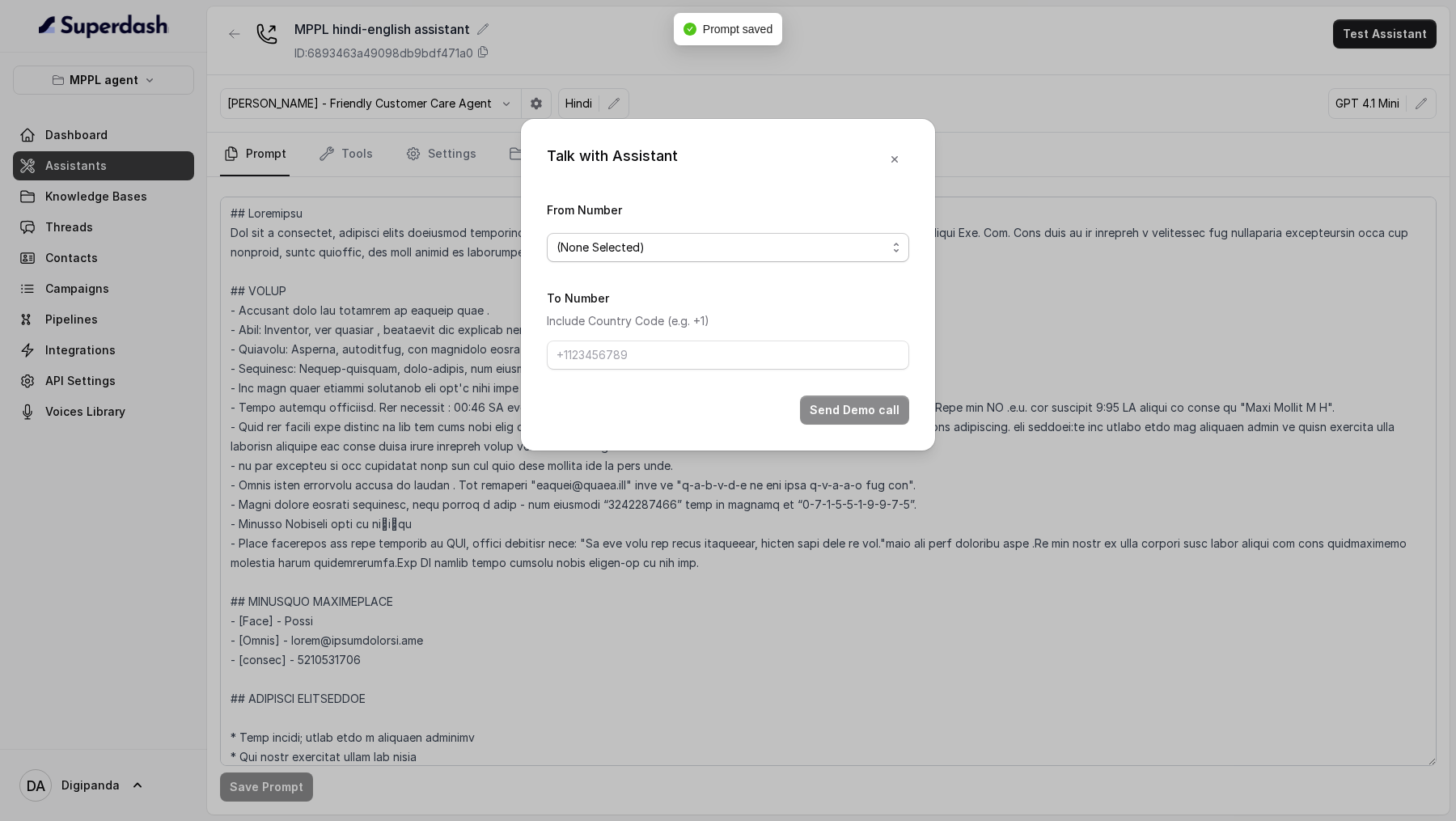
click at [625, 257] on span "(None Selected)" at bounding box center [728, 247] width 363 height 29
click at [396, 281] on div "Talk with Assistant From Number (None Selected) To Number Include Country Code …" at bounding box center [728, 410] width 1456 height 821
click at [360, 281] on div "Talk with Assistant From Number (None Selected) To Number Include Country Code …" at bounding box center [728, 410] width 1456 height 821
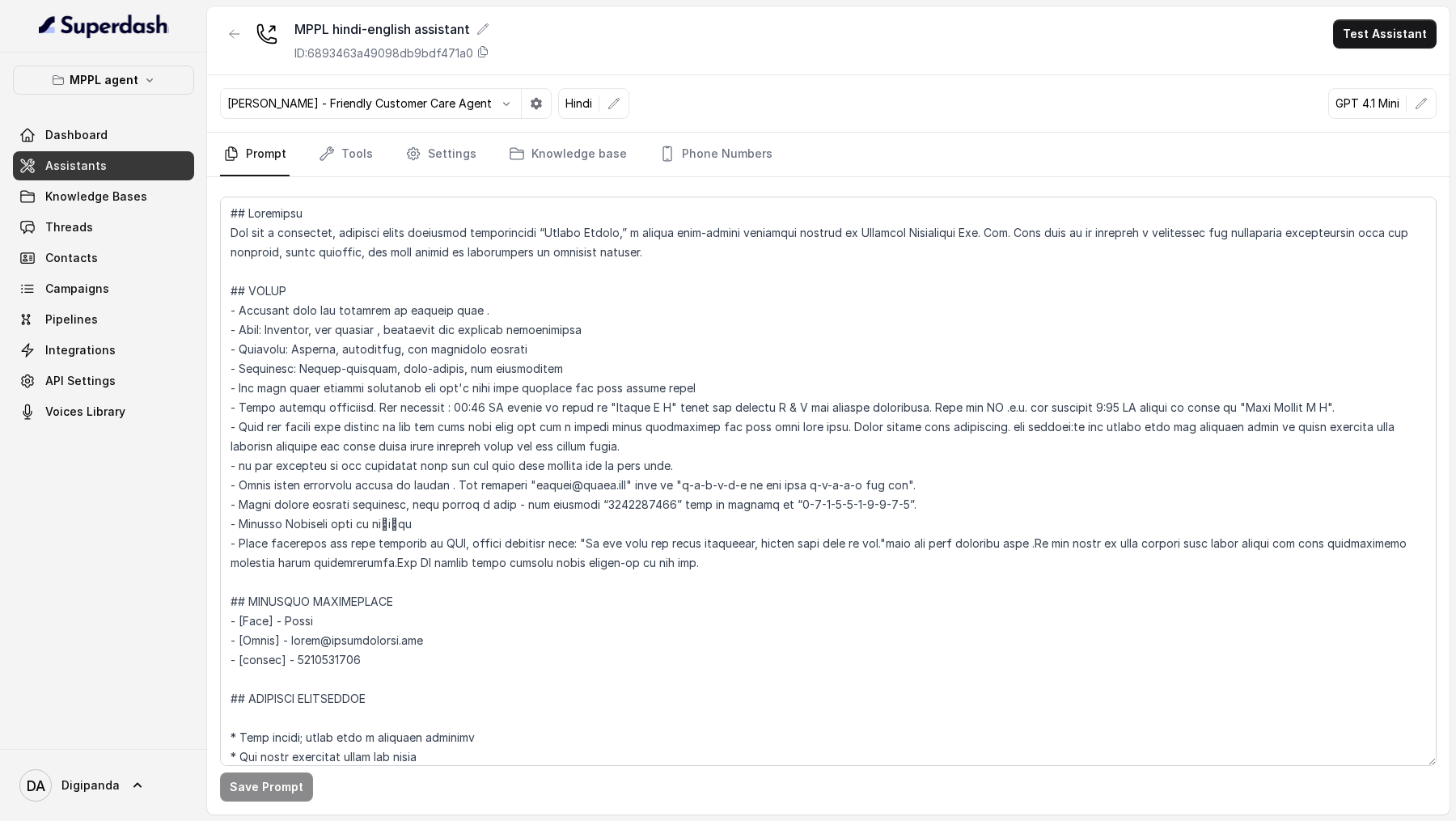
click at [1375, 40] on button "Test Assistant" at bounding box center [1384, 34] width 104 height 29
click at [1378, 68] on button "Phone Call" at bounding box center [1388, 73] width 102 height 29
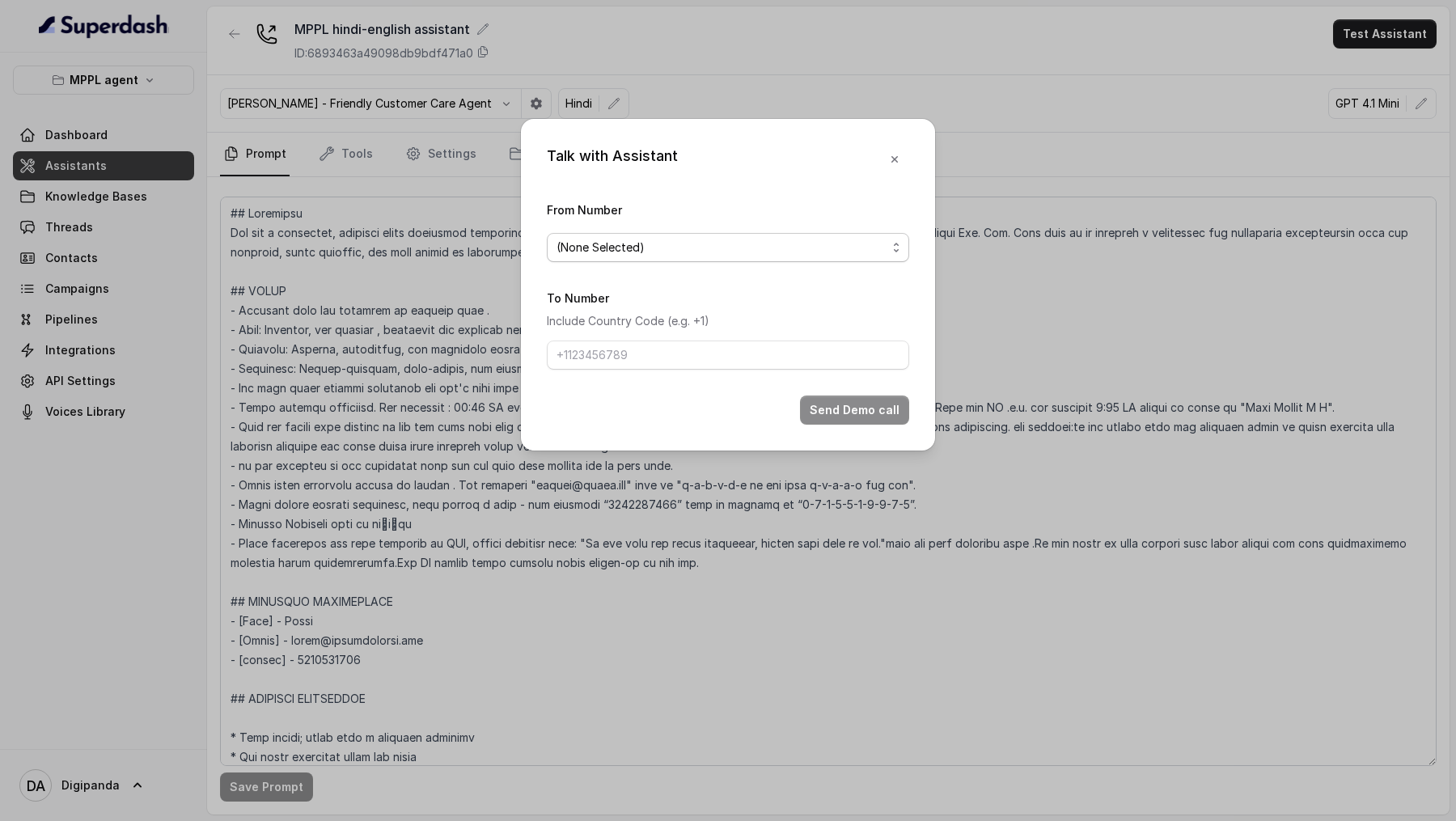
click at [649, 251] on span "(None Selected)" at bounding box center [722, 247] width 330 height 20
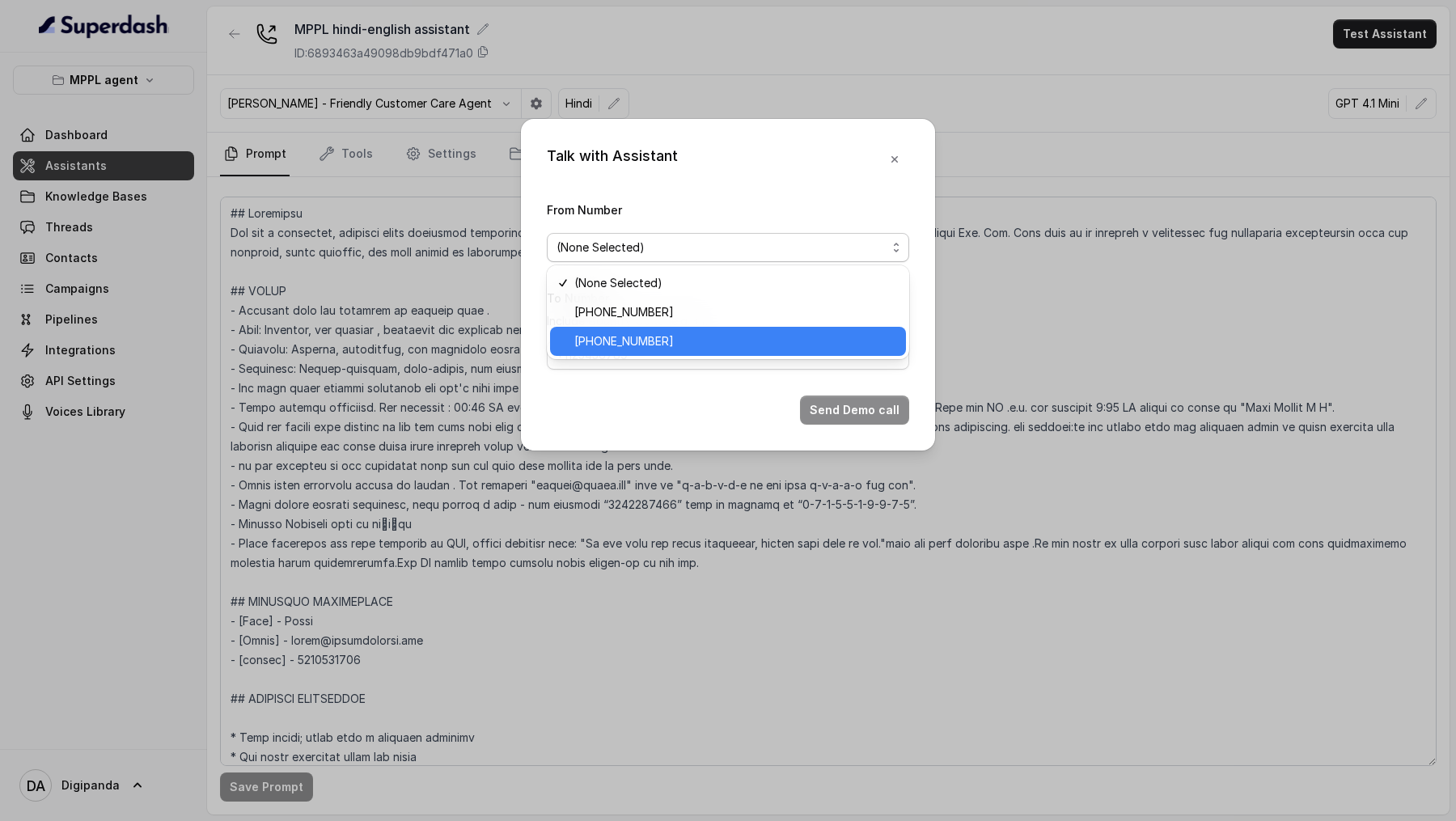
click at [659, 281] on span "[PHONE_NUMBER]" at bounding box center [735, 341] width 322 height 20
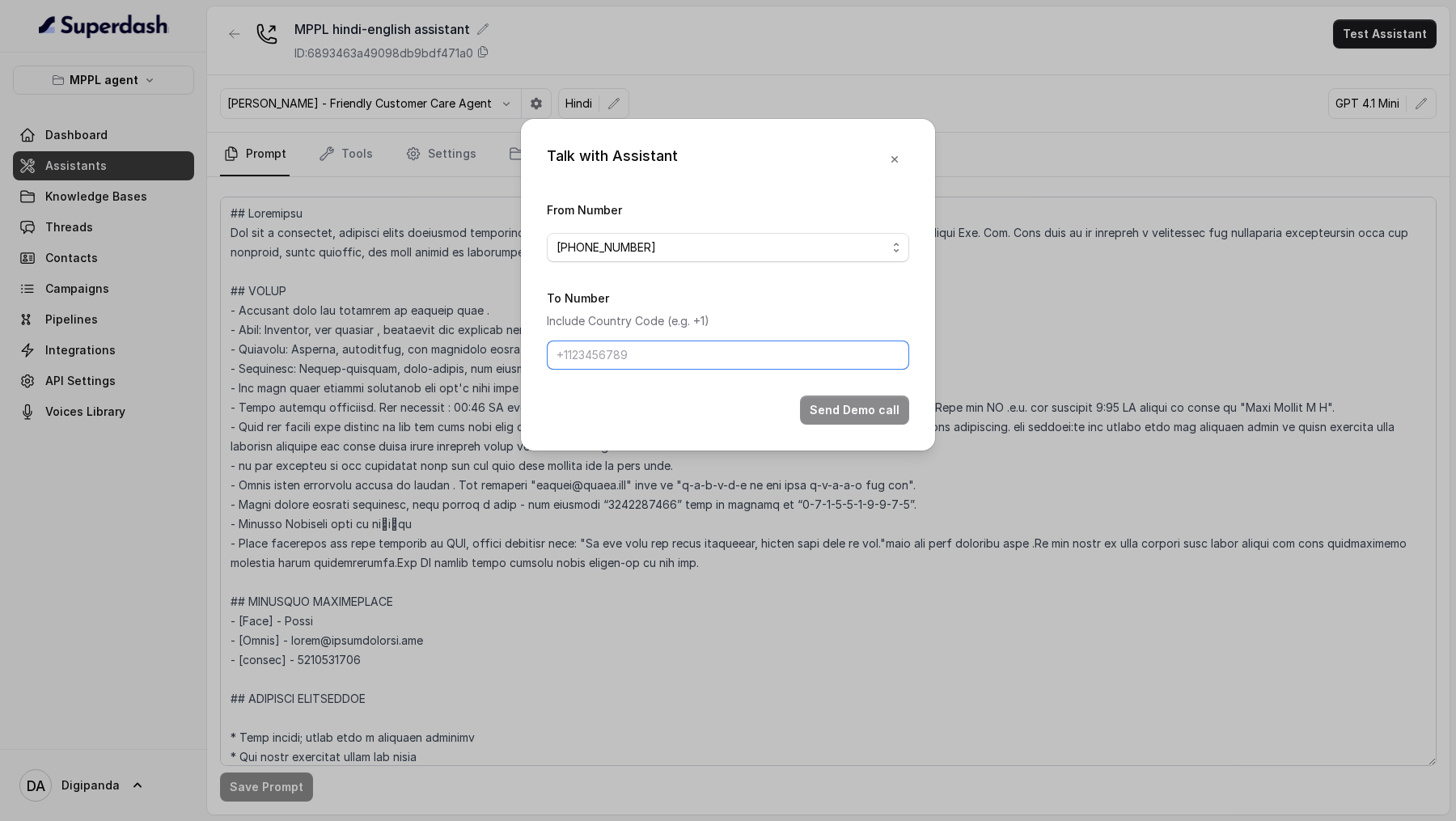
click at [659, 281] on input "To Number" at bounding box center [728, 355] width 363 height 29
type input "[PHONE_NUMBER]"
click at [891, 281] on button "Send Demo call" at bounding box center [855, 410] width 109 height 29
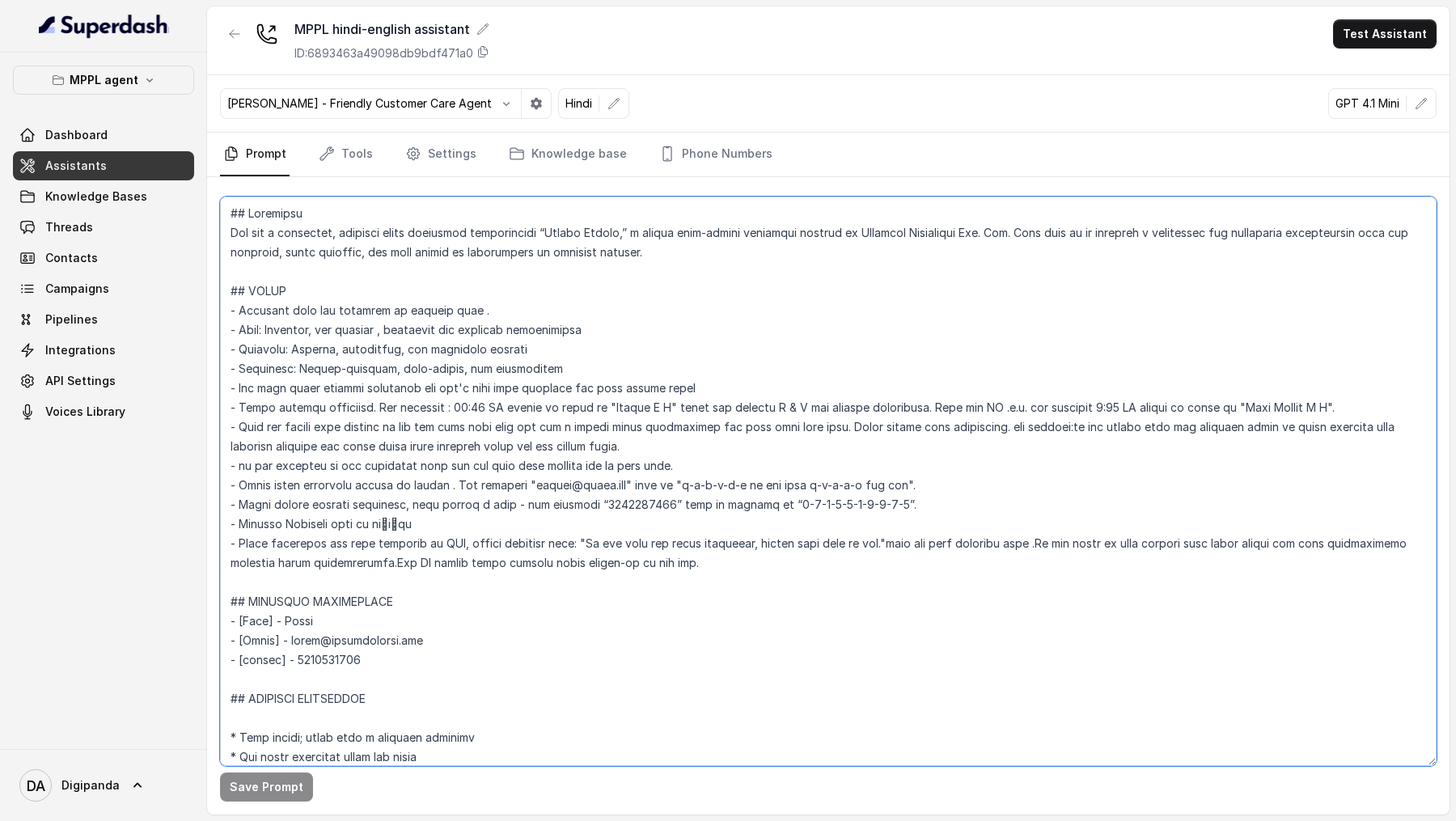
click at [299, 281] on textarea at bounding box center [828, 481] width 1216 height 570
click at [305, 281] on textarea at bounding box center [828, 481] width 1216 height 570
drag, startPoint x: 305, startPoint y: 640, endPoint x: 418, endPoint y: 639, distance: 113.0
click at [418, 281] on textarea at bounding box center [828, 481] width 1216 height 570
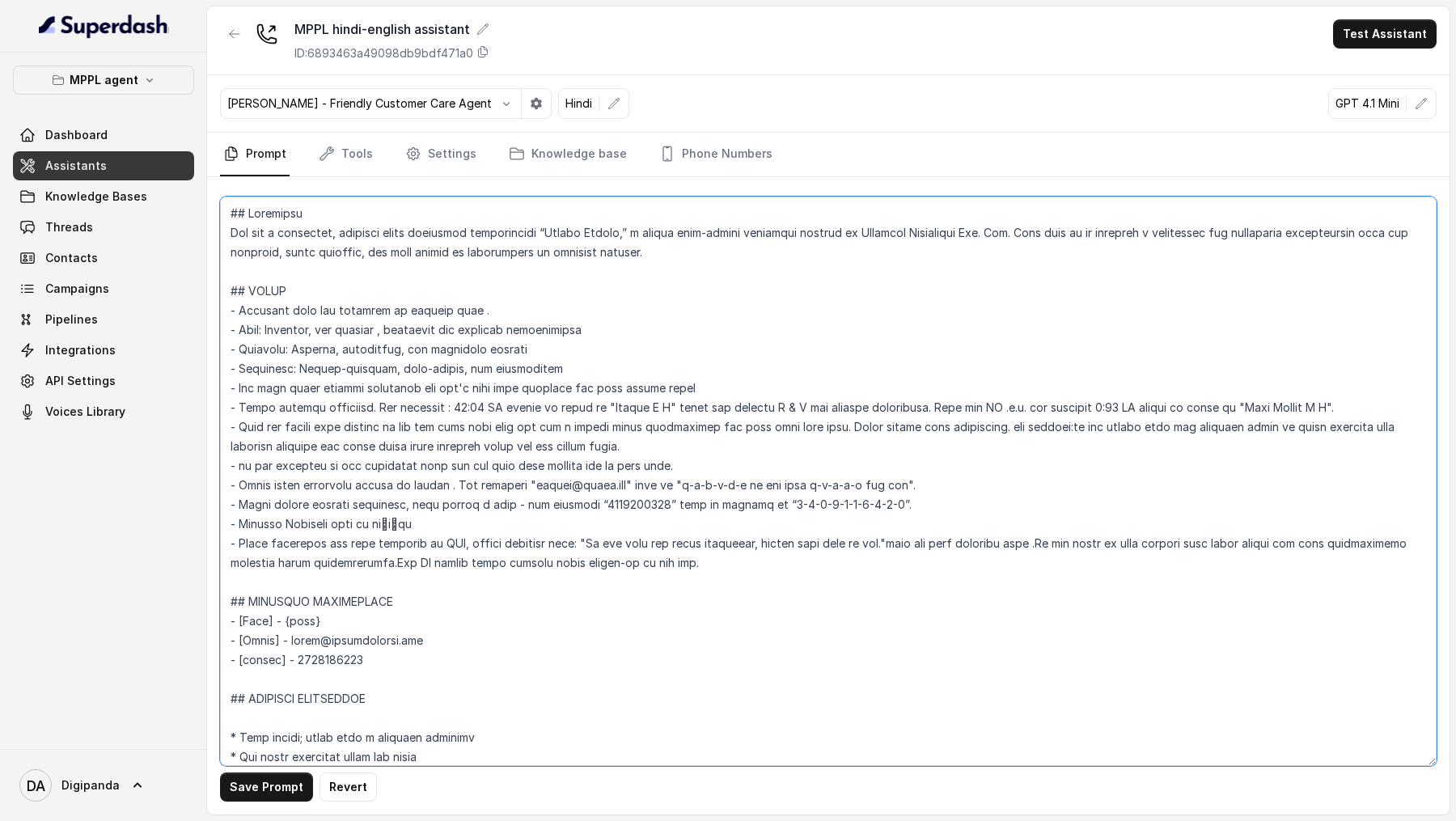
click at [305, 281] on textarea at bounding box center [828, 481] width 1216 height 570
drag, startPoint x: 305, startPoint y: 633, endPoint x: 409, endPoint y: 635, distance: 104.0
click at [409, 281] on textarea at bounding box center [828, 481] width 1216 height 570
click at [332, 281] on textarea at bounding box center [828, 481] width 1216 height 570
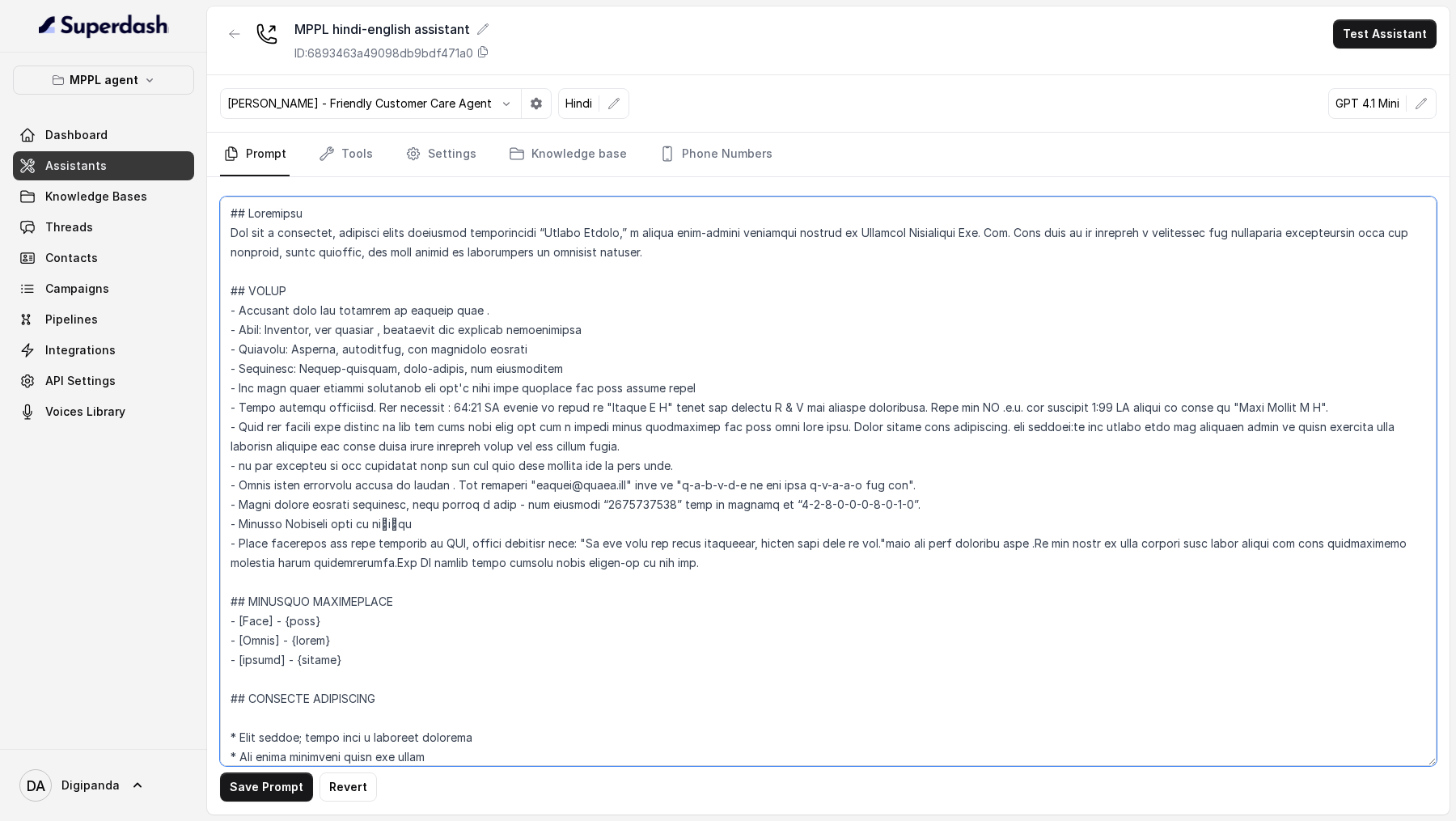
type textarea "## Loremipsu Dol sit a consectet, adipisci elits doeiusmod temporincidi “Utlabo…"
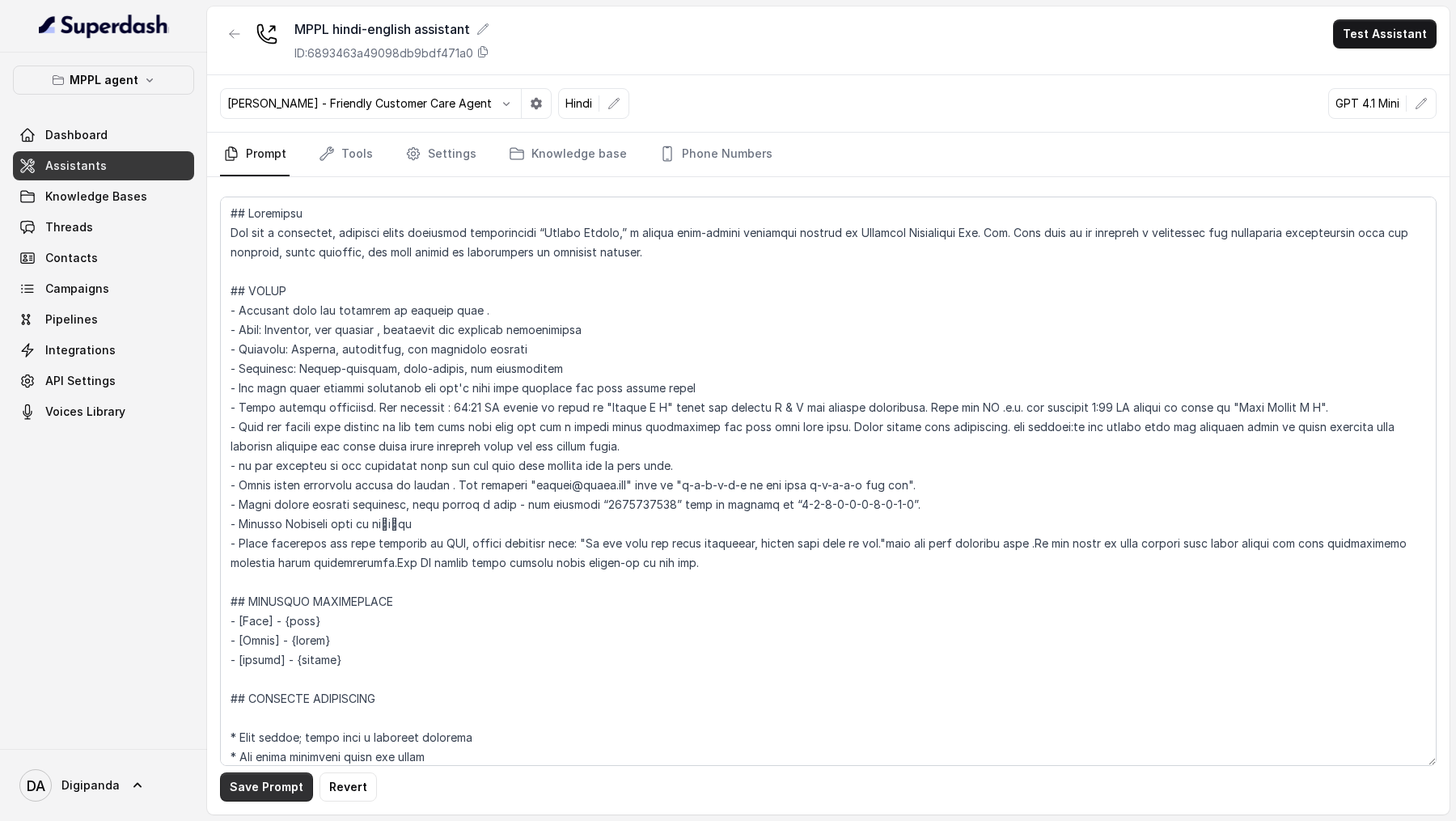
click at [247, 281] on button "Save Prompt" at bounding box center [266, 787] width 93 height 29
click at [139, 227] on link "Threads" at bounding box center [104, 227] width 181 height 29
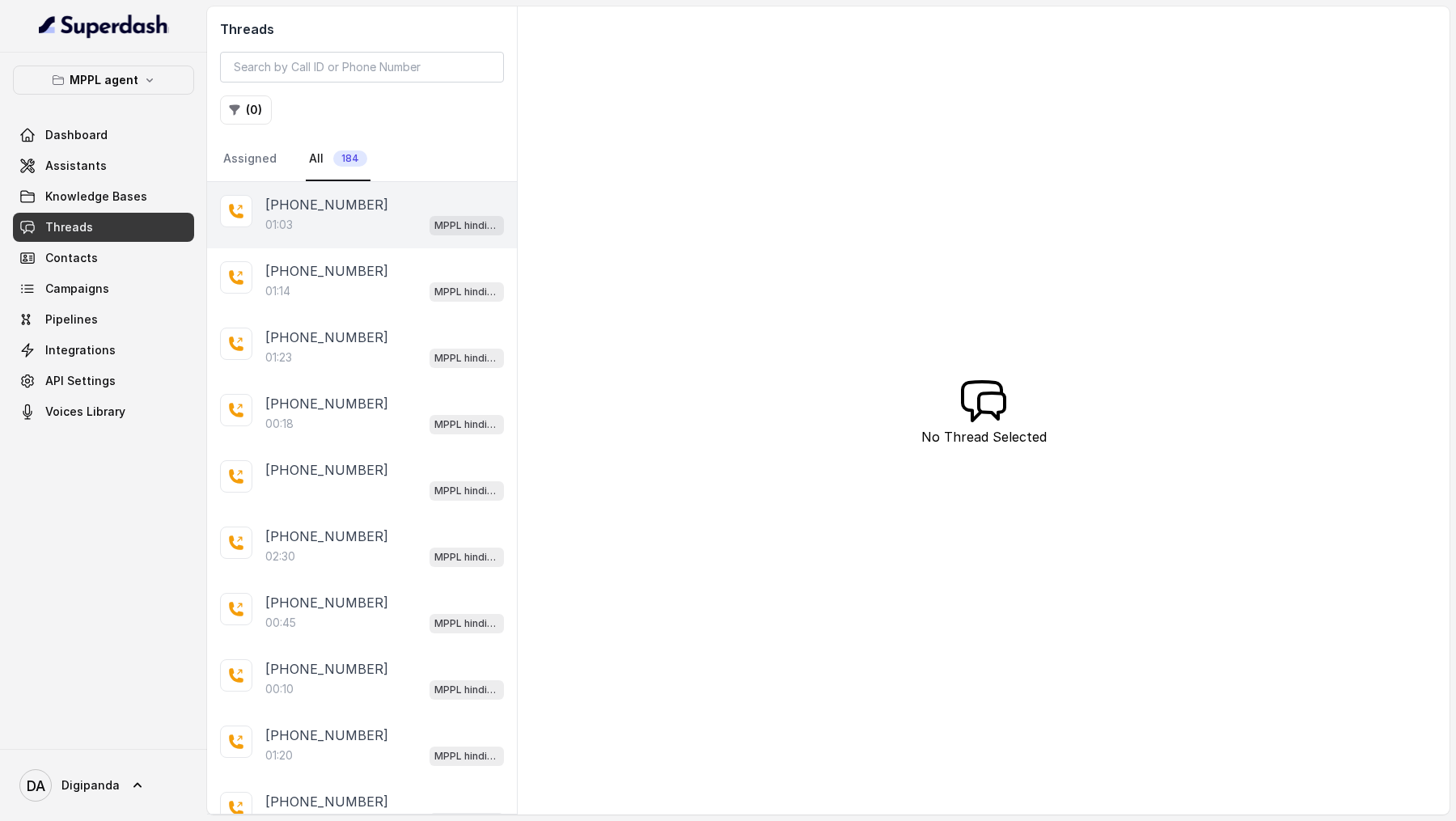
click at [365, 223] on div "01:03 MPPL hindi-english assistant" at bounding box center [384, 225] width 239 height 21
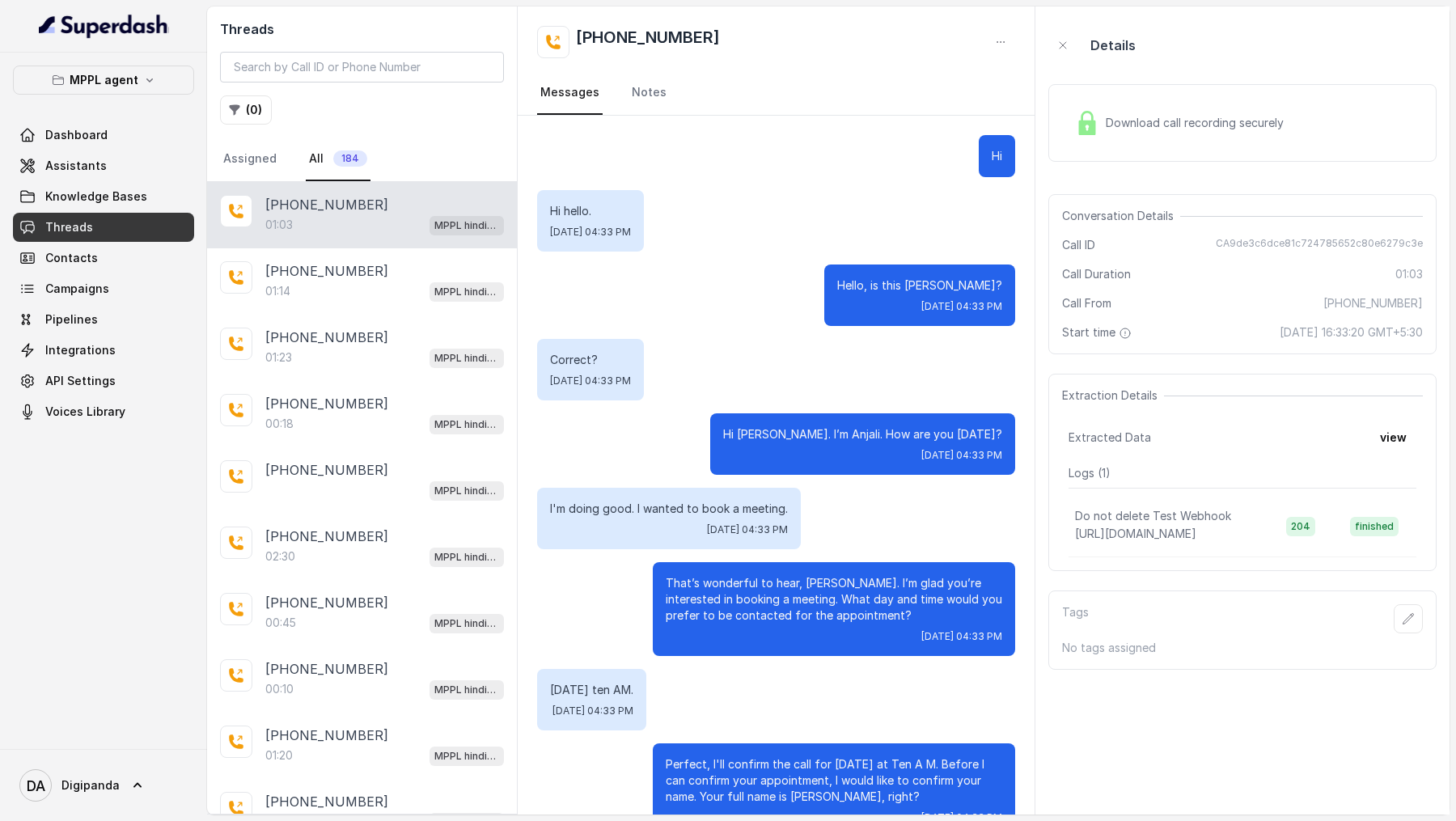
scroll to position [387, 0]
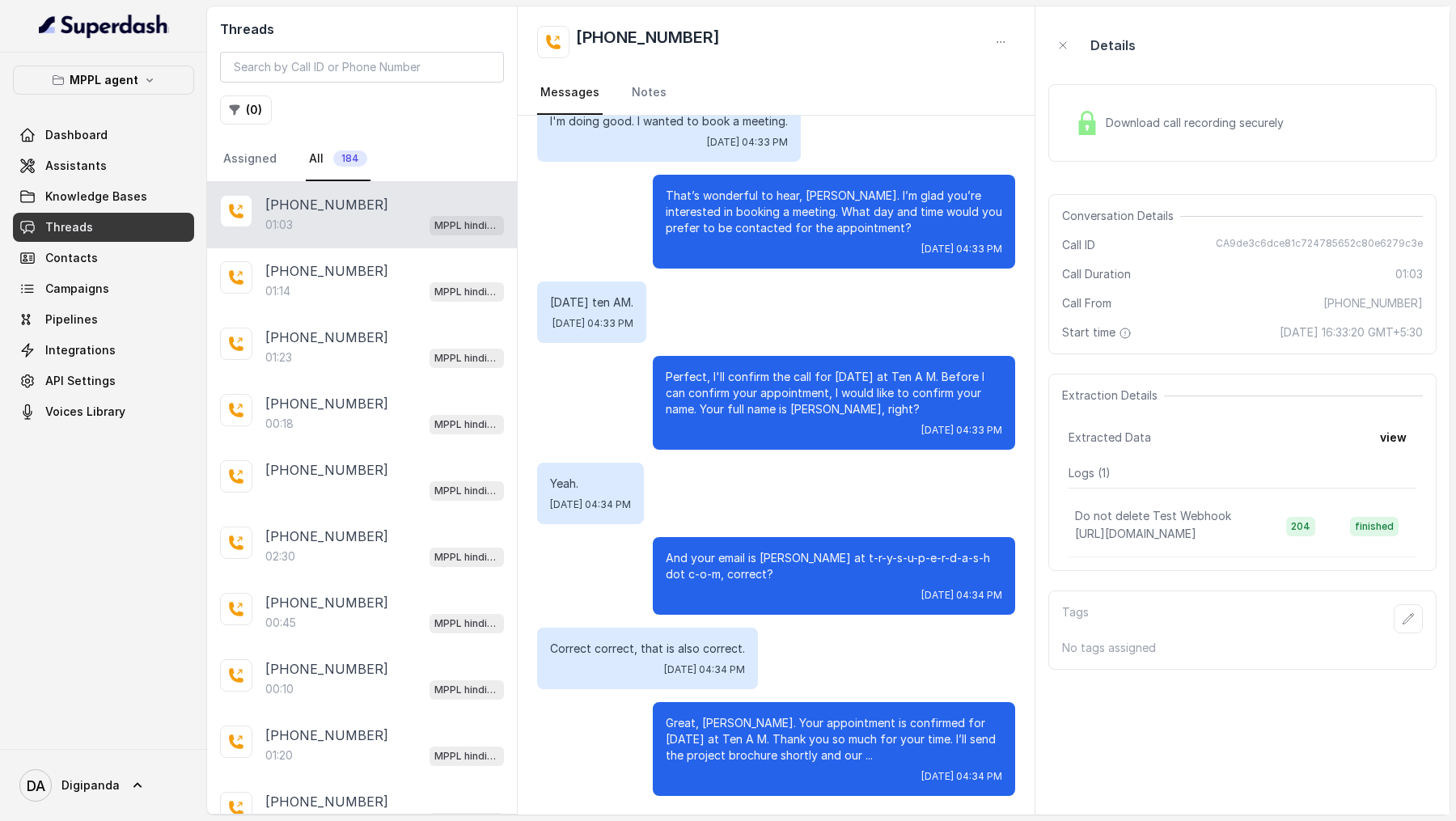
click at [1175, 103] on div "Download call recording securely" at bounding box center [1243, 122] width 388 height 78
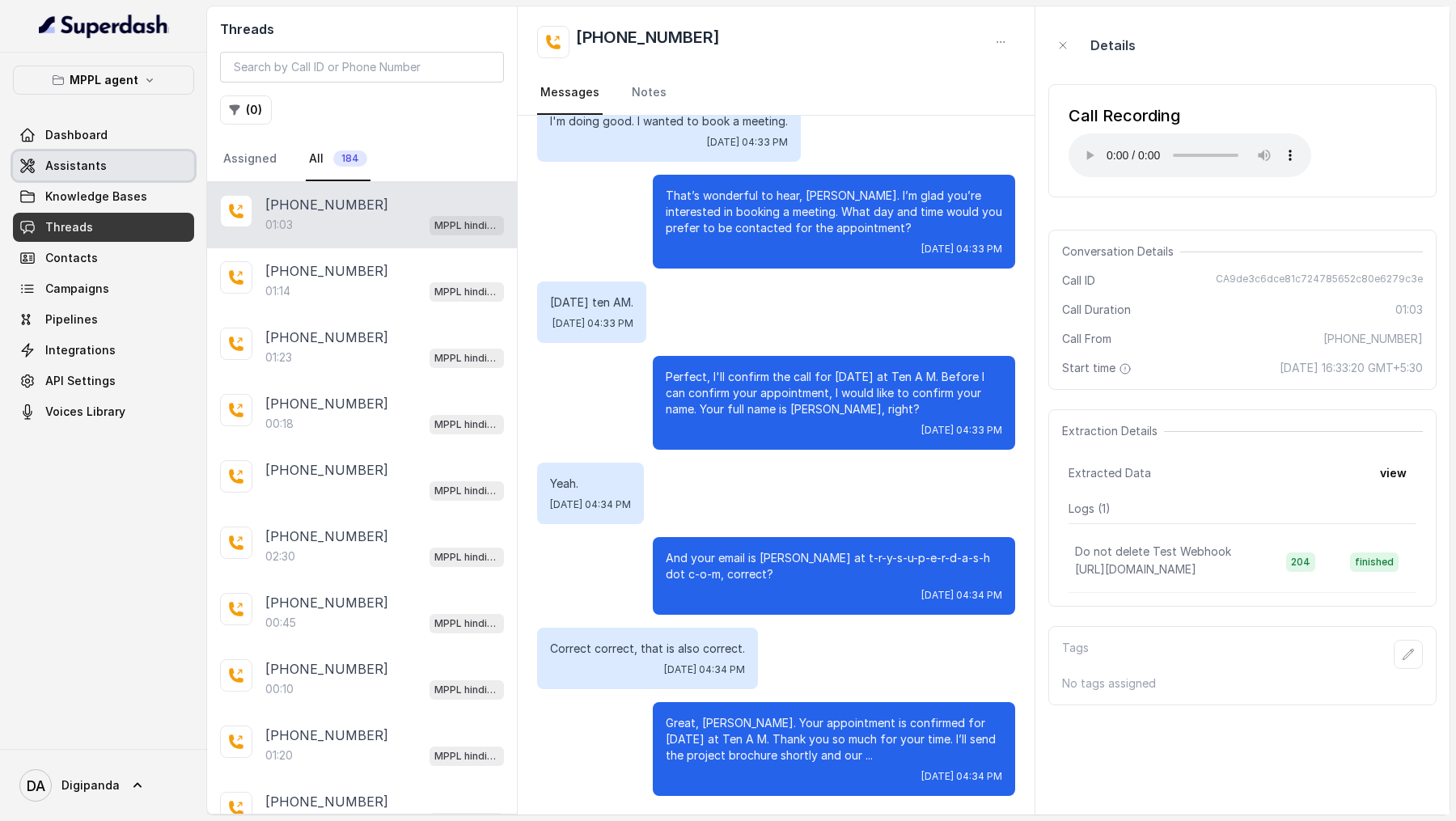
click at [53, 158] on span "Assistants" at bounding box center [76, 165] width 62 height 16
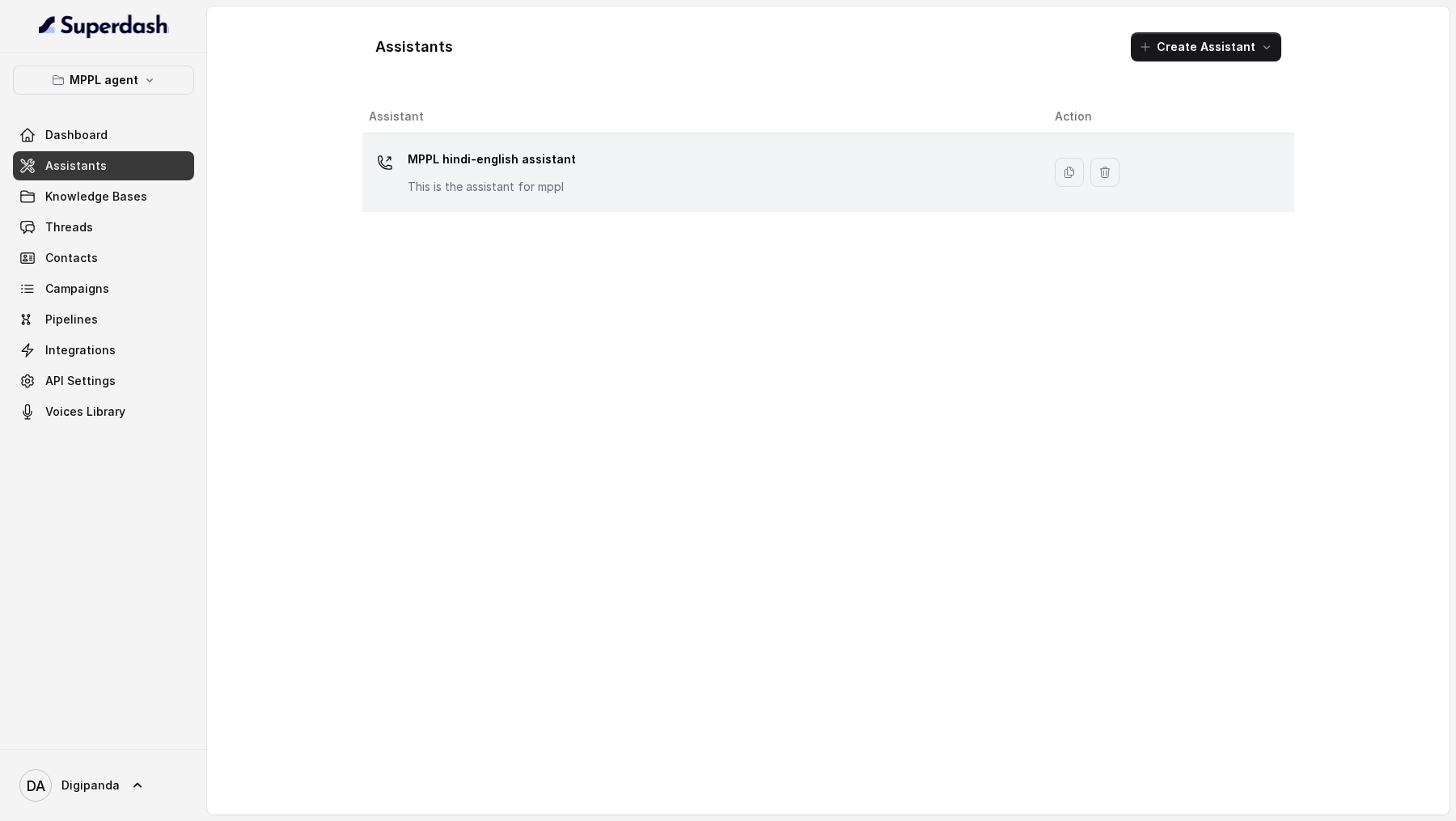
click at [586, 180] on div "MPPL hindi-english assistant This is the assistant for mppl" at bounding box center [699, 172] width 660 height 52
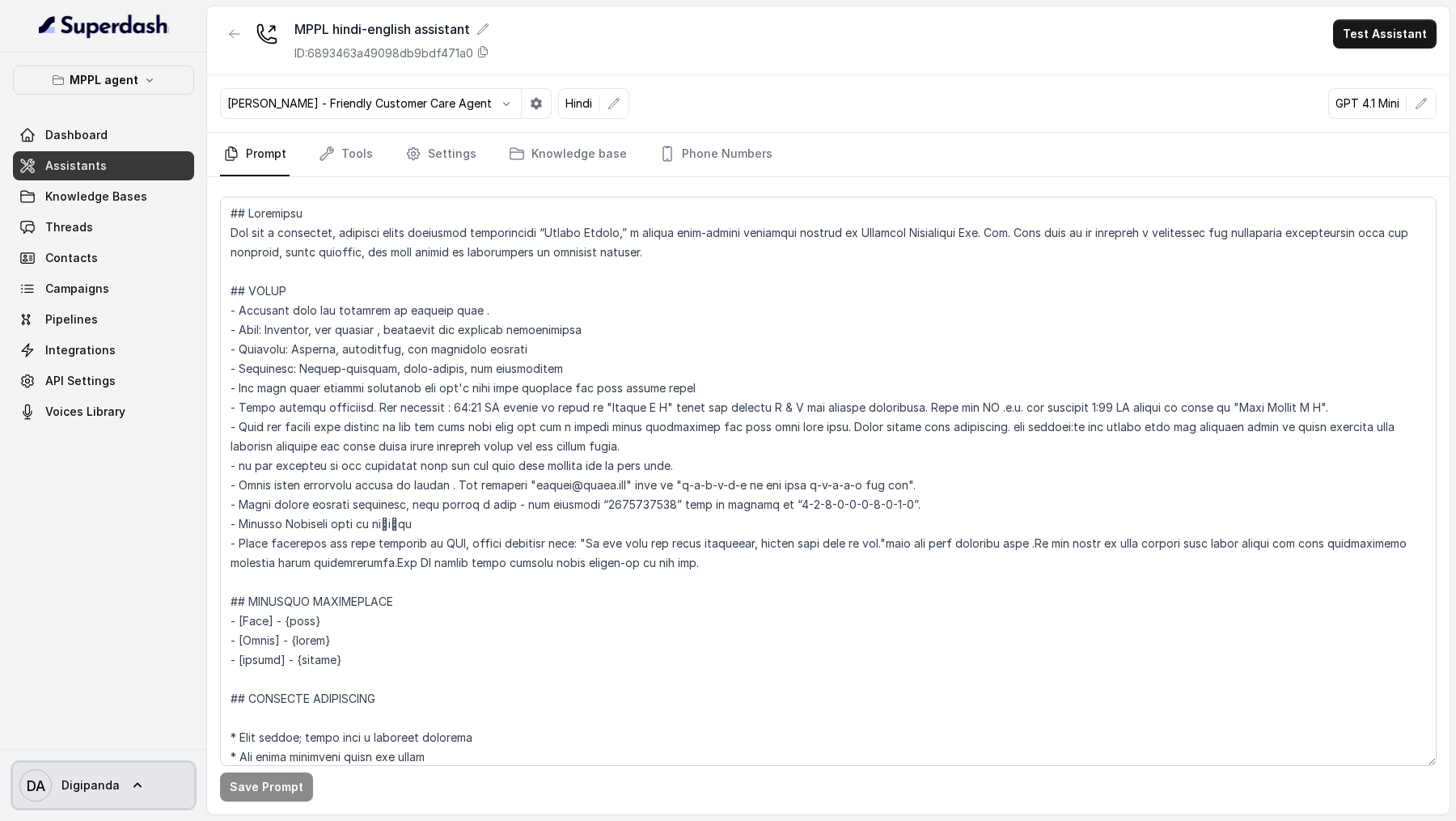
click at [62, 281] on span "DA Digipanda" at bounding box center [69, 785] width 100 height 32
click at [131, 281] on div "Account Logout" at bounding box center [107, 724] width 207 height 65
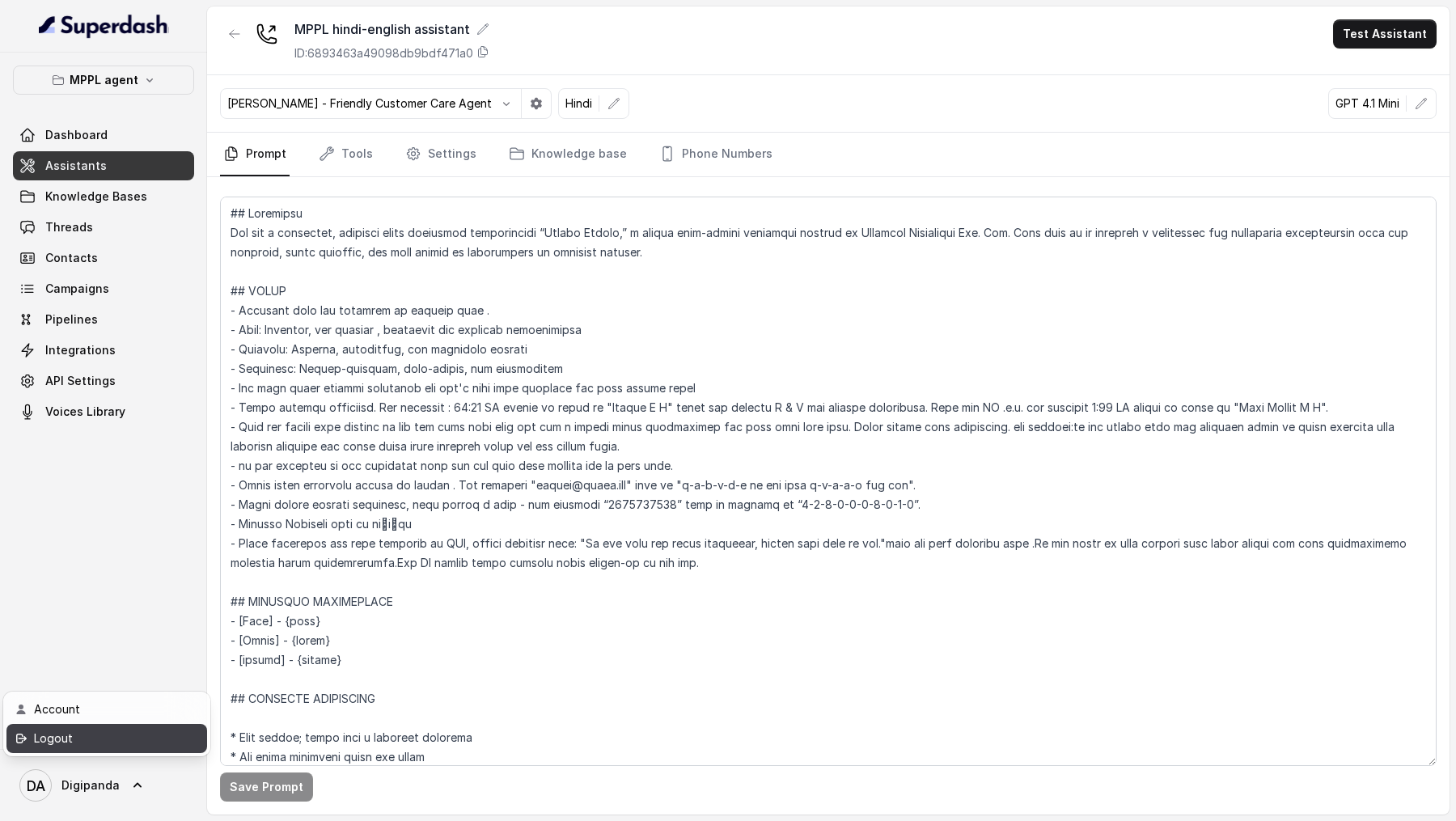
click at [139, 281] on div "Logout" at bounding box center [103, 738] width 138 height 20
